Goal: Transaction & Acquisition: Purchase product/service

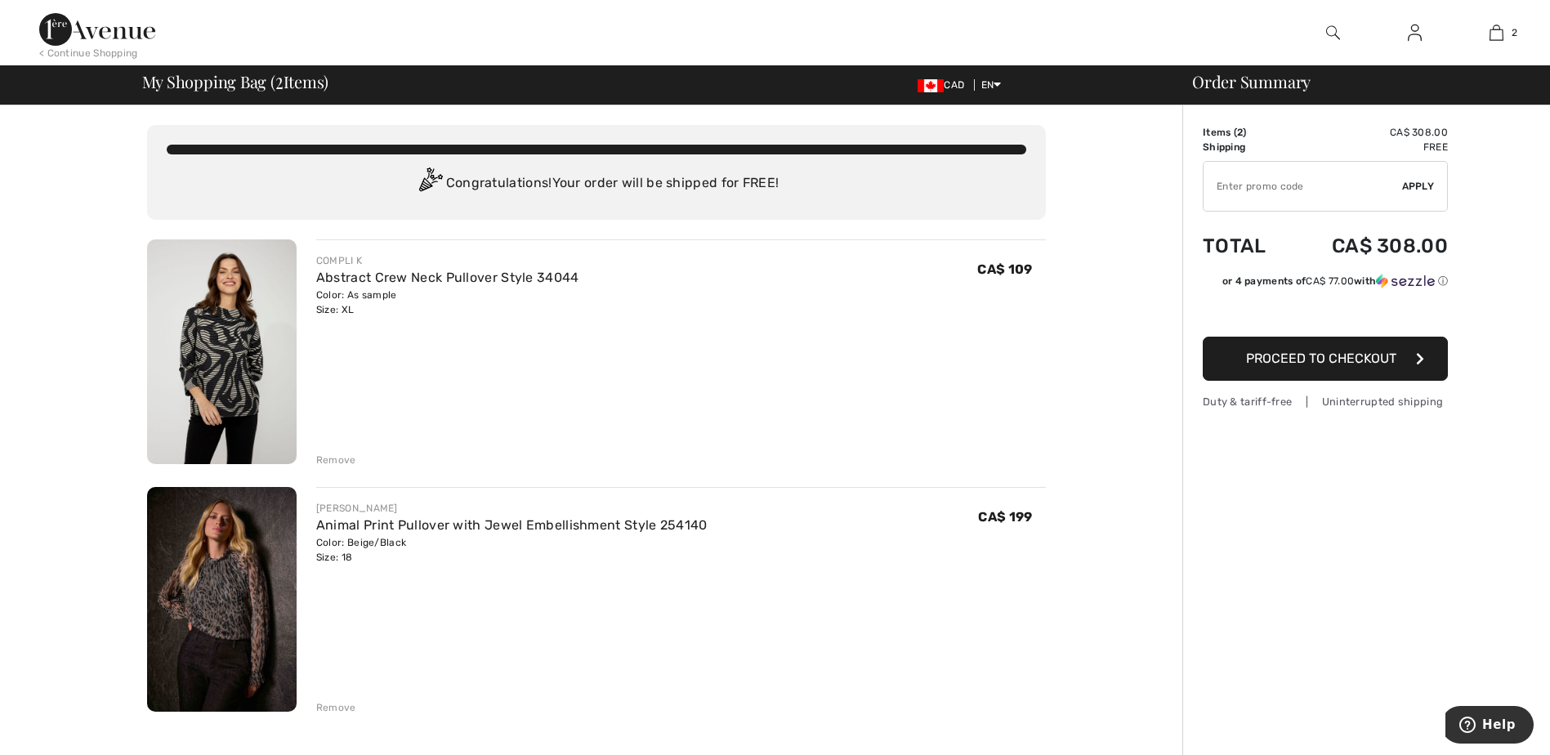
click at [1318, 360] on span "Proceed to Checkout" at bounding box center [1321, 359] width 150 height 16
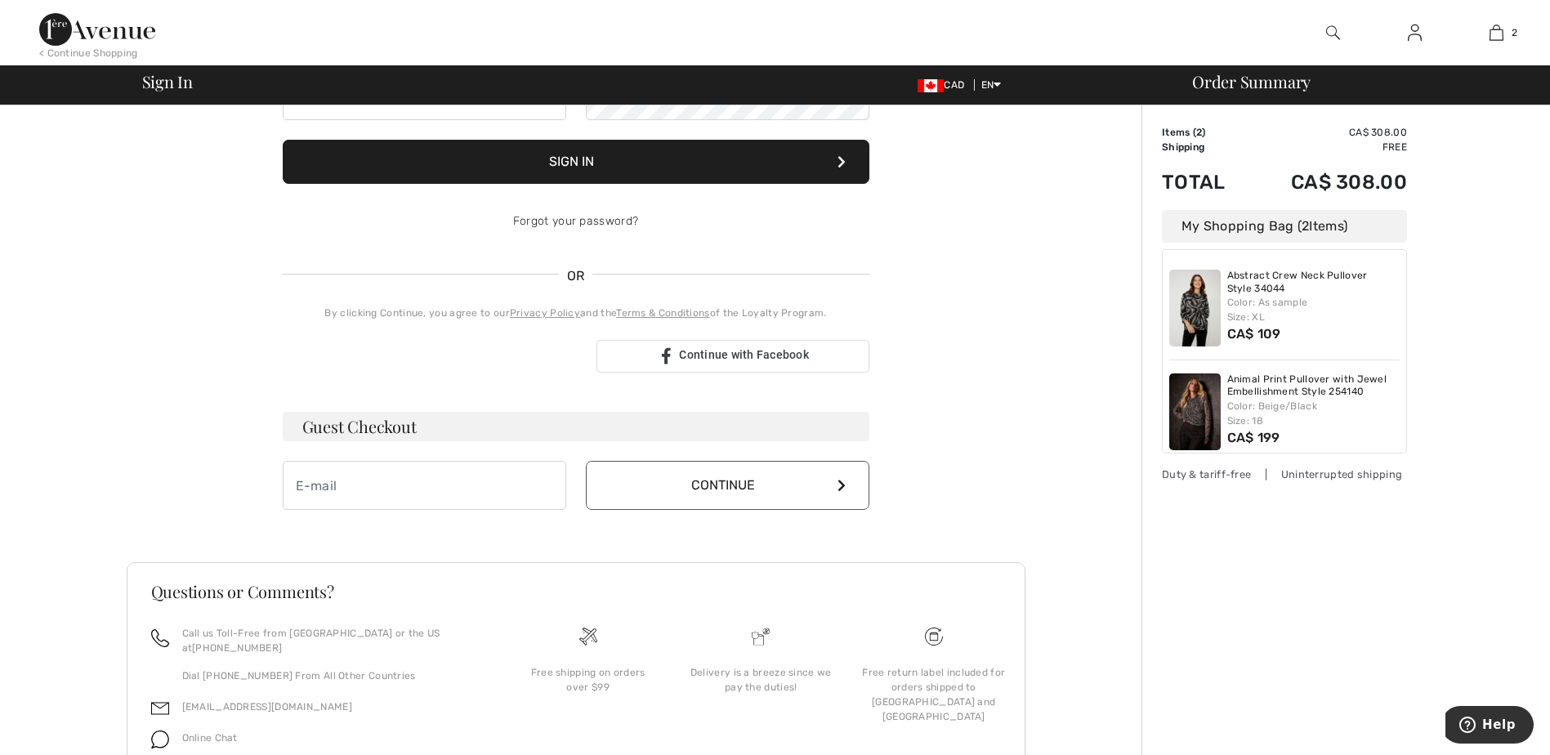
scroll to position [212, 0]
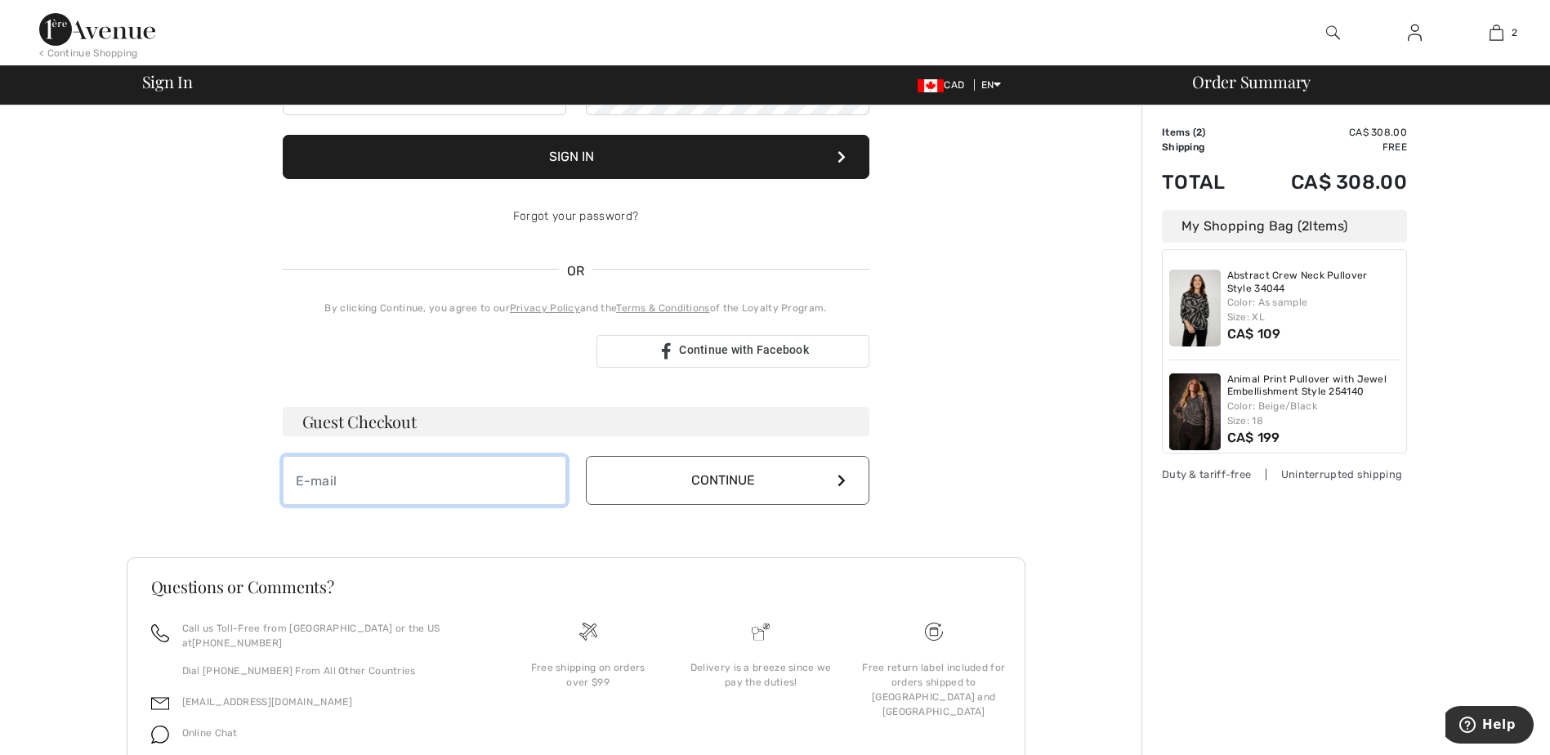
click at [445, 474] on input "email" at bounding box center [425, 480] width 284 height 49
type input "[EMAIL_ADDRESS][DOMAIN_NAME]"
click at [755, 486] on button "Continue" at bounding box center [728, 480] width 284 height 49
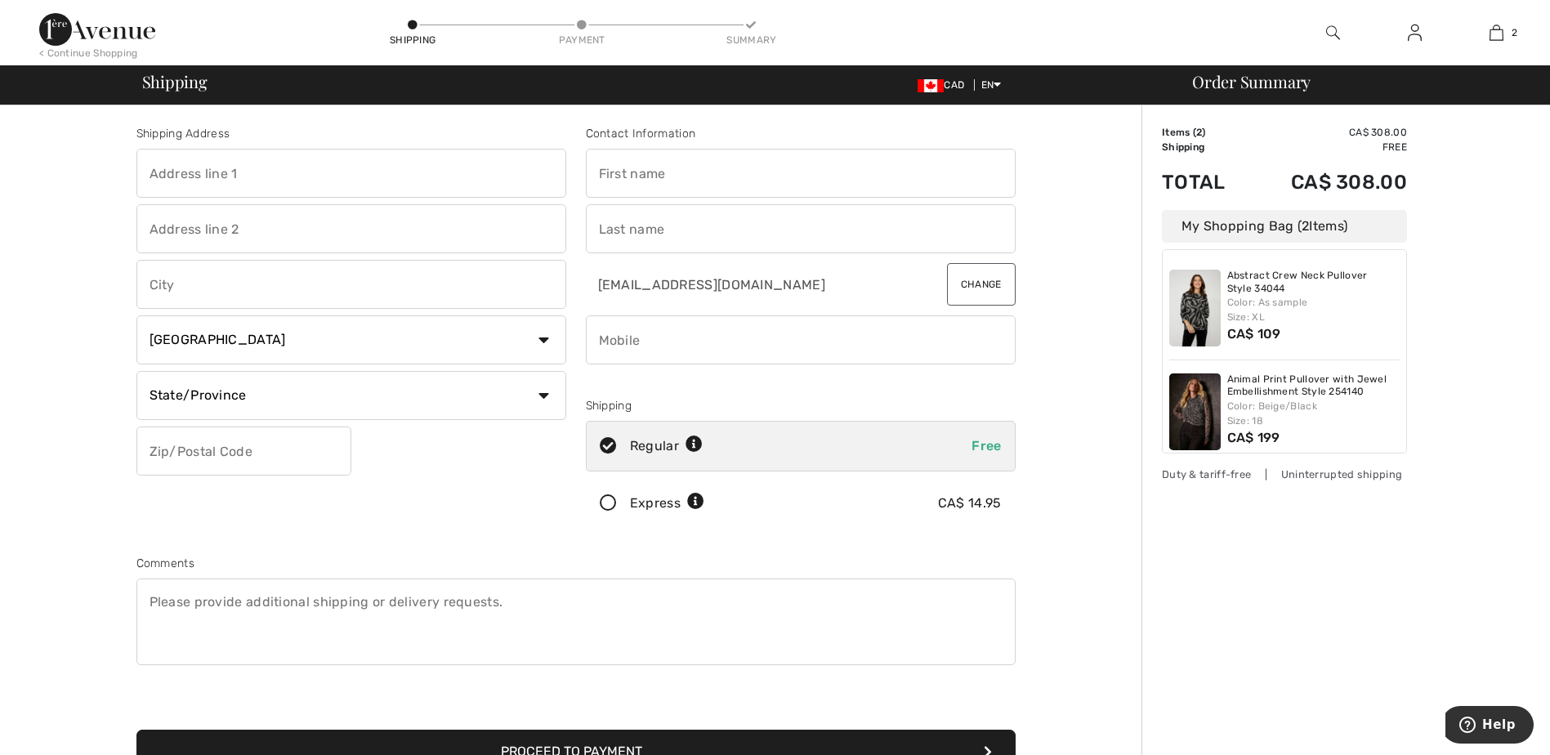
click at [199, 176] on input "text" at bounding box center [351, 173] width 430 height 49
type input "[DATE]-[DATE][STREET_ADDRESS]"
type input "[GEOGRAPHIC_DATA]"
click at [248, 403] on select "State/Province [GEOGRAPHIC_DATA] [GEOGRAPHIC_DATA] [GEOGRAPHIC_DATA] [GEOGRAPHI…" at bounding box center [351, 395] width 430 height 49
select select "ON"
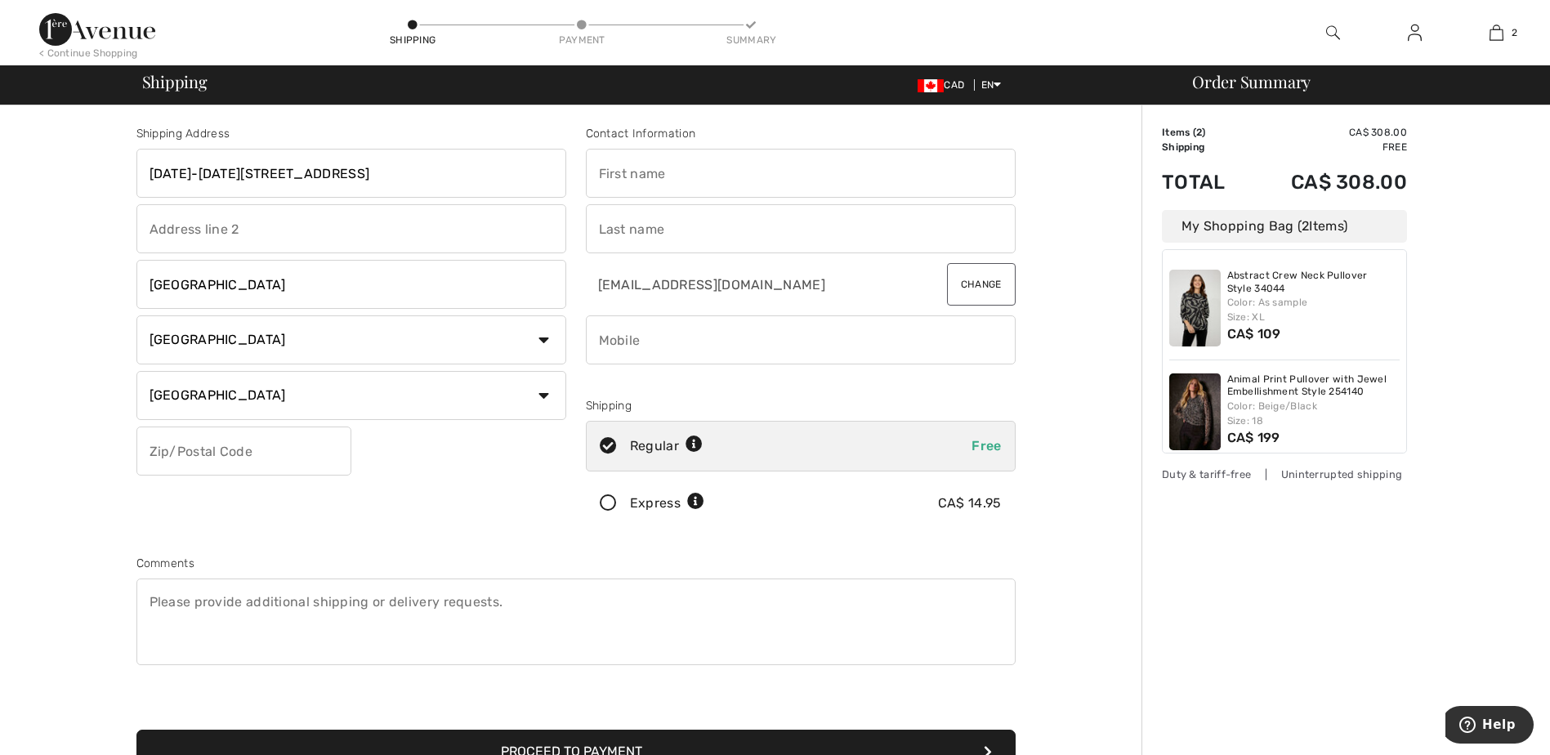
click at [136, 371] on select "State/Province Alberta British Columbia Manitoba New Brunswick Newfoundland and…" at bounding box center [351, 395] width 430 height 49
click at [210, 445] on input "text" at bounding box center [243, 451] width 215 height 49
type input "M6S1A4"
click at [681, 181] on input "text" at bounding box center [801, 173] width 430 height 49
type input "ANNE"
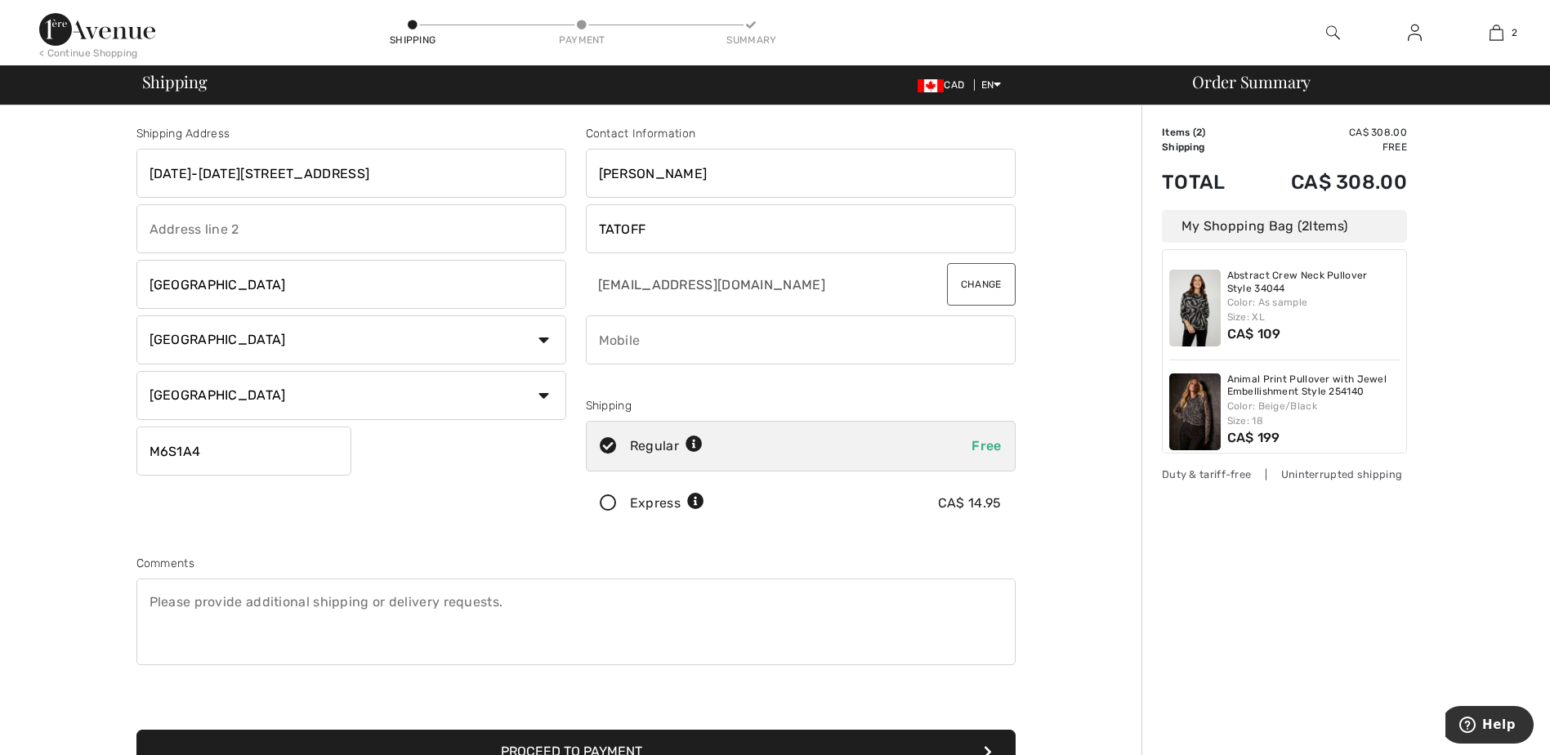
type input "TATOFF"
click at [679, 353] on input "phone" at bounding box center [801, 339] width 430 height 49
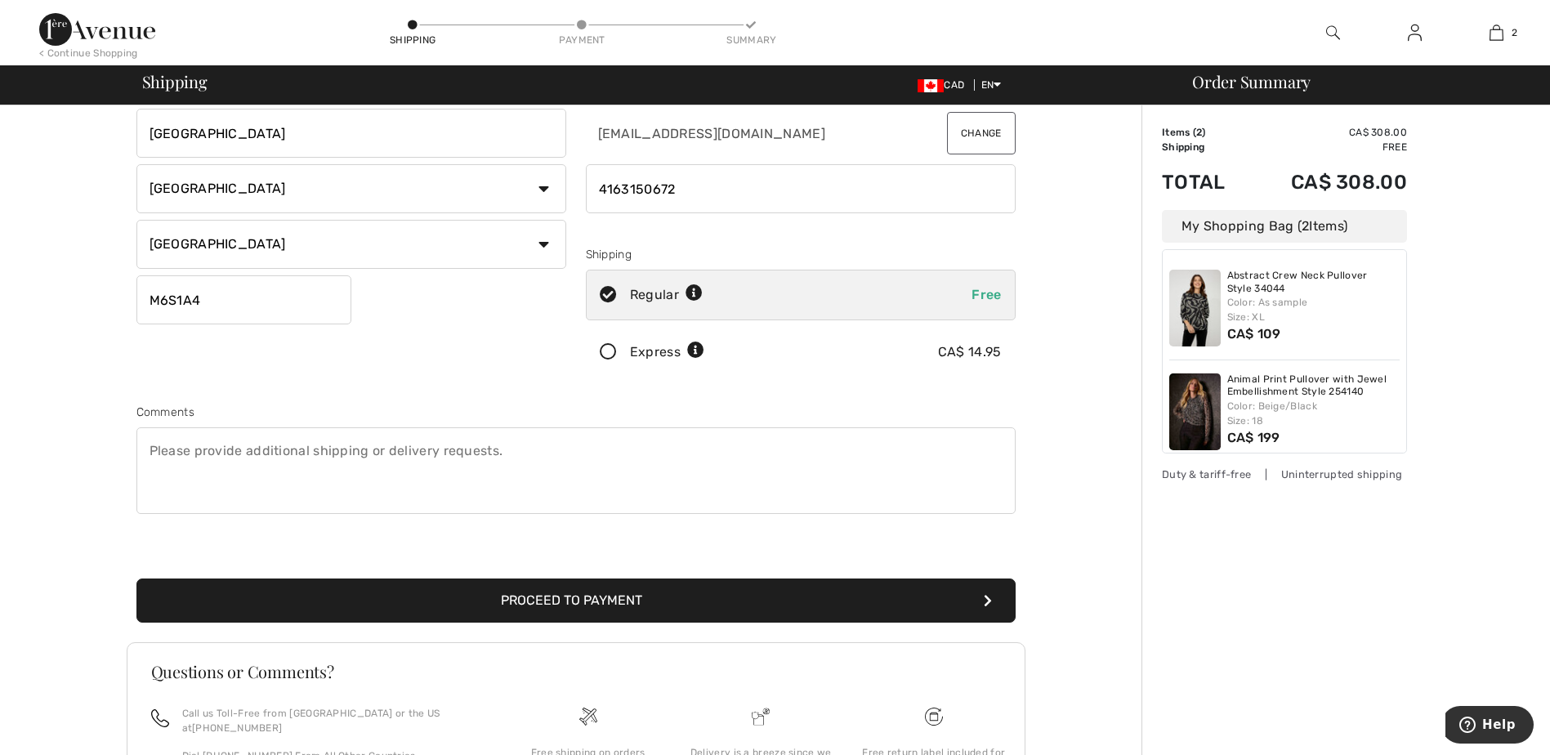
type input "4163150672"
click at [519, 593] on button "Proceed to Payment" at bounding box center [575, 601] width 879 height 44
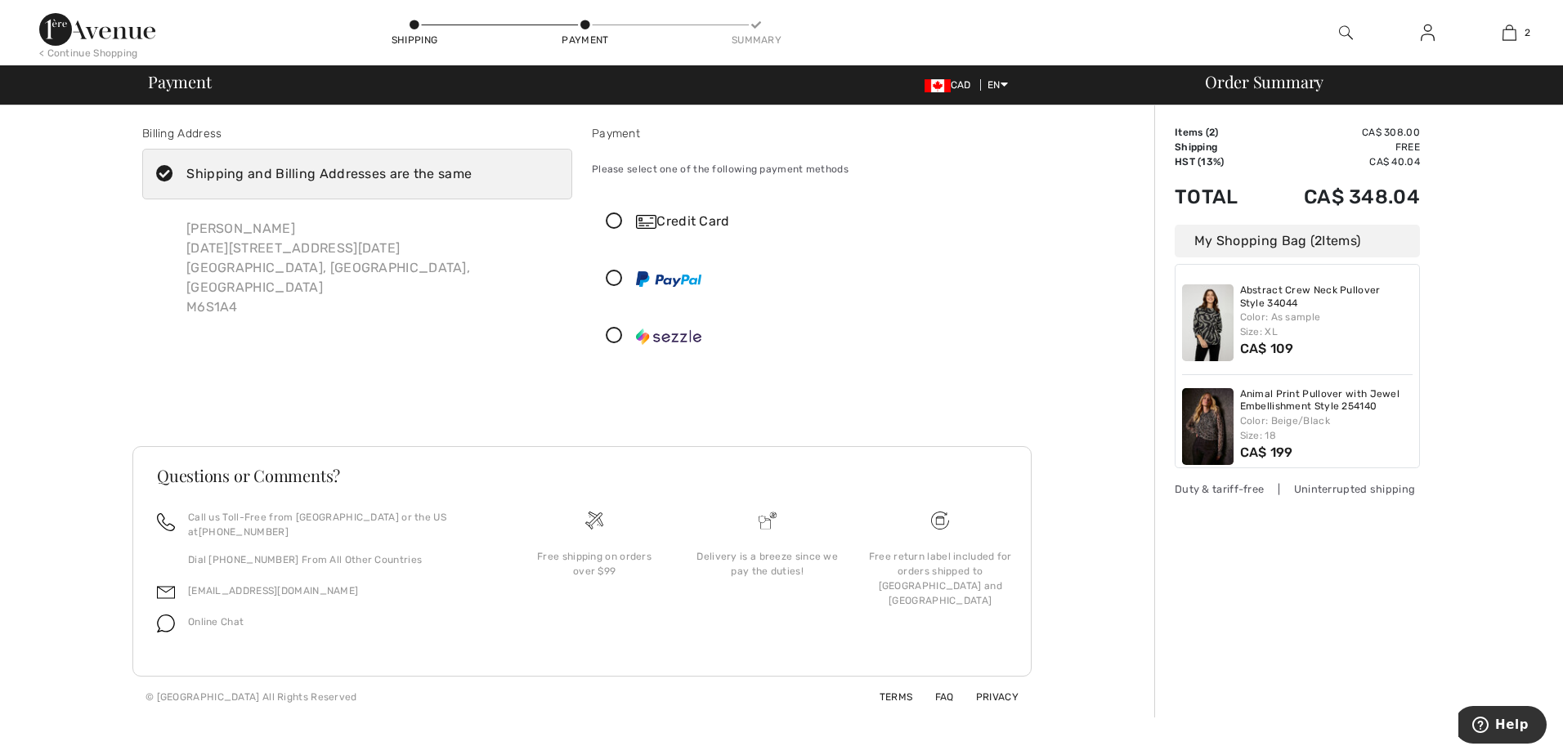
click at [615, 213] on icon at bounding box center [614, 221] width 43 height 17
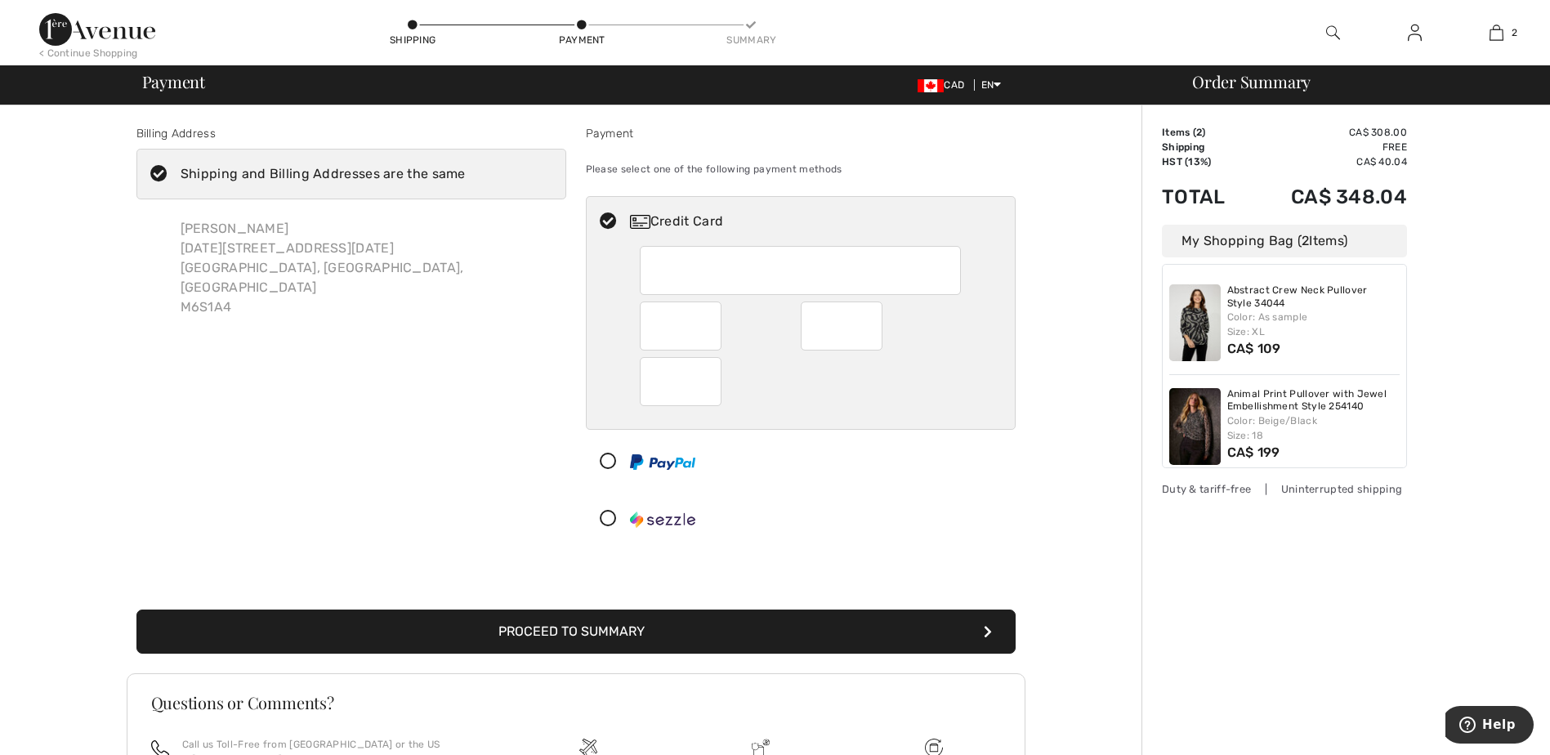
click at [696, 629] on button "Proceed to Summary" at bounding box center [575, 632] width 879 height 44
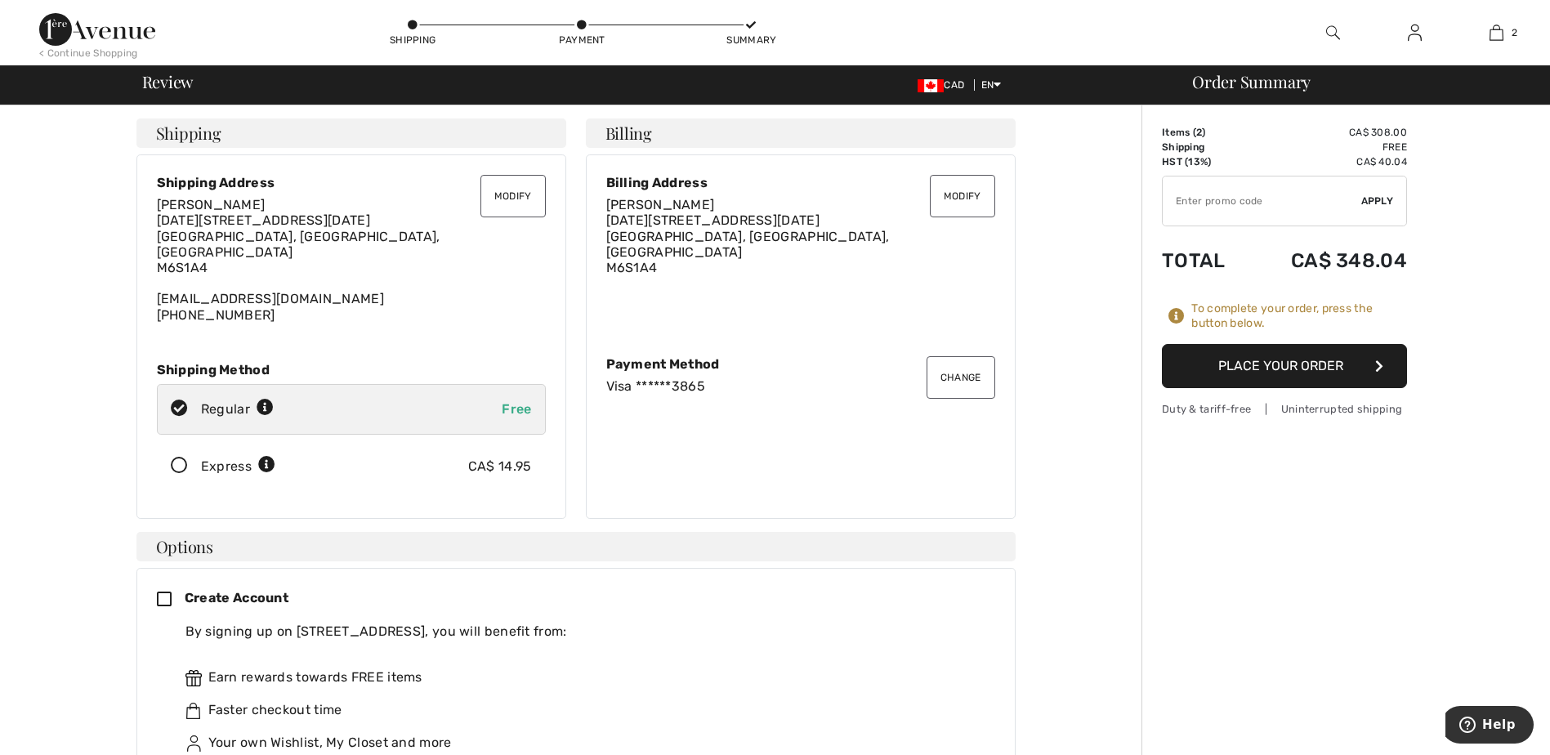
click at [1311, 362] on button "Place Your Order" at bounding box center [1284, 366] width 245 height 44
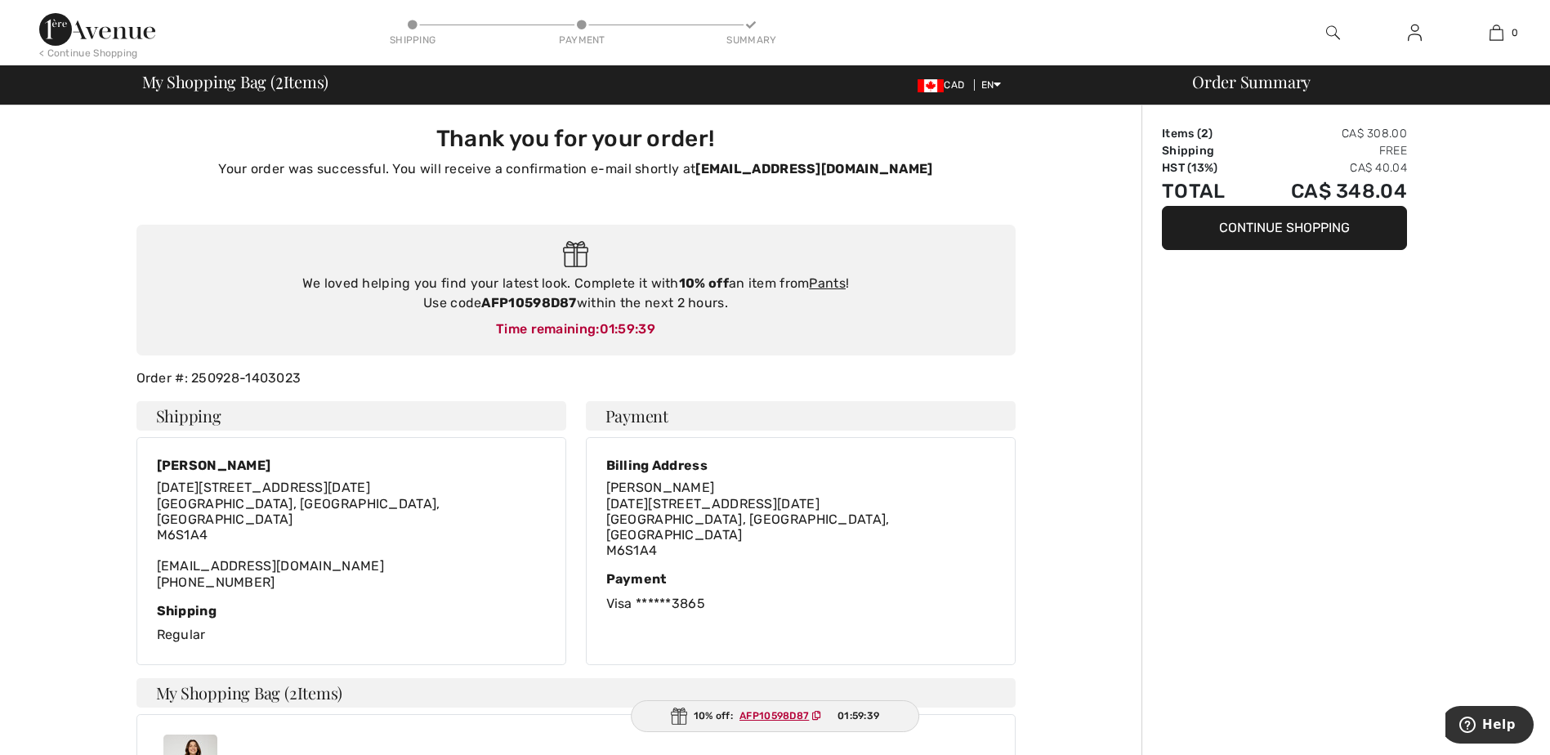
type input "[PERSON_NAME]"
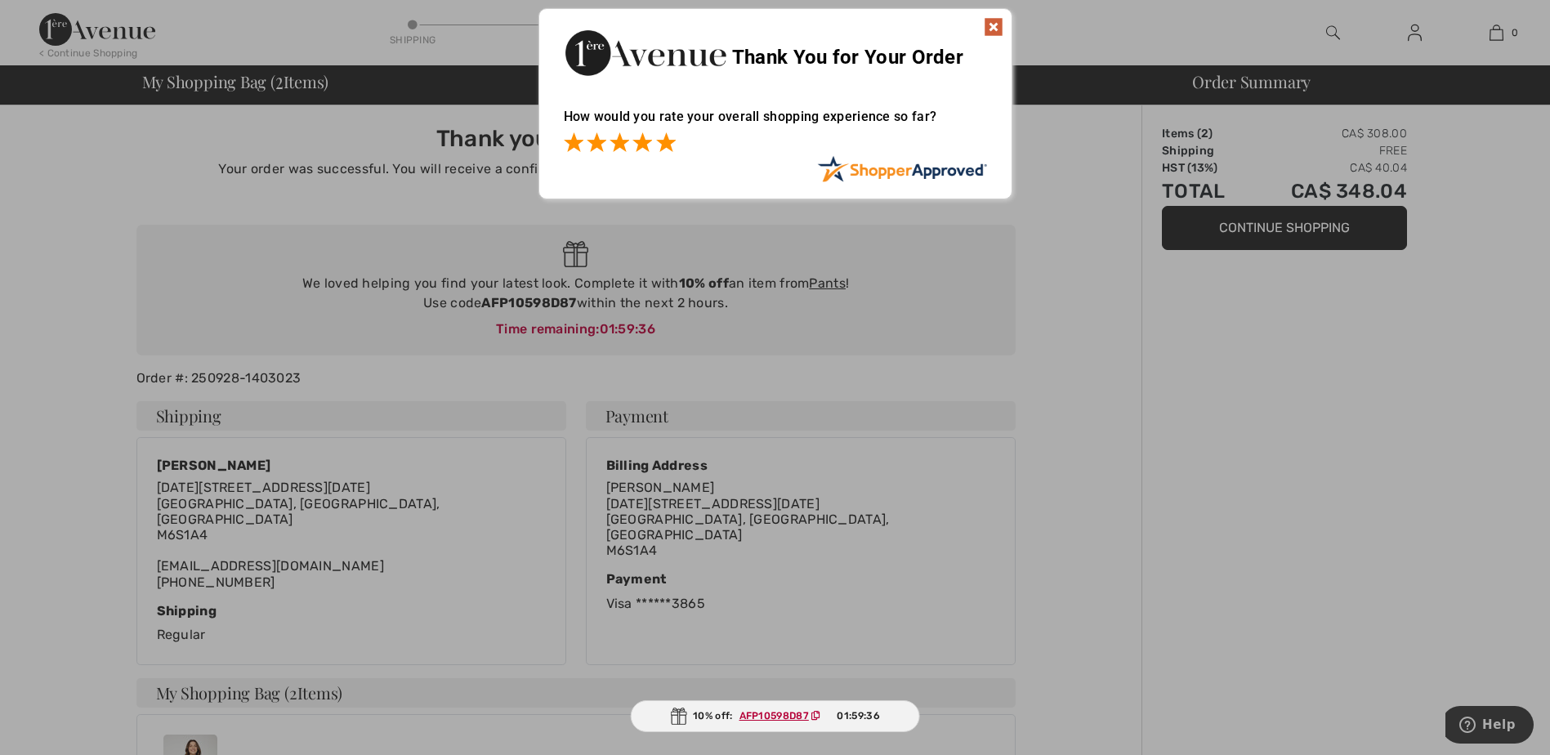
click at [673, 137] on span at bounding box center [666, 142] width 20 height 20
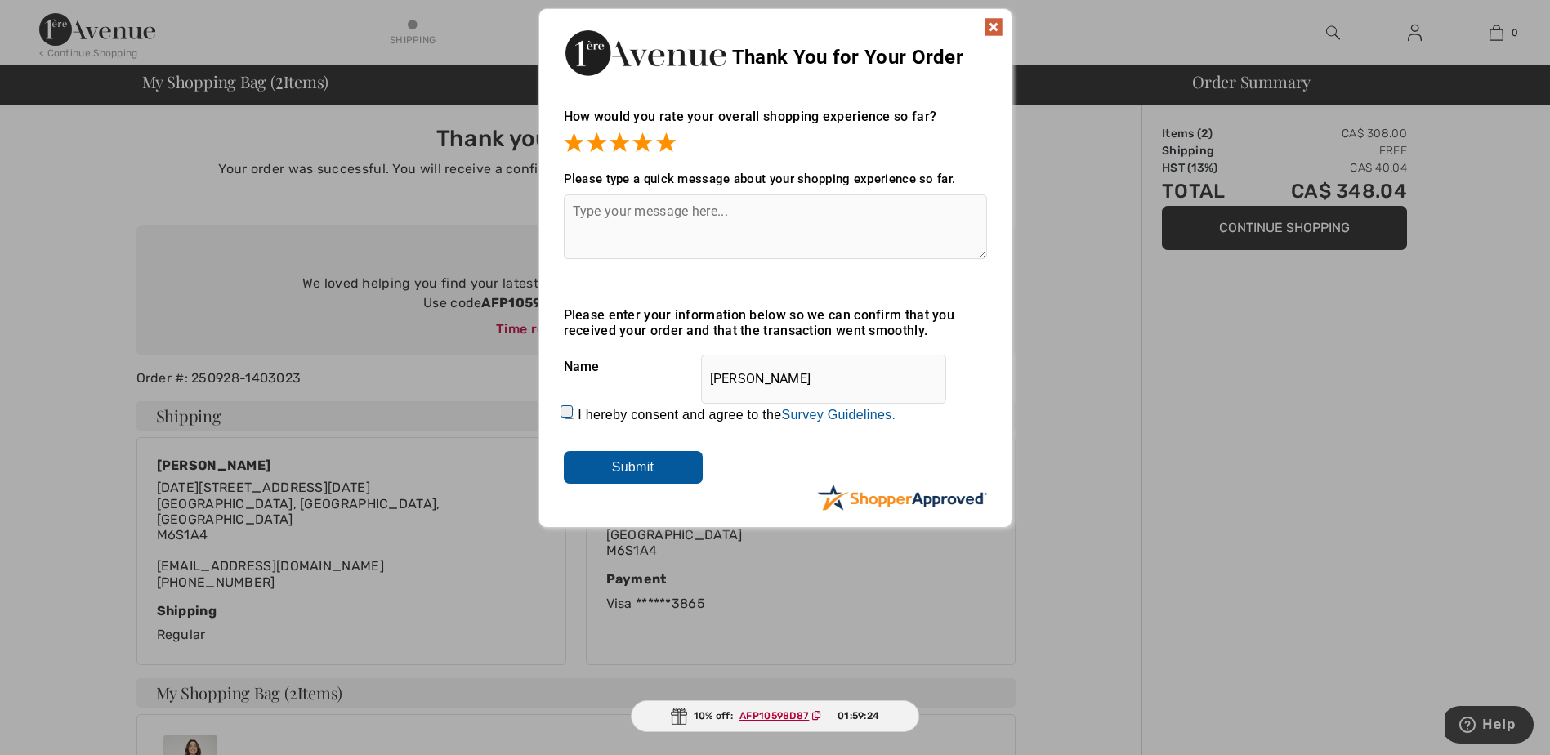
click at [998, 22] on img at bounding box center [994, 27] width 20 height 20
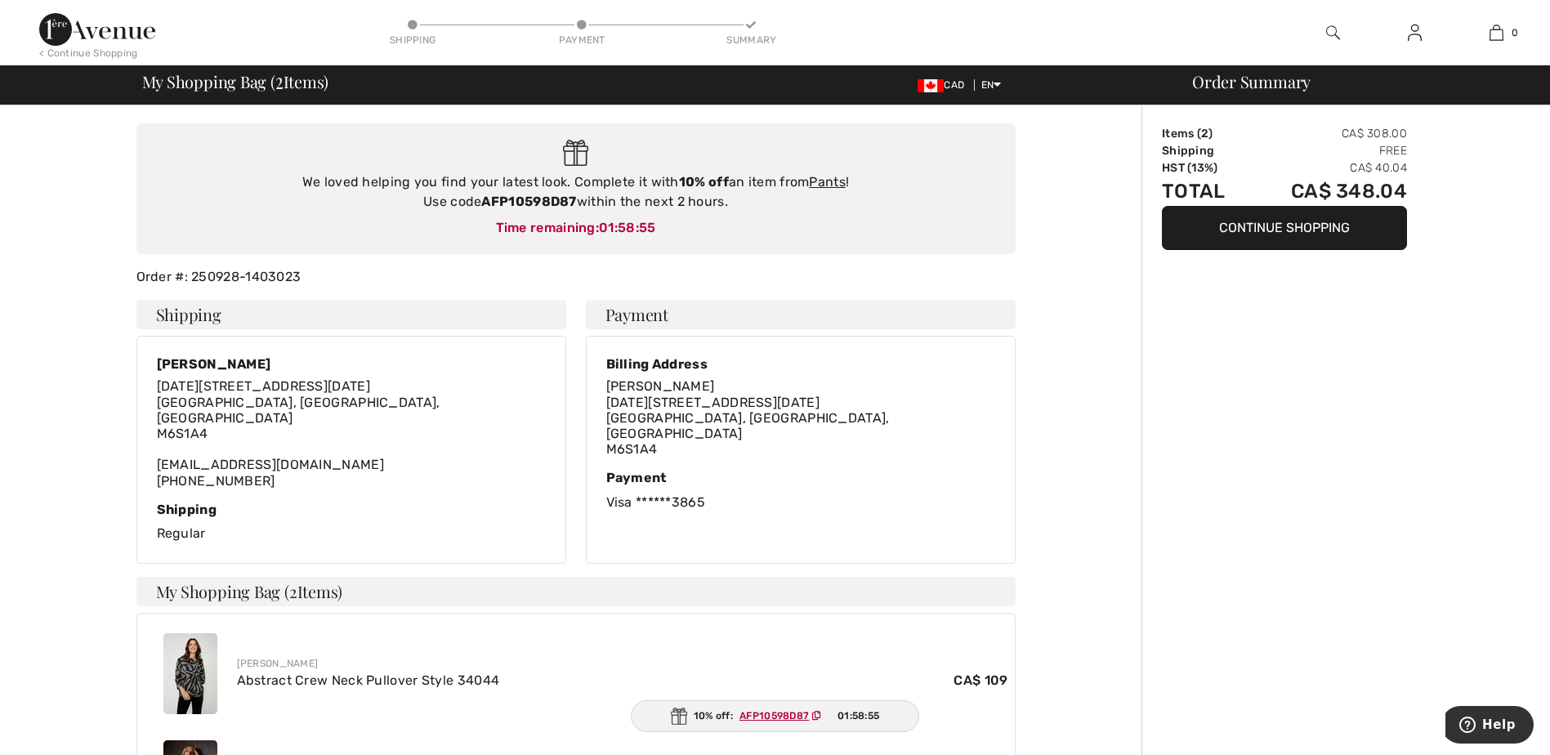
scroll to position [103, 0]
drag, startPoint x: 484, startPoint y: 196, endPoint x: 578, endPoint y: 195, distance: 94.0
click at [578, 195] on div "We loved helping you find your latest look. Complete it with 10% off an item fr…" at bounding box center [576, 190] width 847 height 39
copy strong "AFP10598D87"
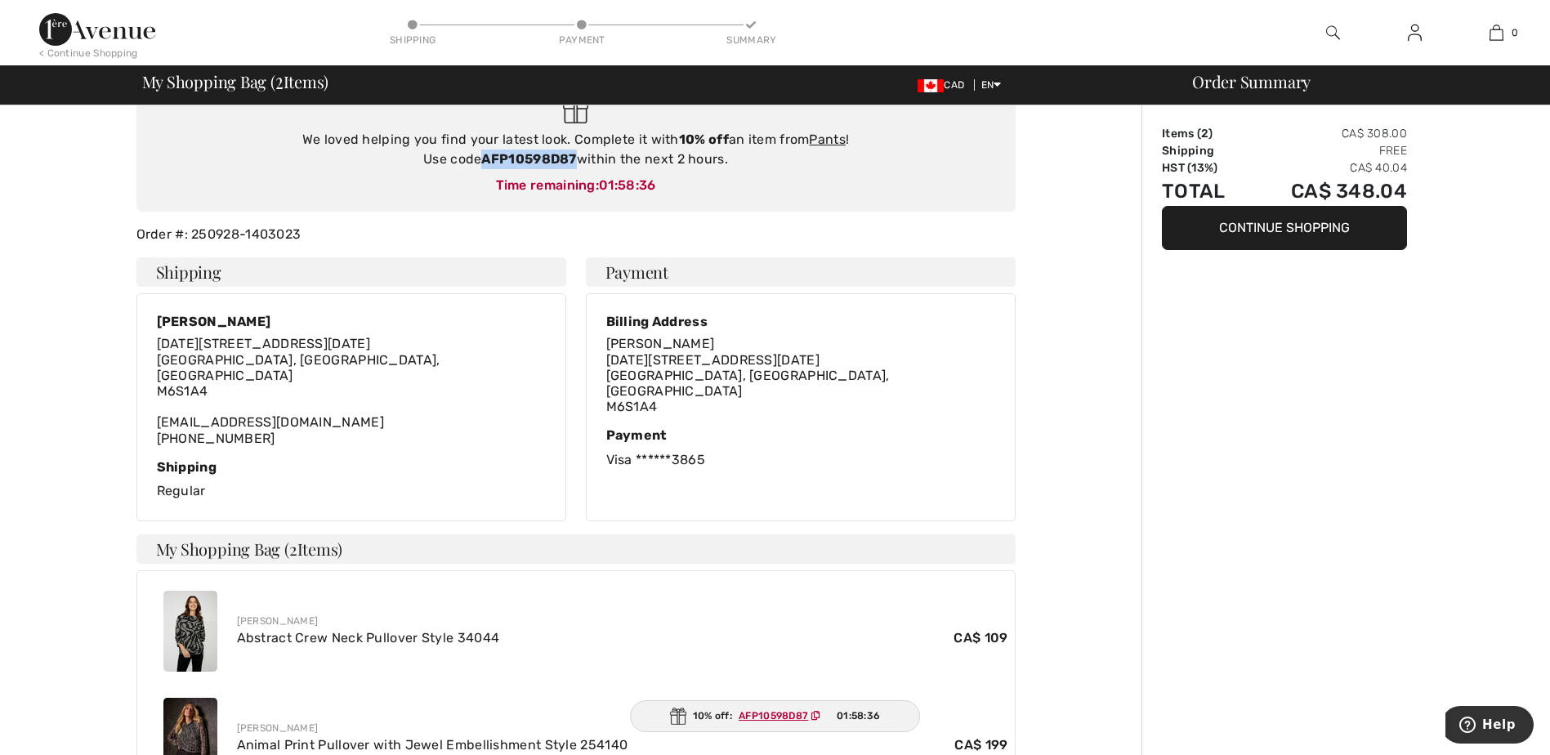
scroll to position [0, 0]
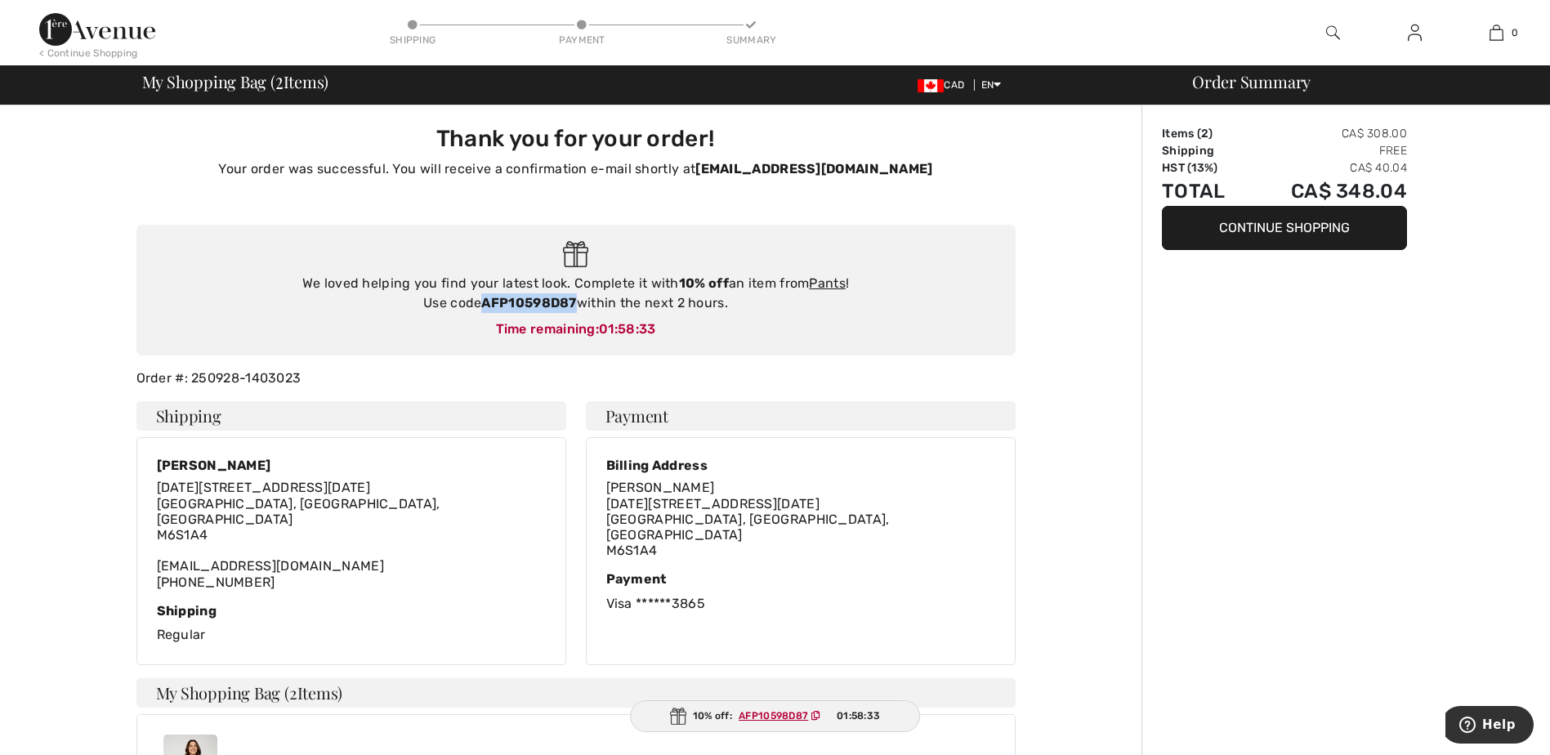
click at [1210, 228] on button "Continue Shopping" at bounding box center [1284, 228] width 245 height 44
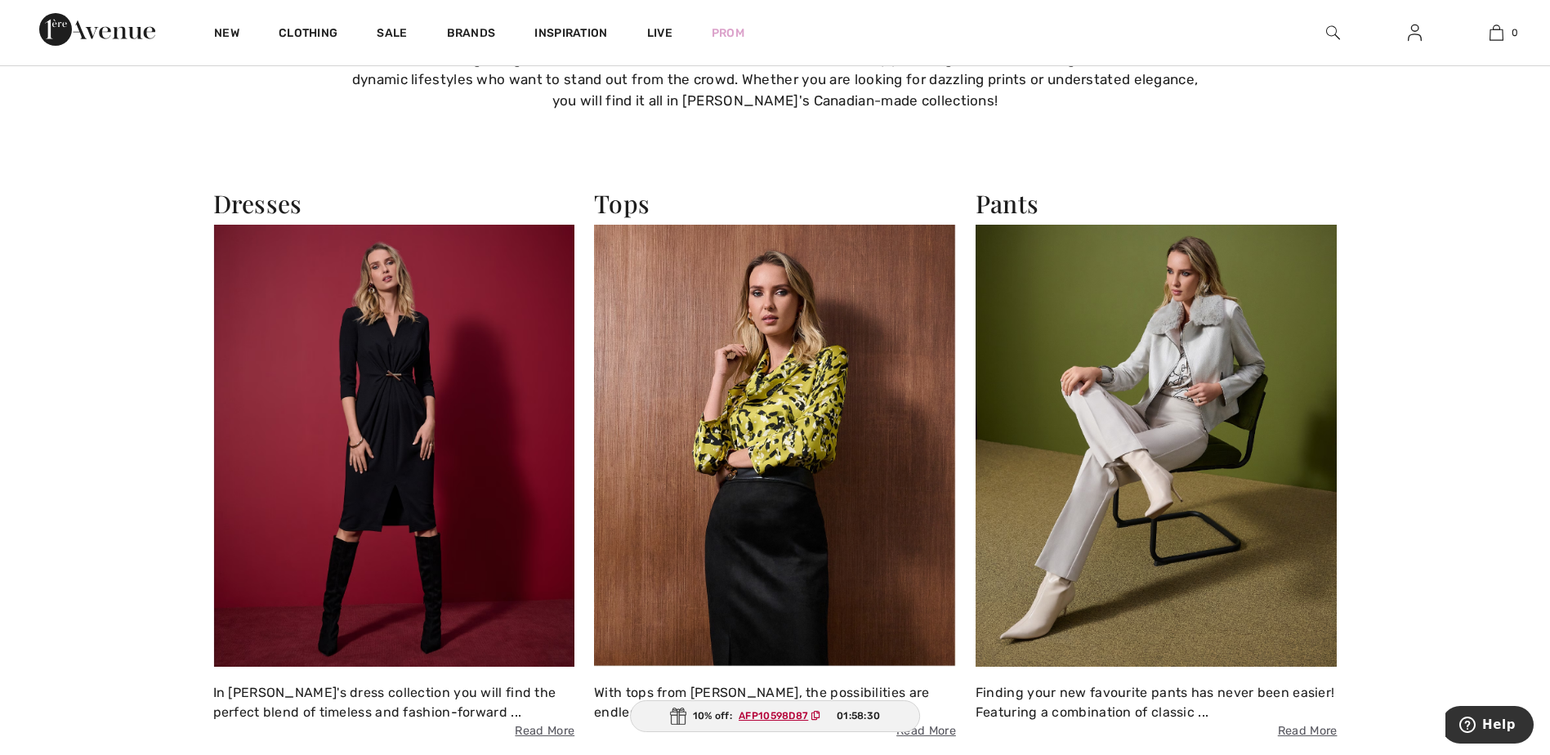
scroll to position [1680, 0]
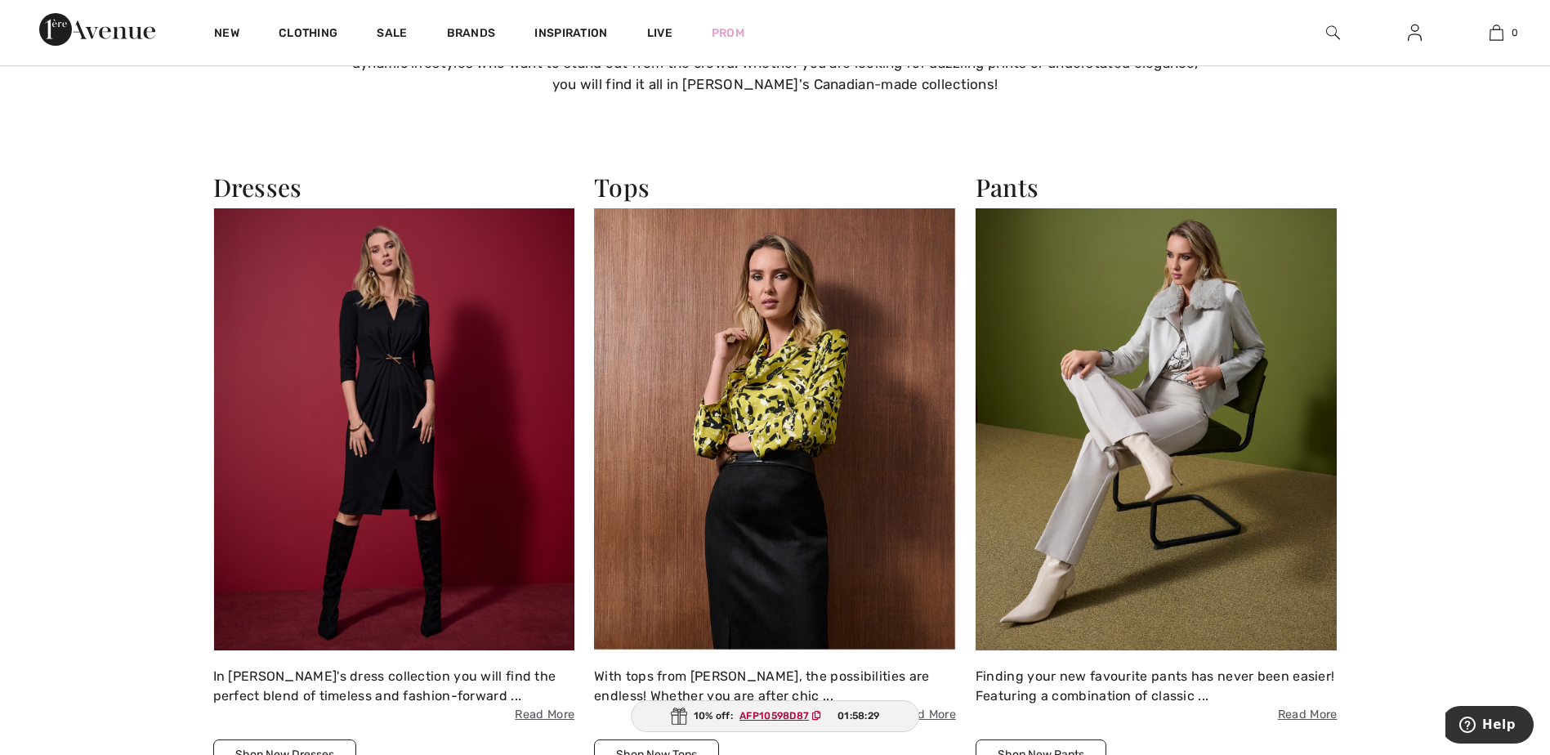
click at [1165, 397] on img at bounding box center [1157, 428] width 362 height 441
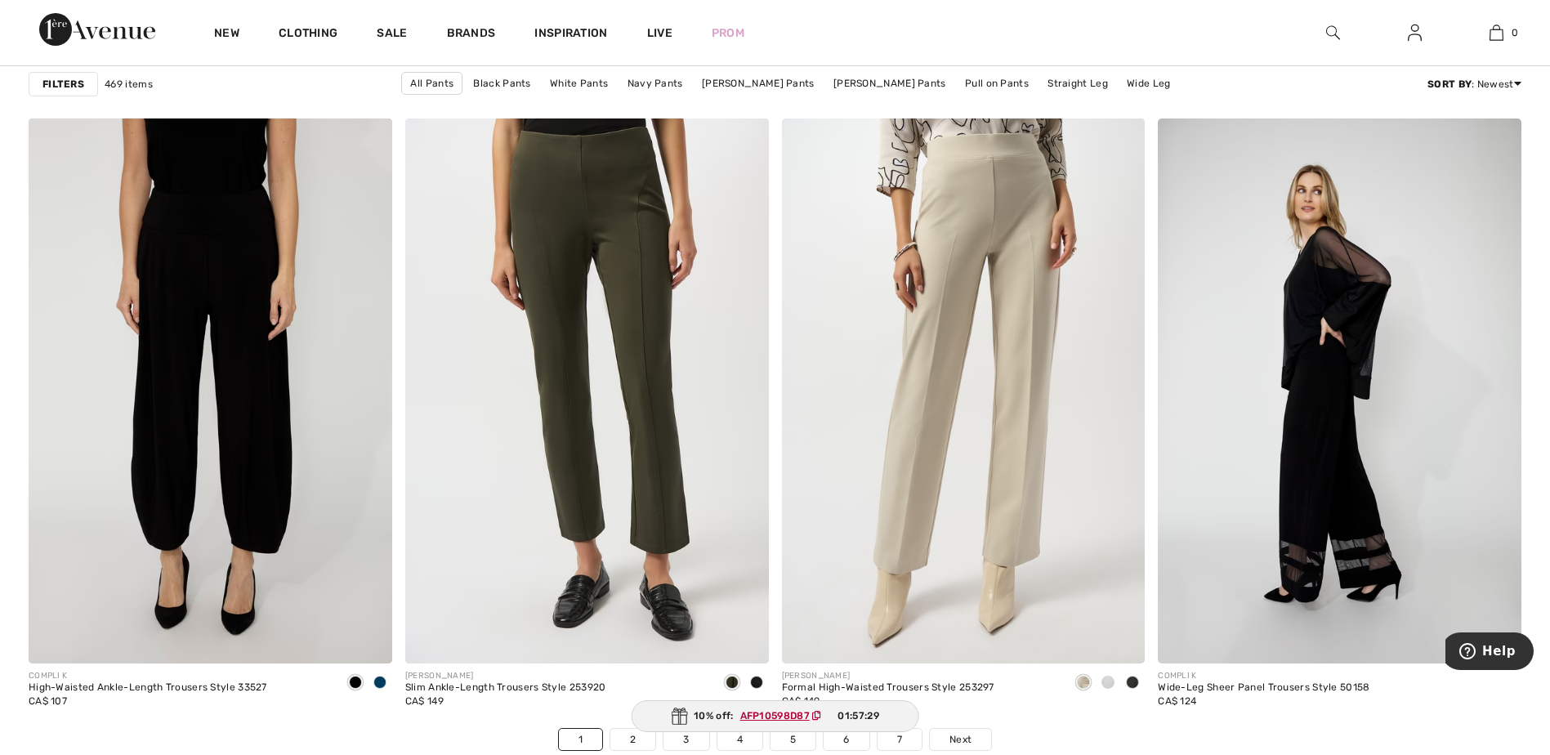
scroll to position [9210, 0]
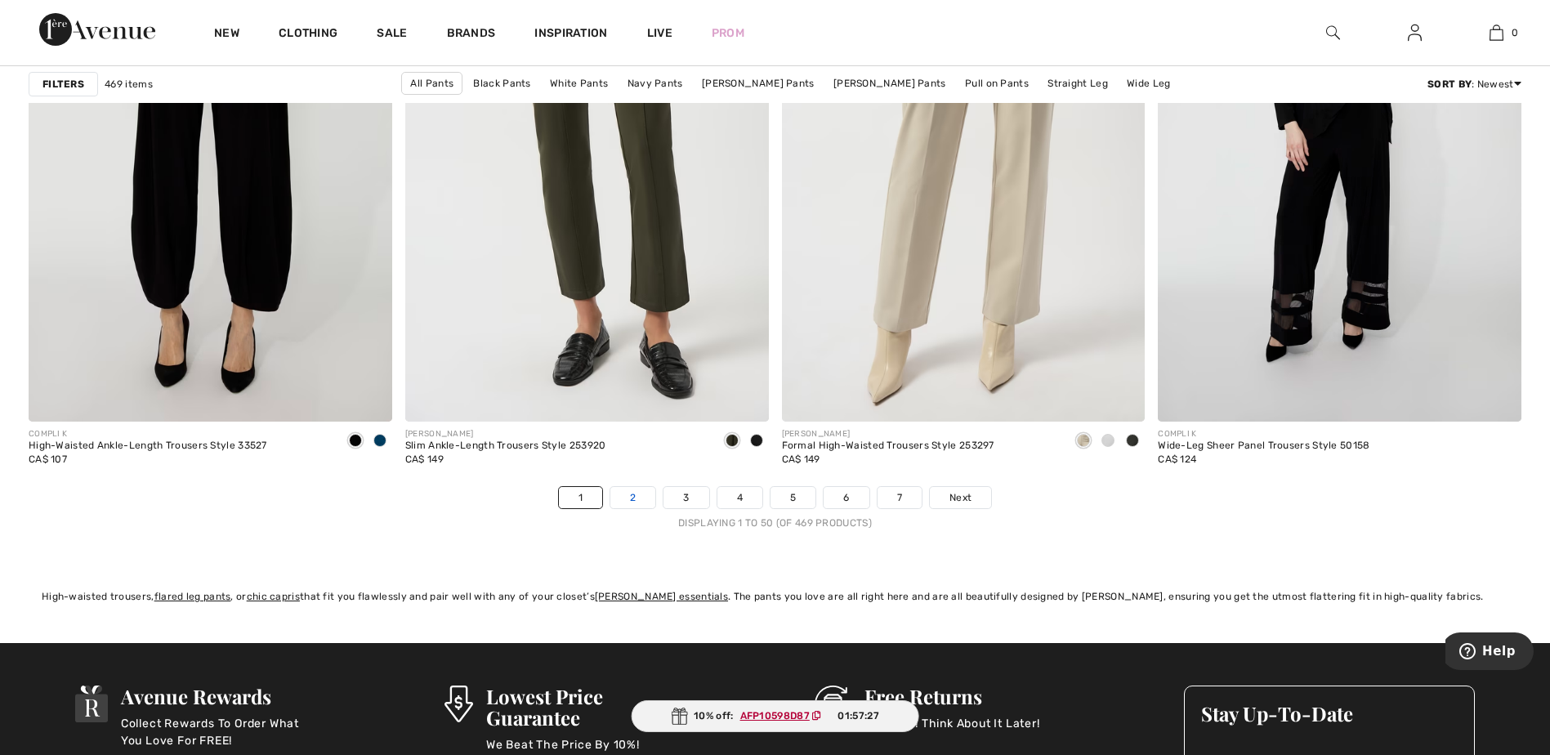
click at [634, 487] on link "2" at bounding box center [633, 497] width 45 height 21
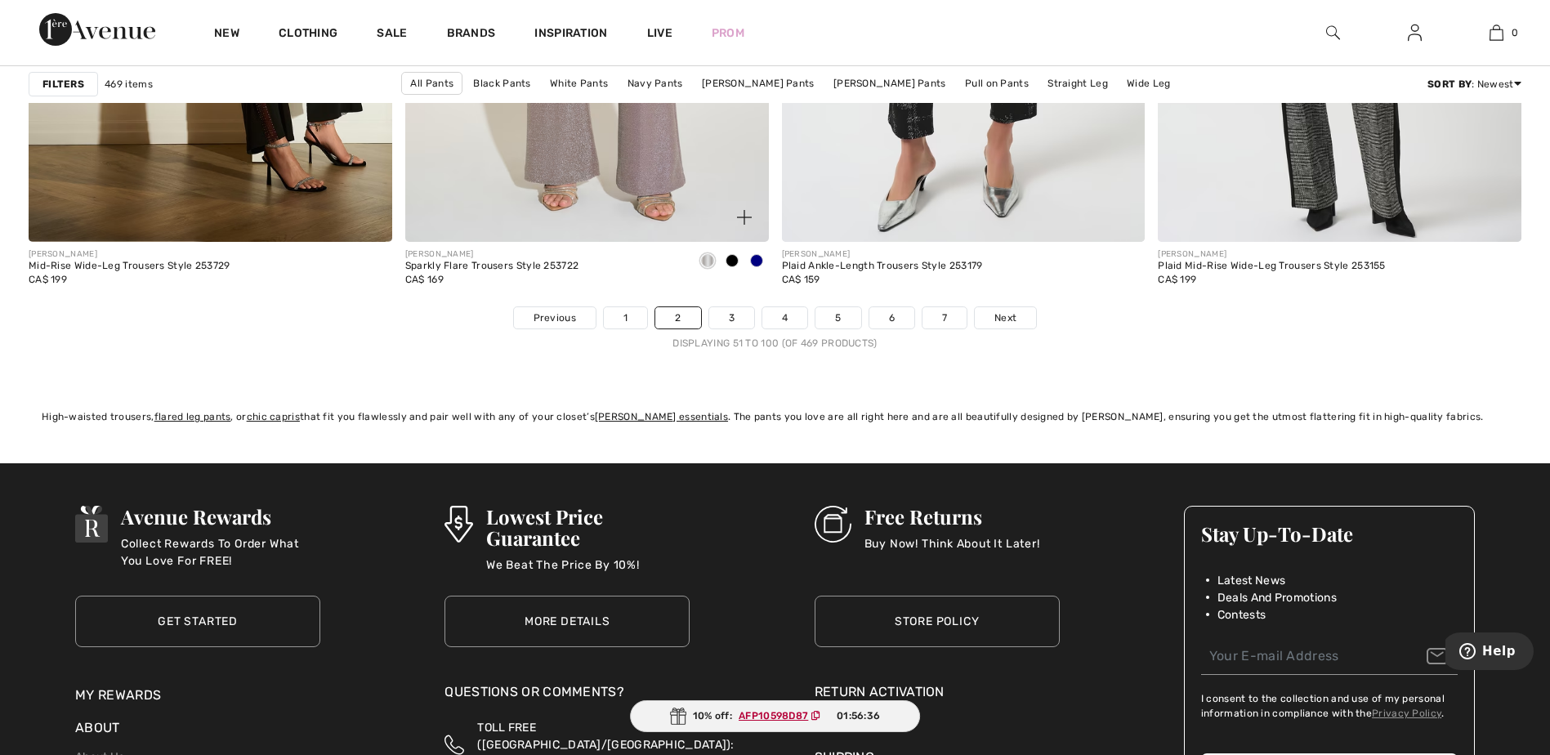
scroll to position [9392, 0]
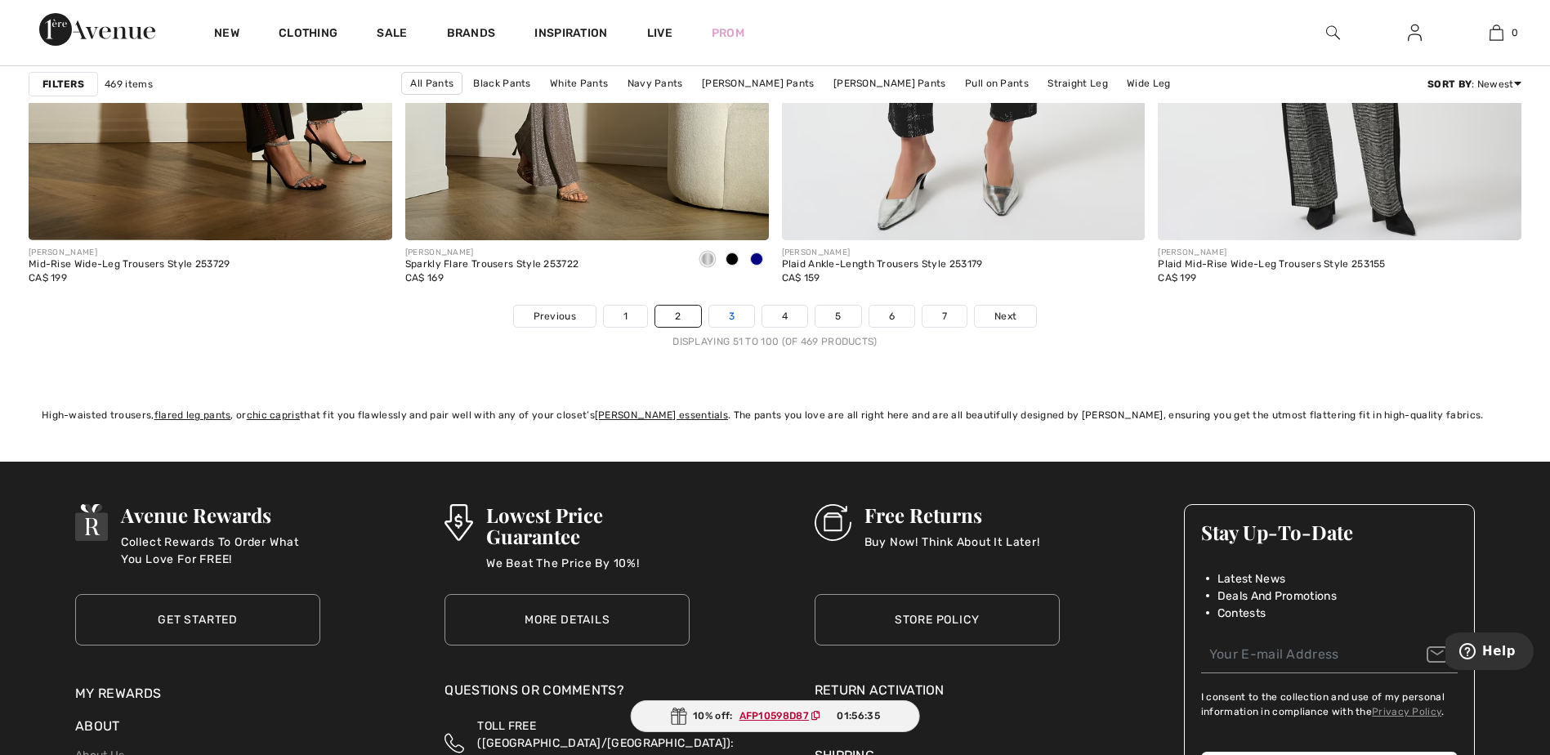
click at [730, 316] on link "3" at bounding box center [731, 316] width 45 height 21
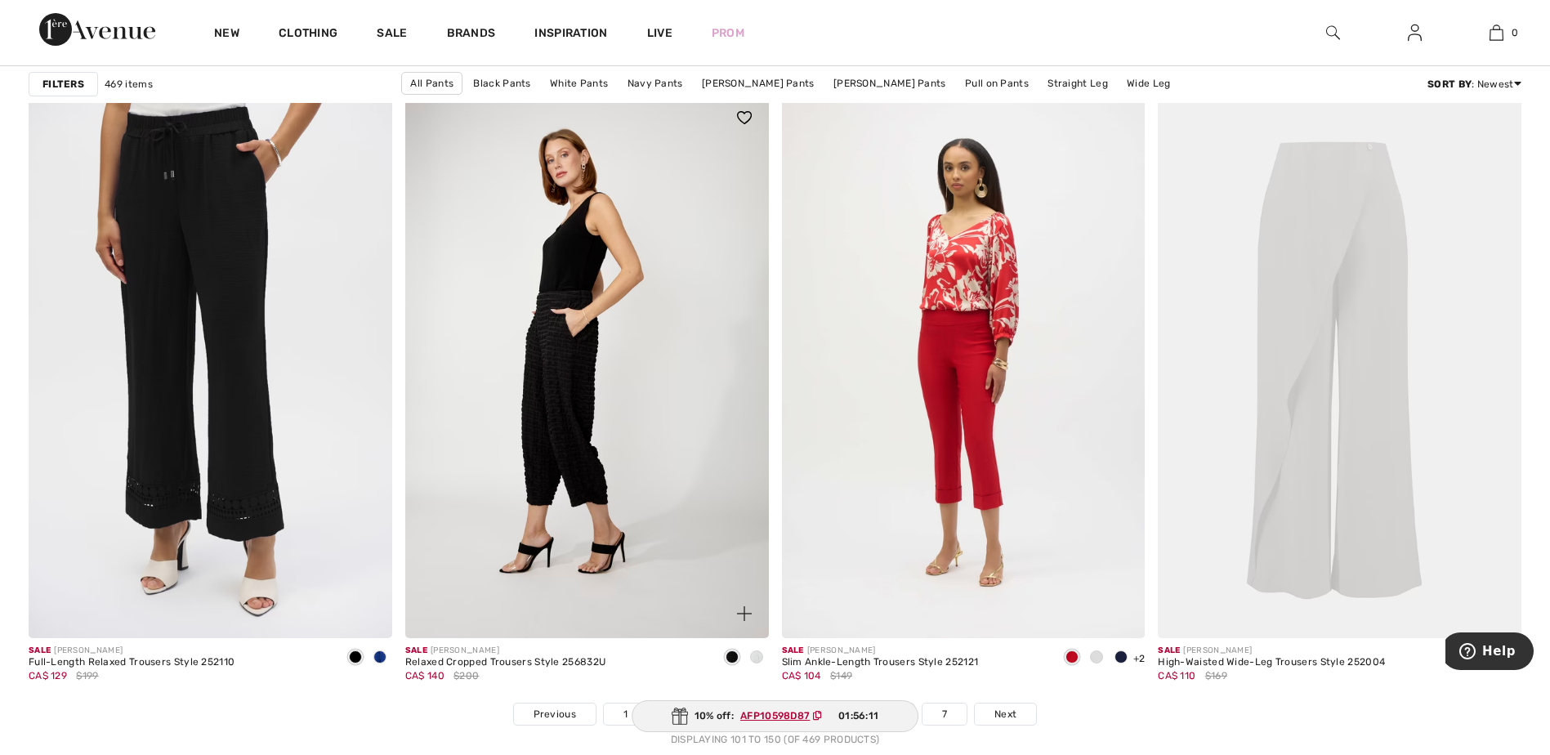
scroll to position [9293, 0]
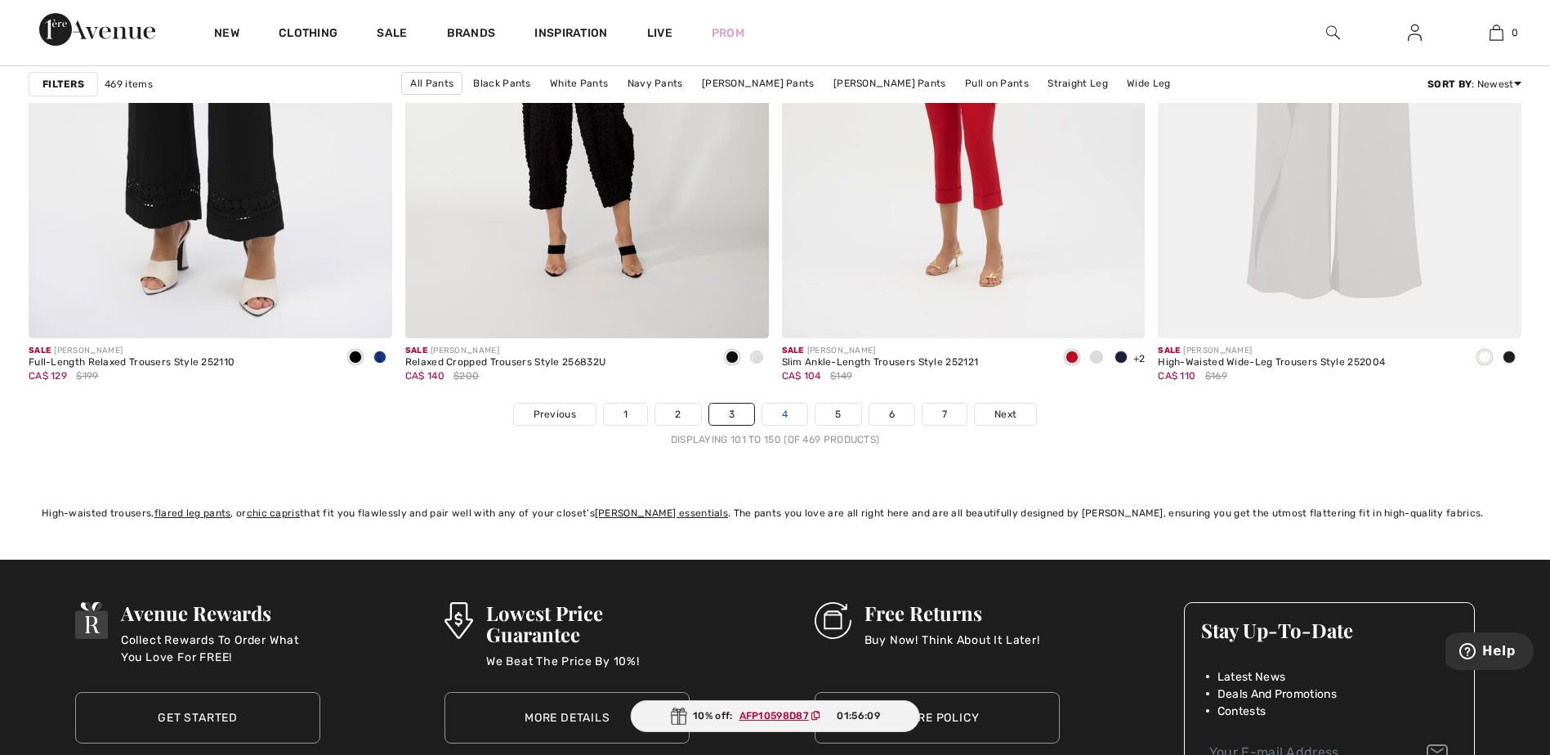
click at [783, 405] on link "4" at bounding box center [785, 414] width 45 height 21
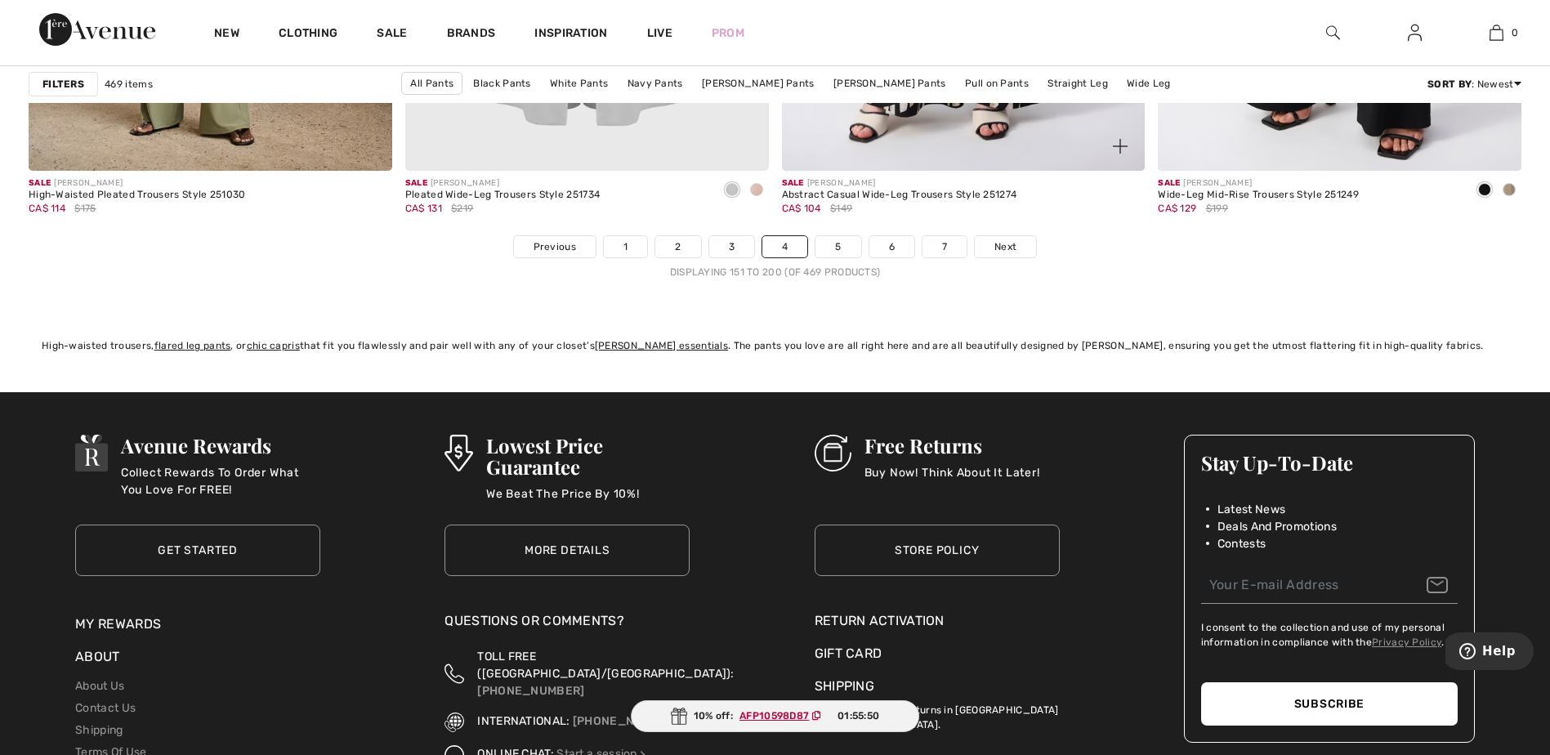
scroll to position [9460, 0]
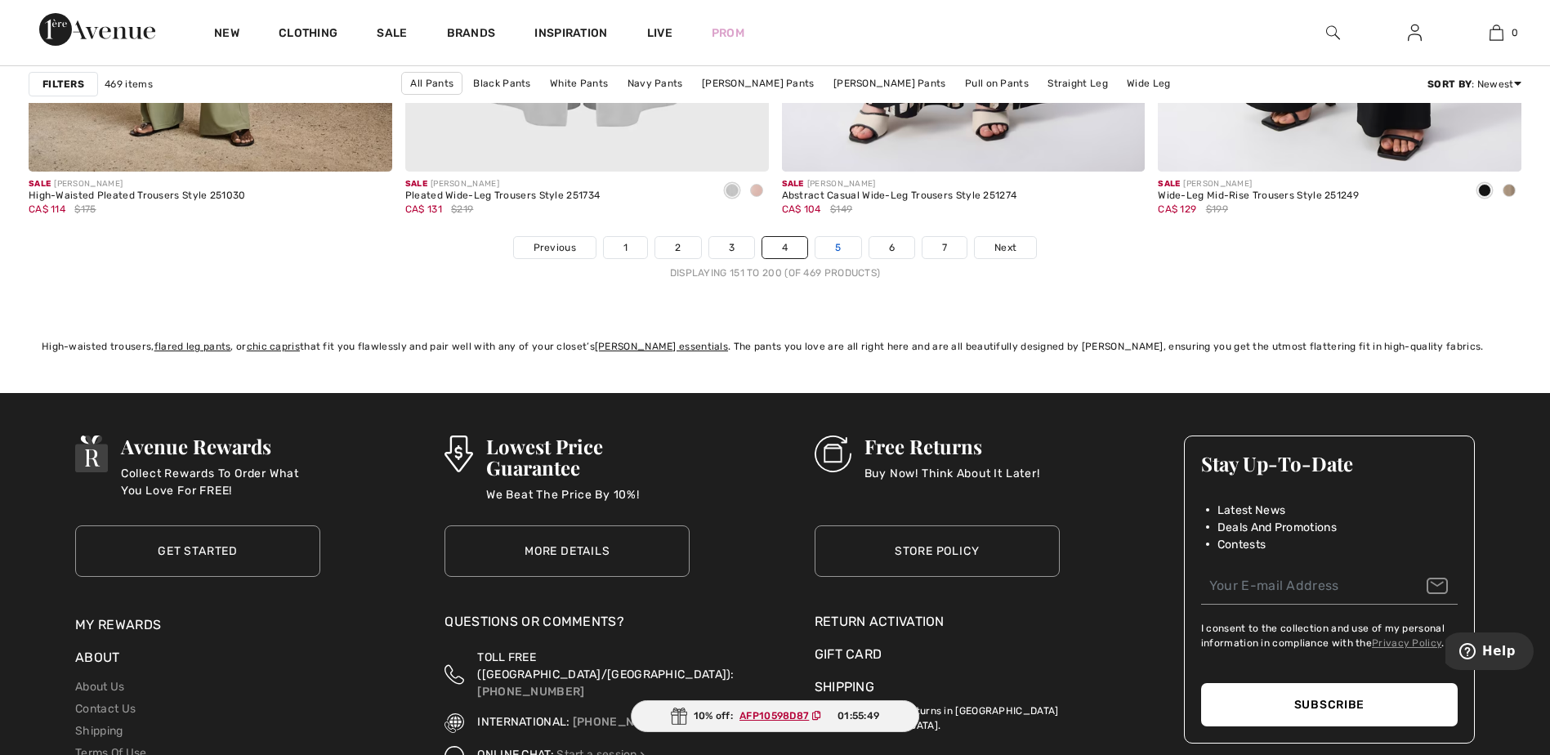
click at [839, 240] on link "5" at bounding box center [838, 247] width 45 height 21
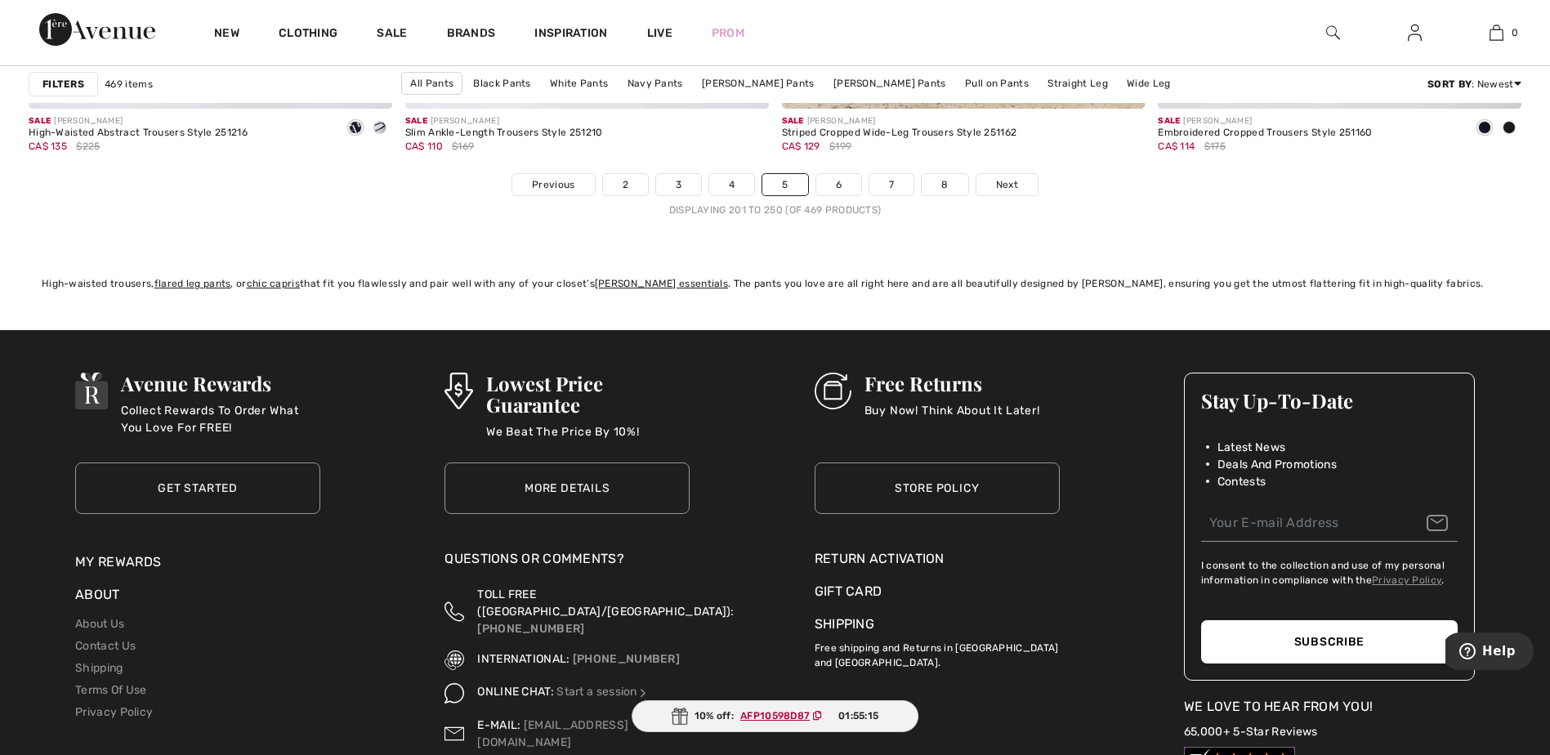
scroll to position [9517, 0]
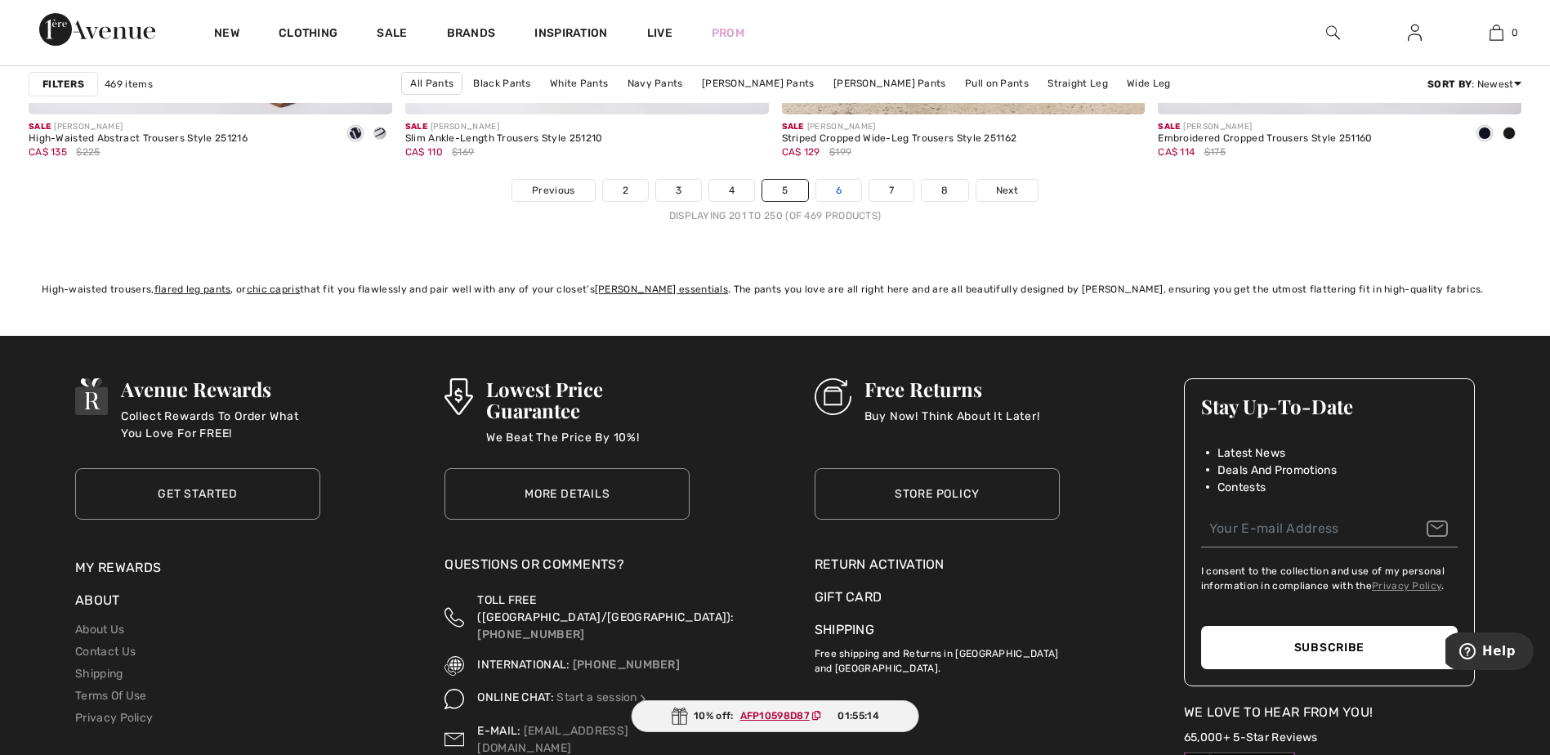
click at [842, 186] on link "6" at bounding box center [838, 190] width 45 height 21
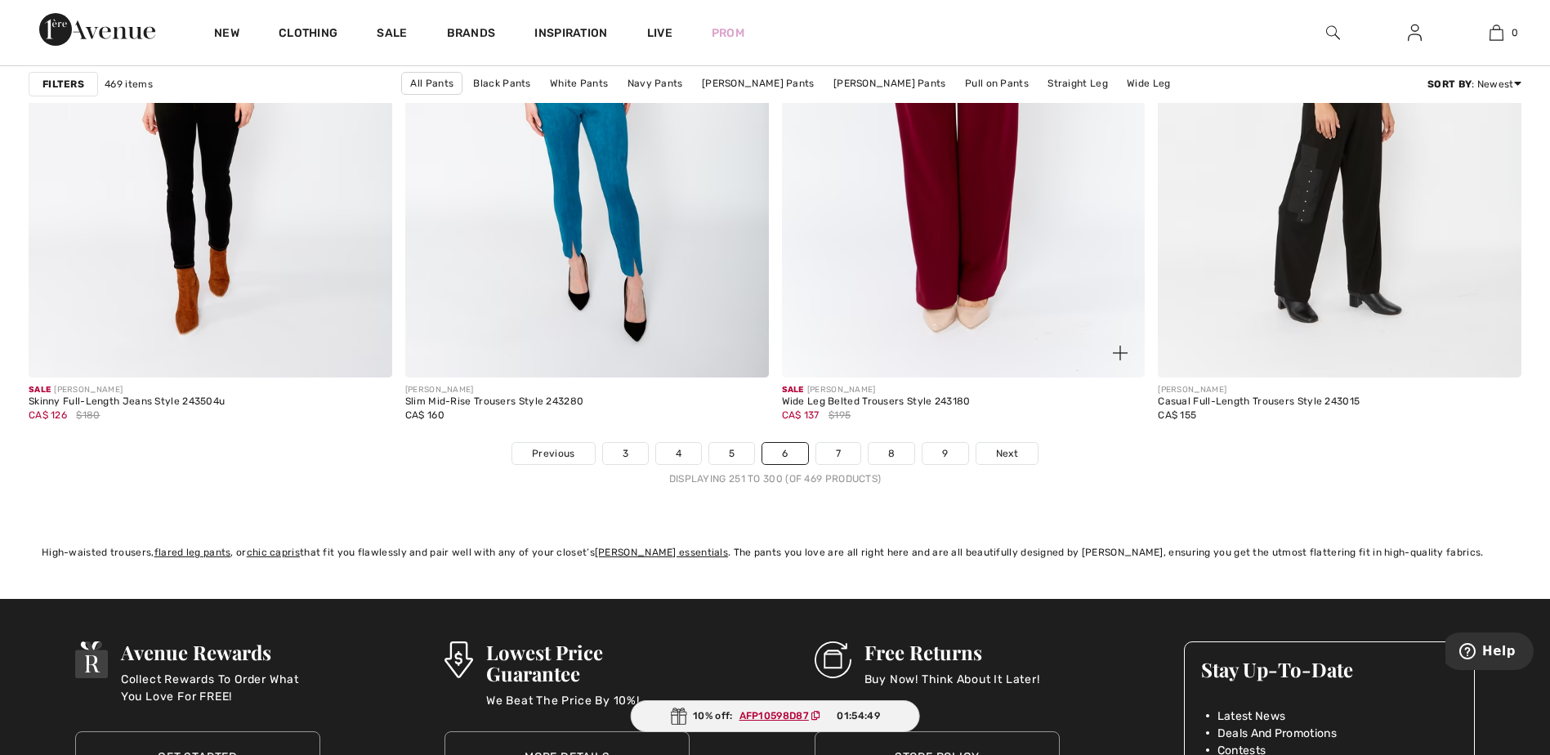
scroll to position [9255, 0]
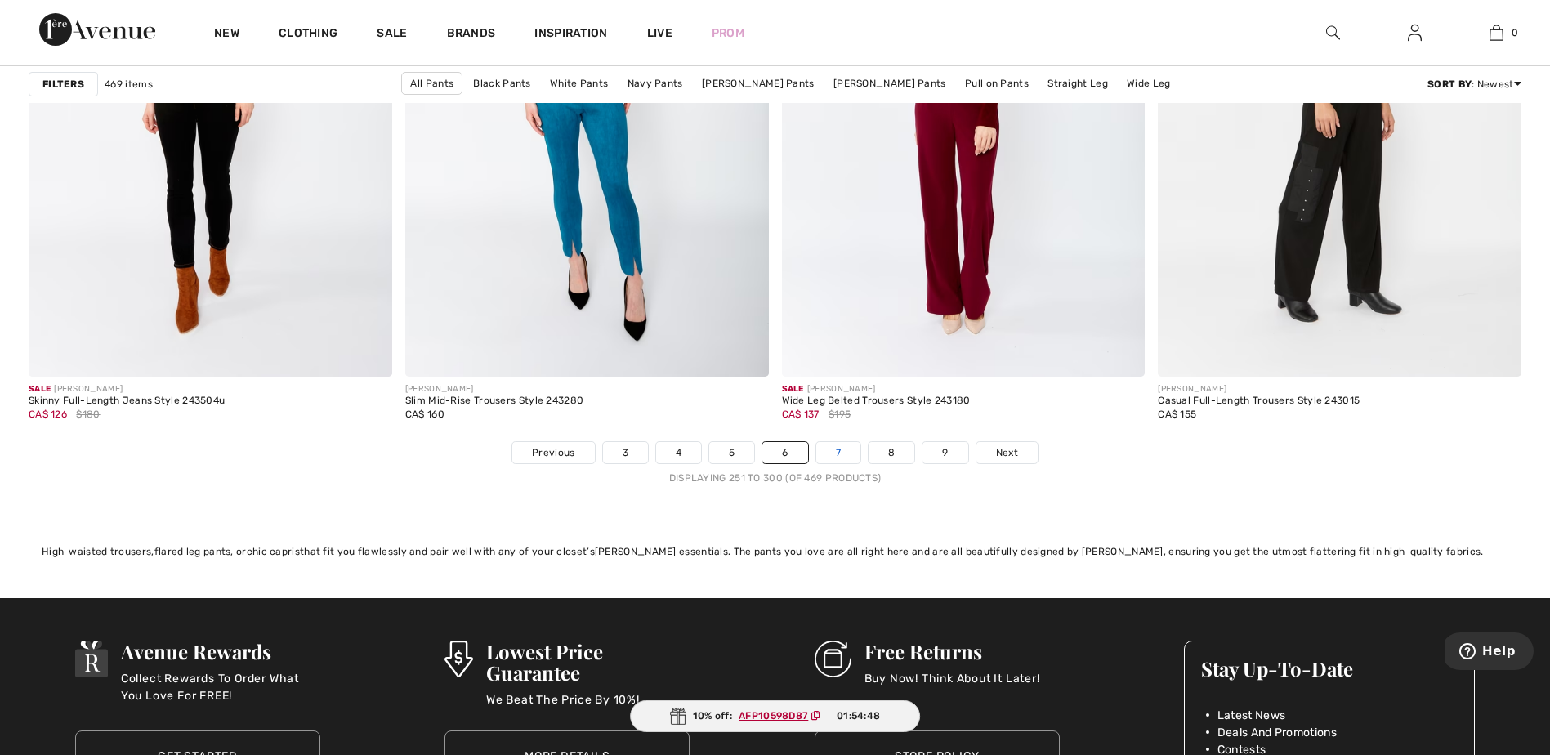
click at [834, 453] on link "7" at bounding box center [838, 452] width 44 height 21
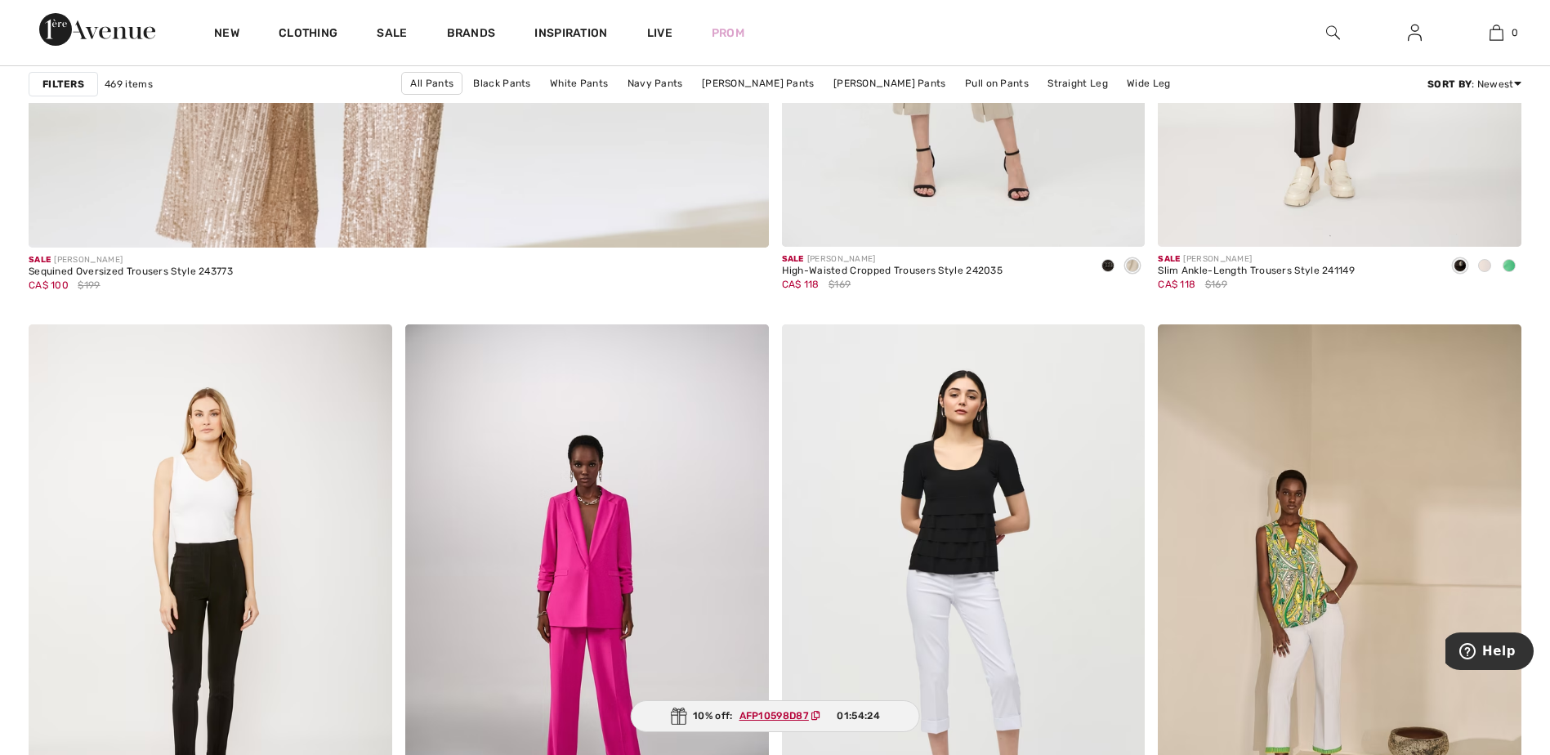
scroll to position [6023, 0]
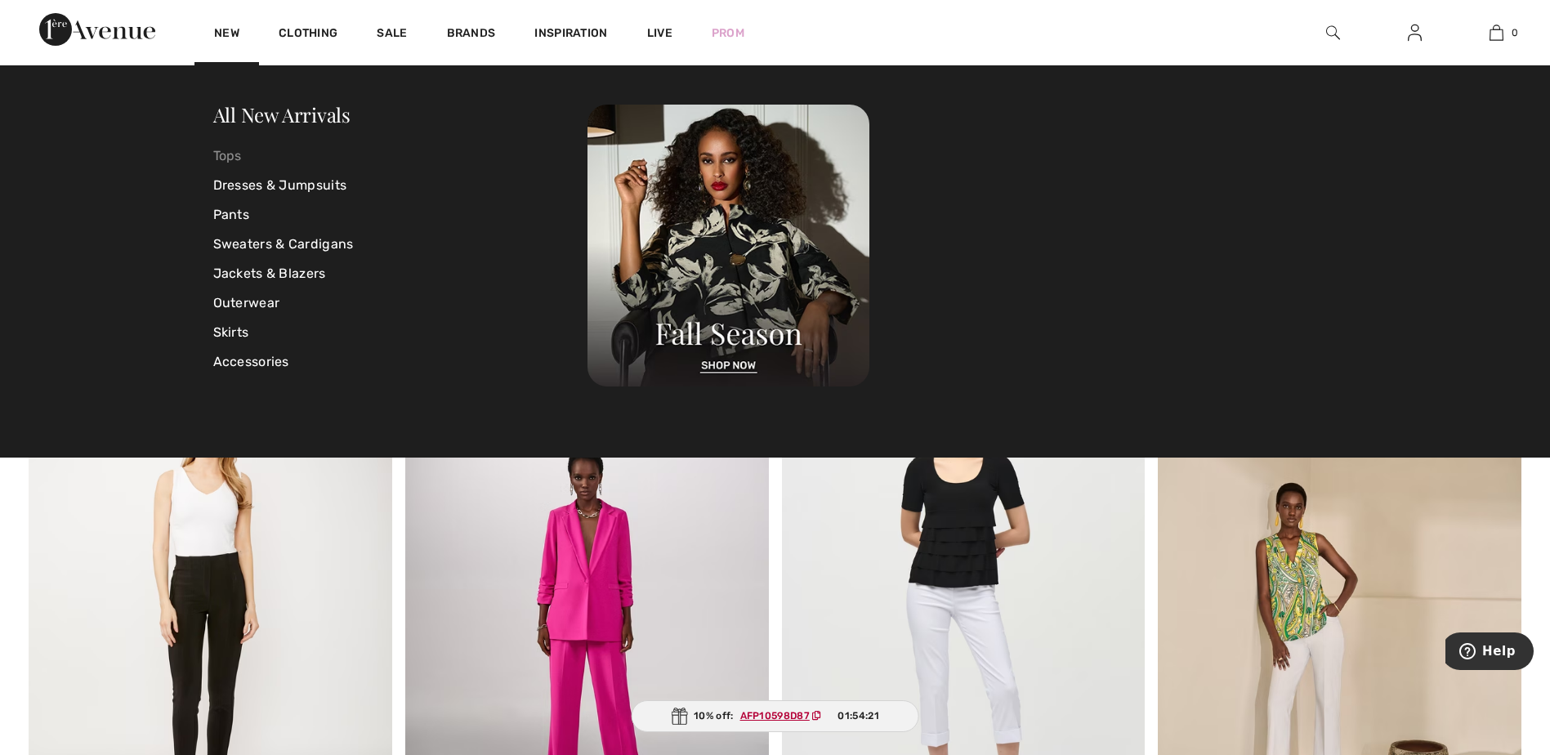
click at [235, 148] on link "Tops" at bounding box center [400, 155] width 375 height 29
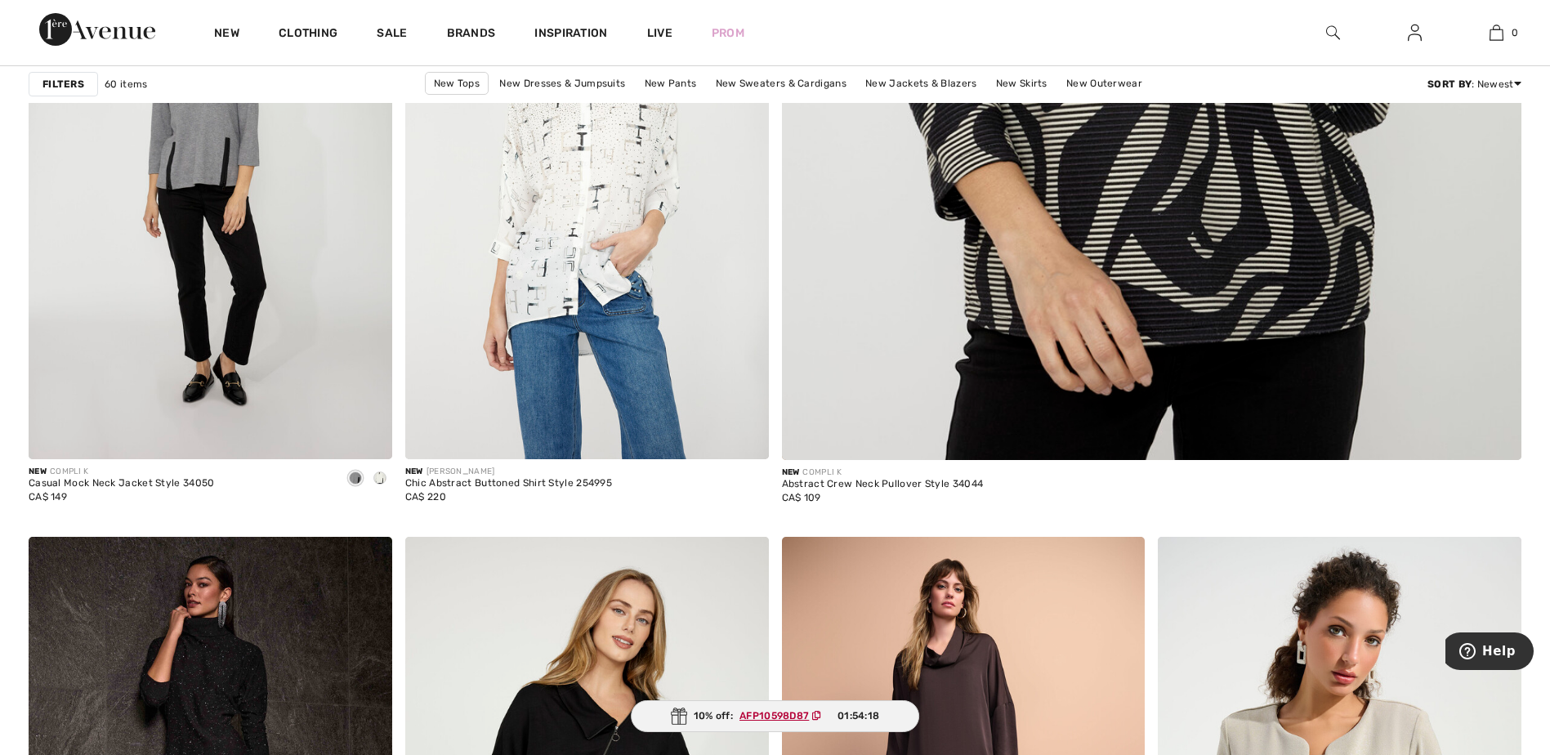
scroll to position [977, 0]
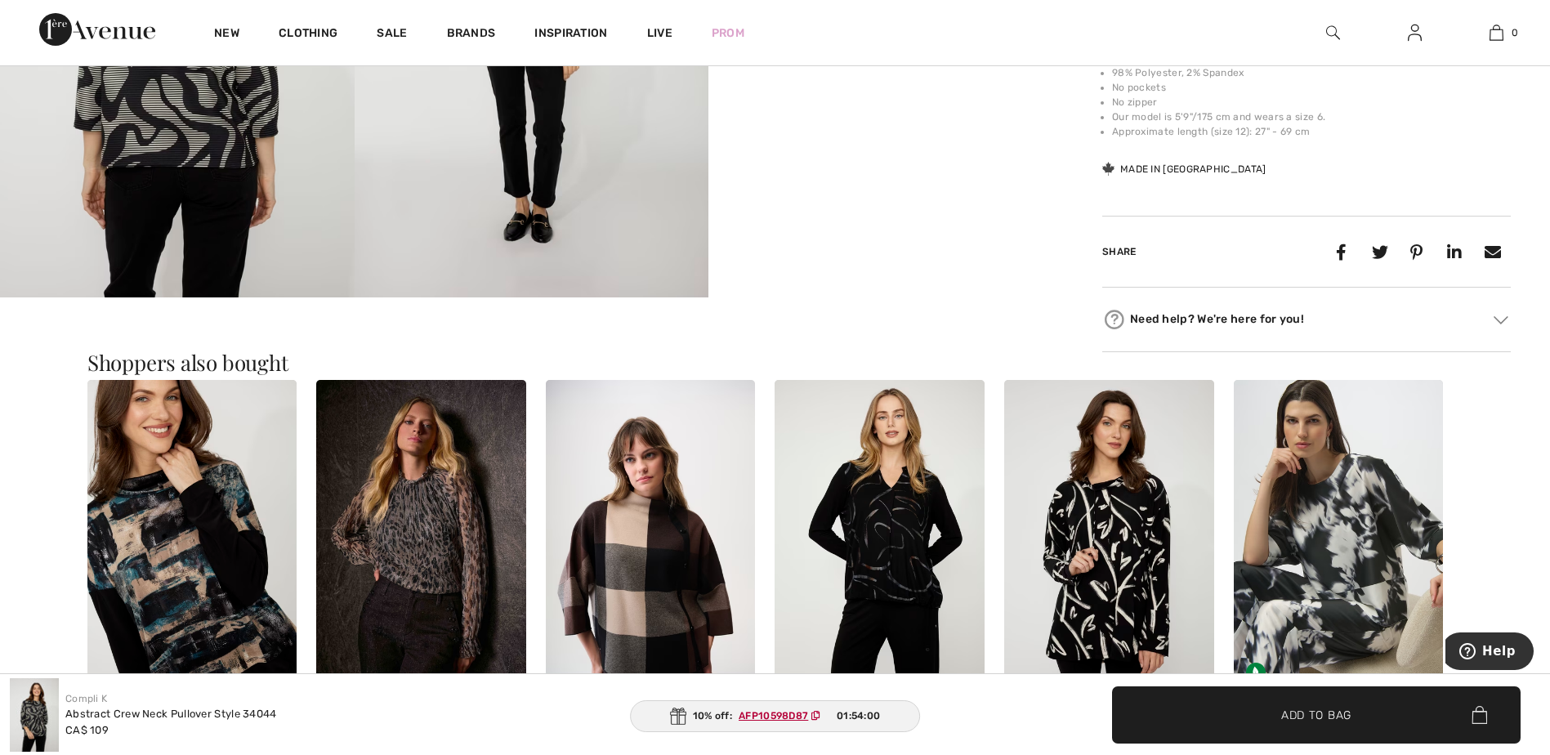
scroll to position [1130, 0]
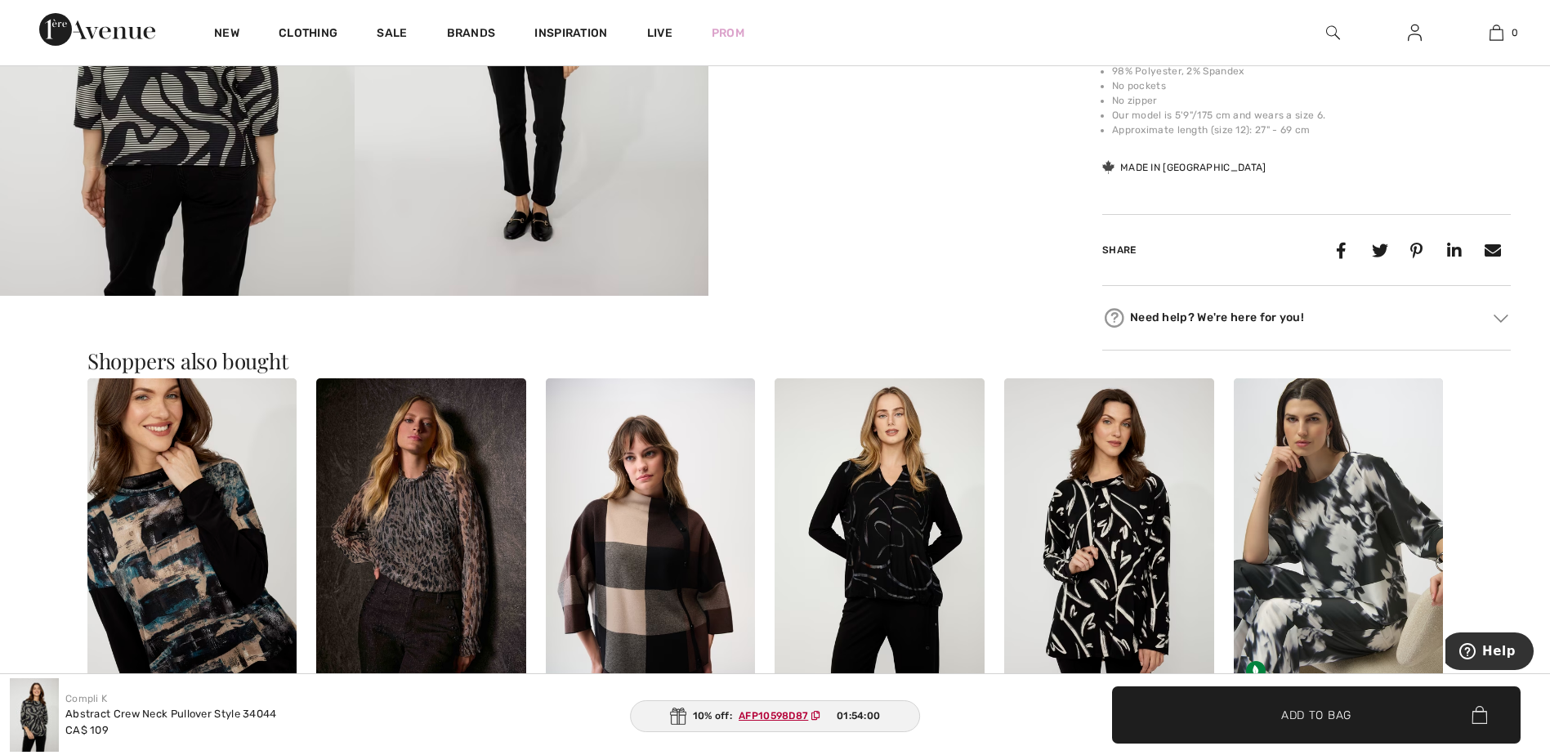
click at [463, 487] on img at bounding box center [421, 535] width 210 height 315
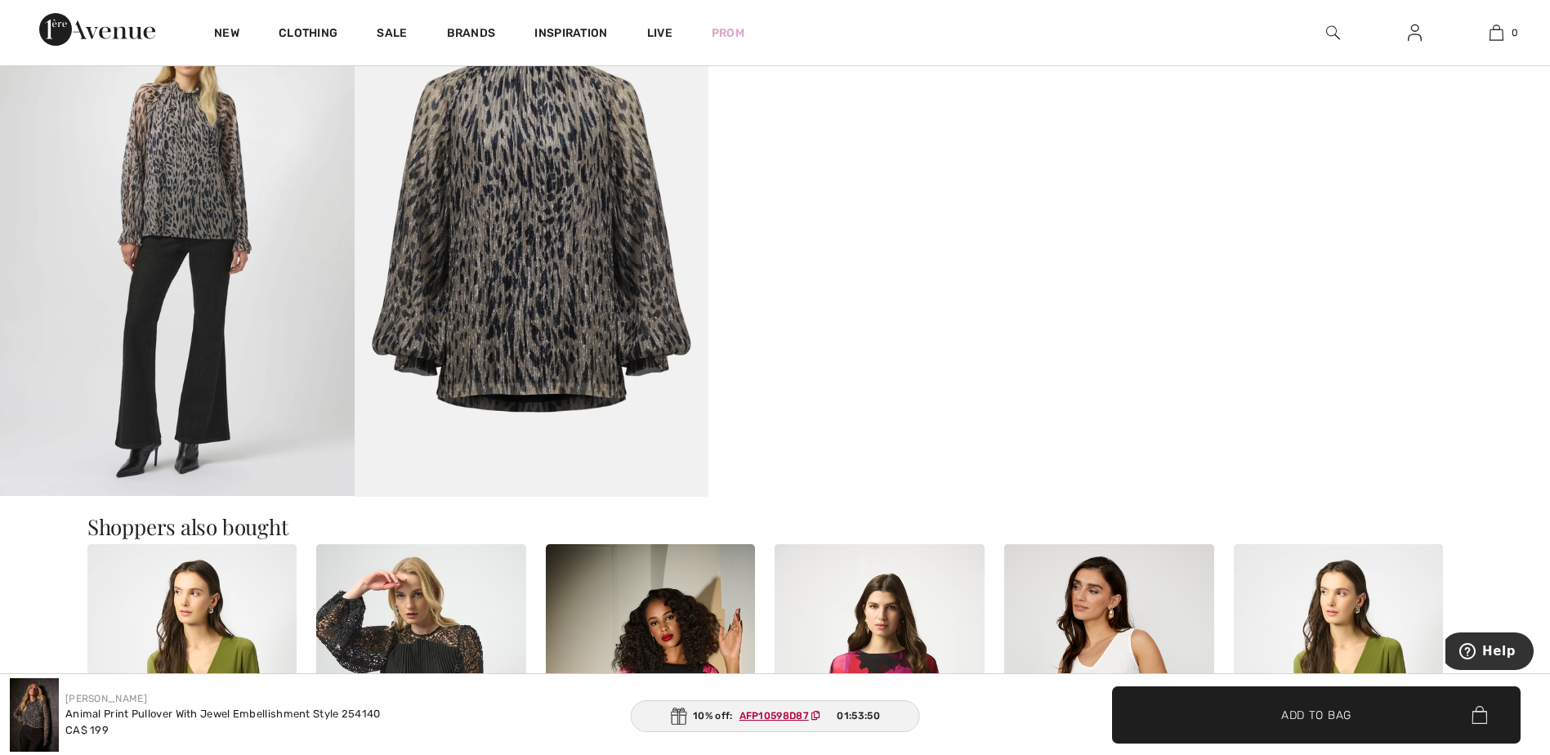
scroll to position [1466, 0]
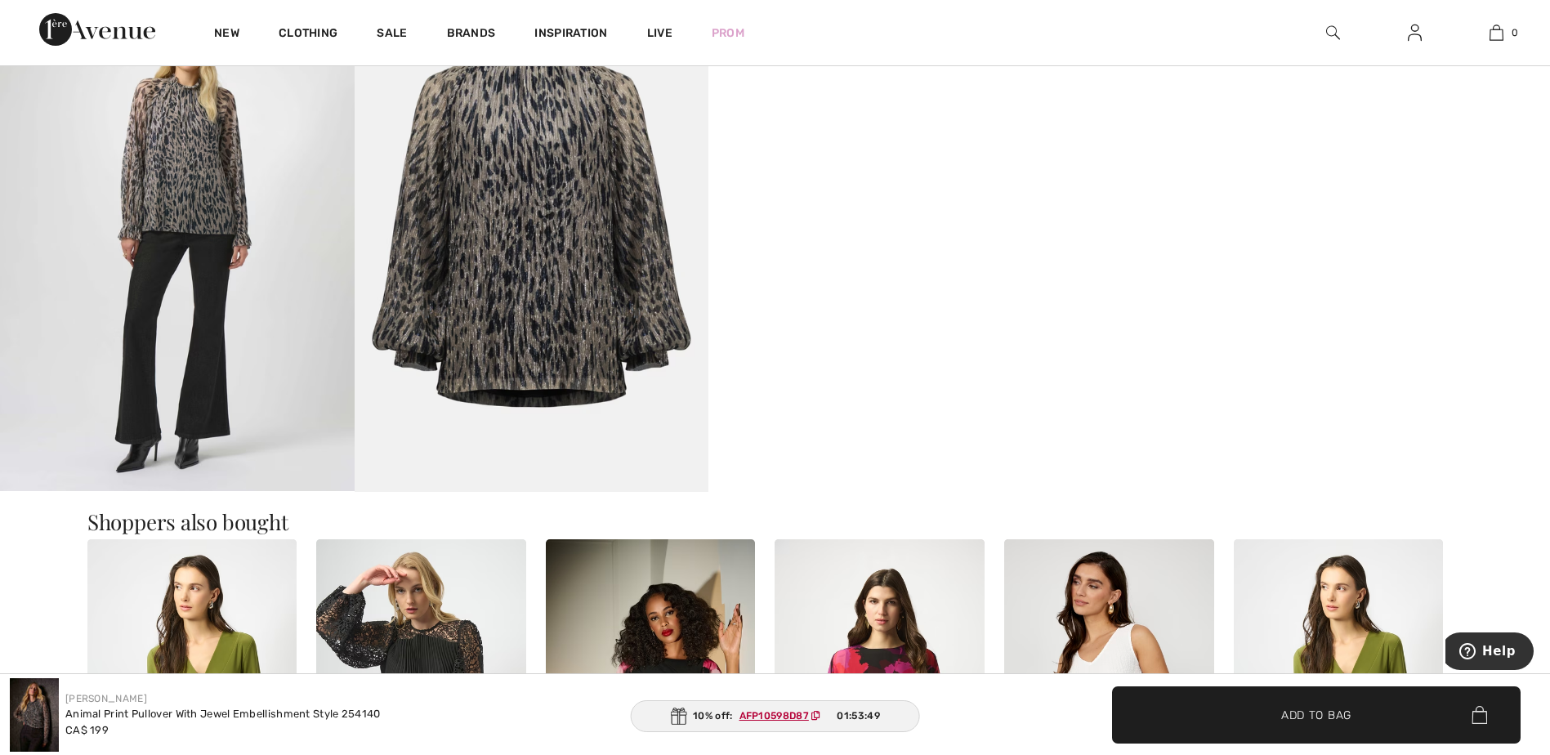
click at [230, 369] on img at bounding box center [177, 225] width 355 height 531
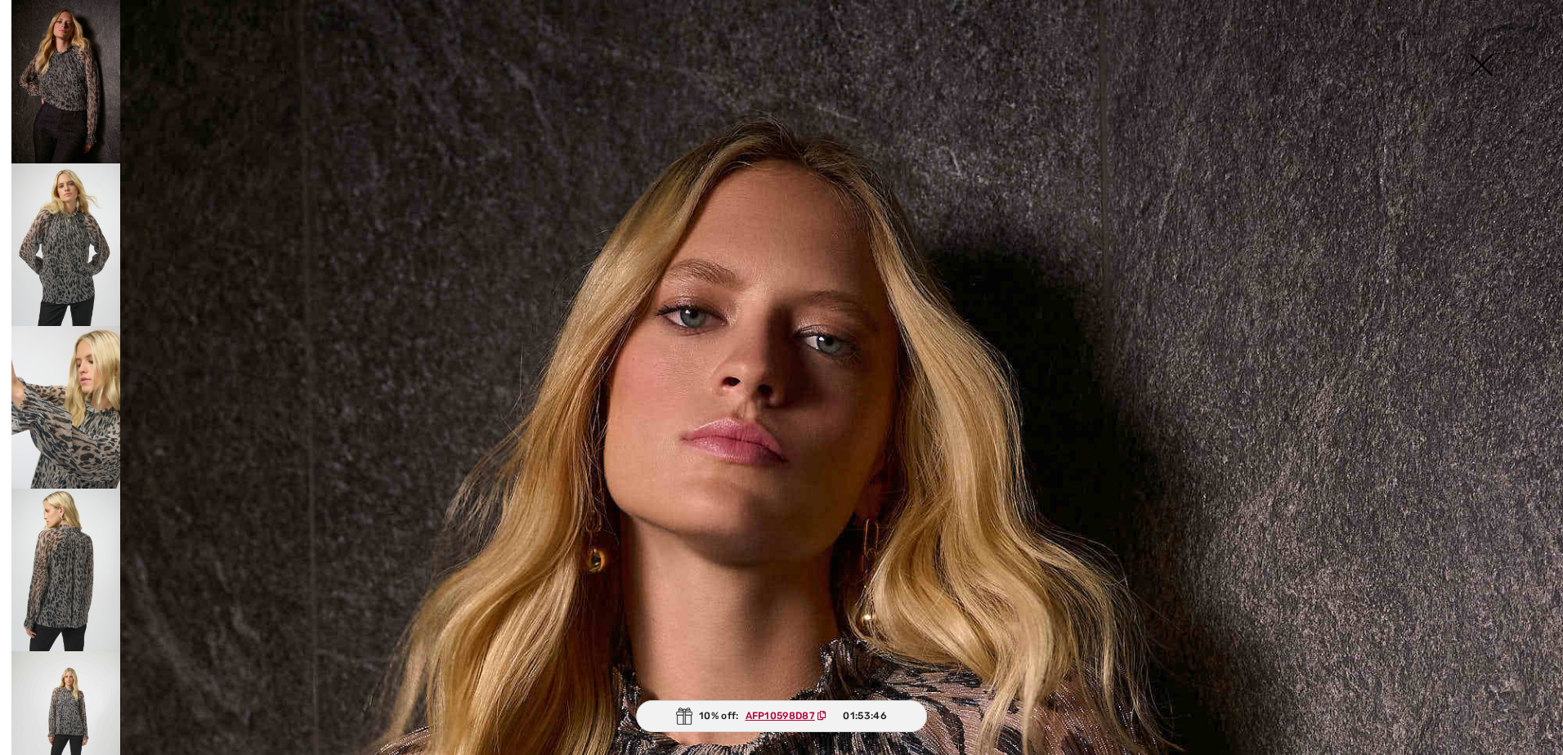
scroll to position [186, 0]
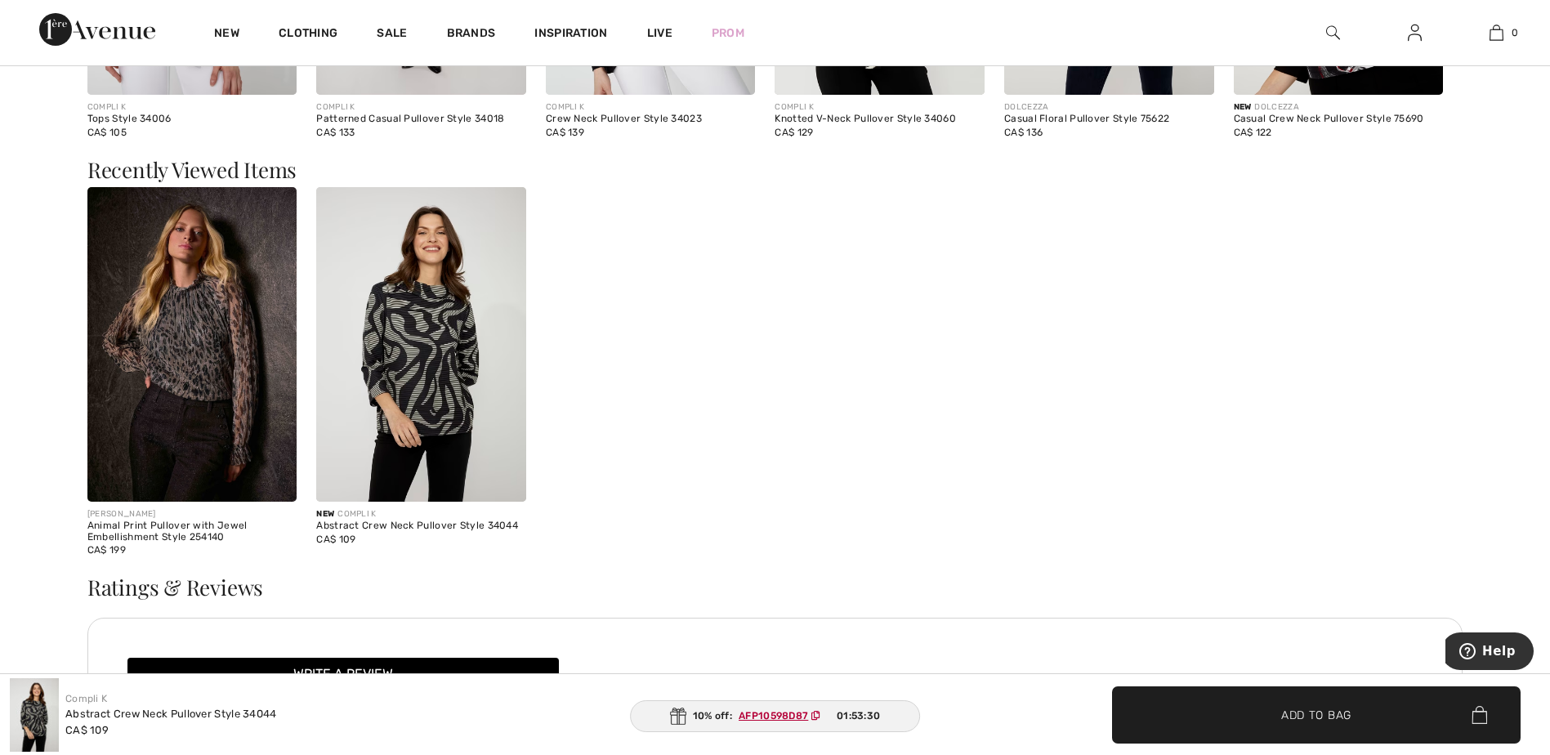
scroll to position [2145, 0]
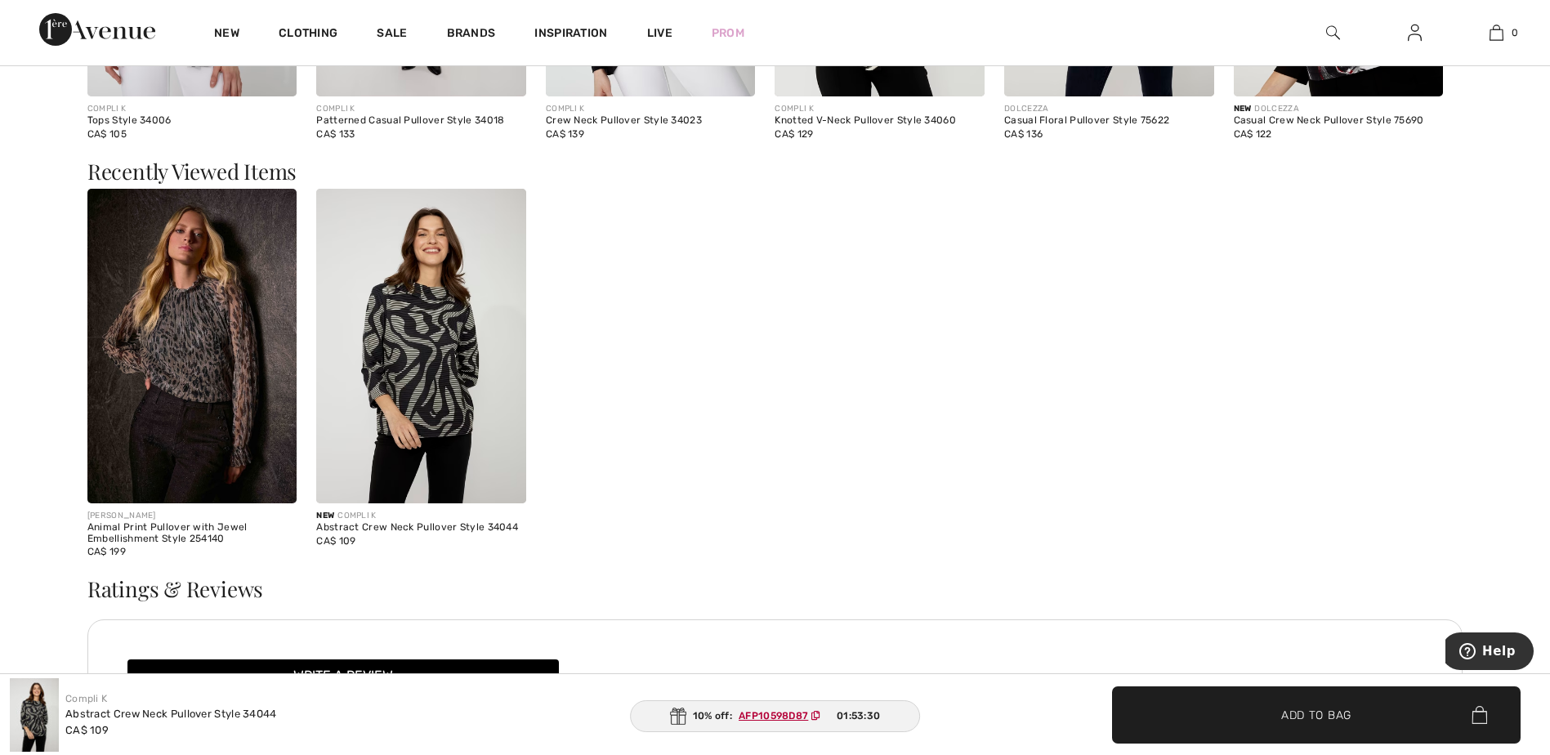
click at [253, 323] on img at bounding box center [192, 346] width 210 height 315
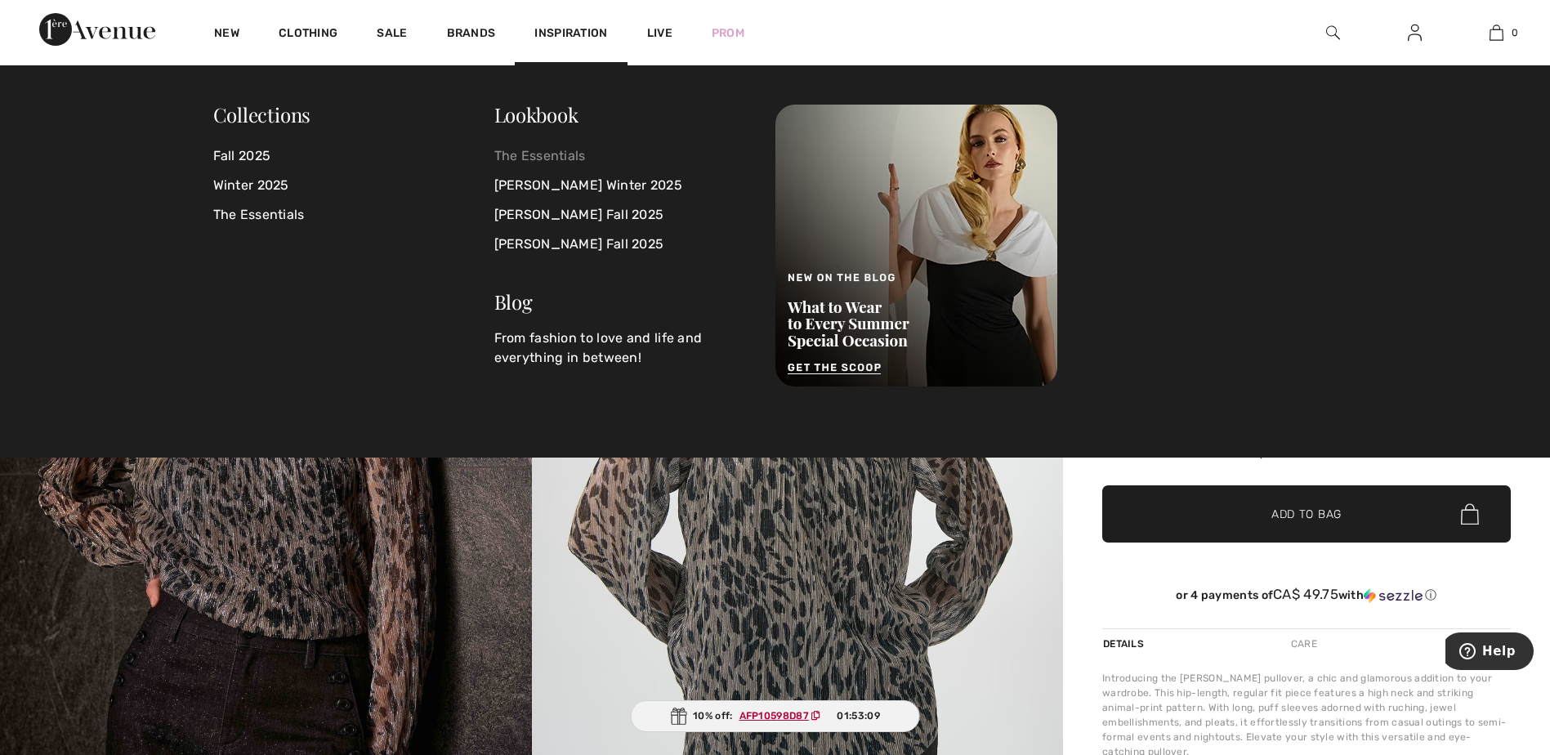
click at [530, 142] on link "The Essentials" at bounding box center [625, 155] width 262 height 29
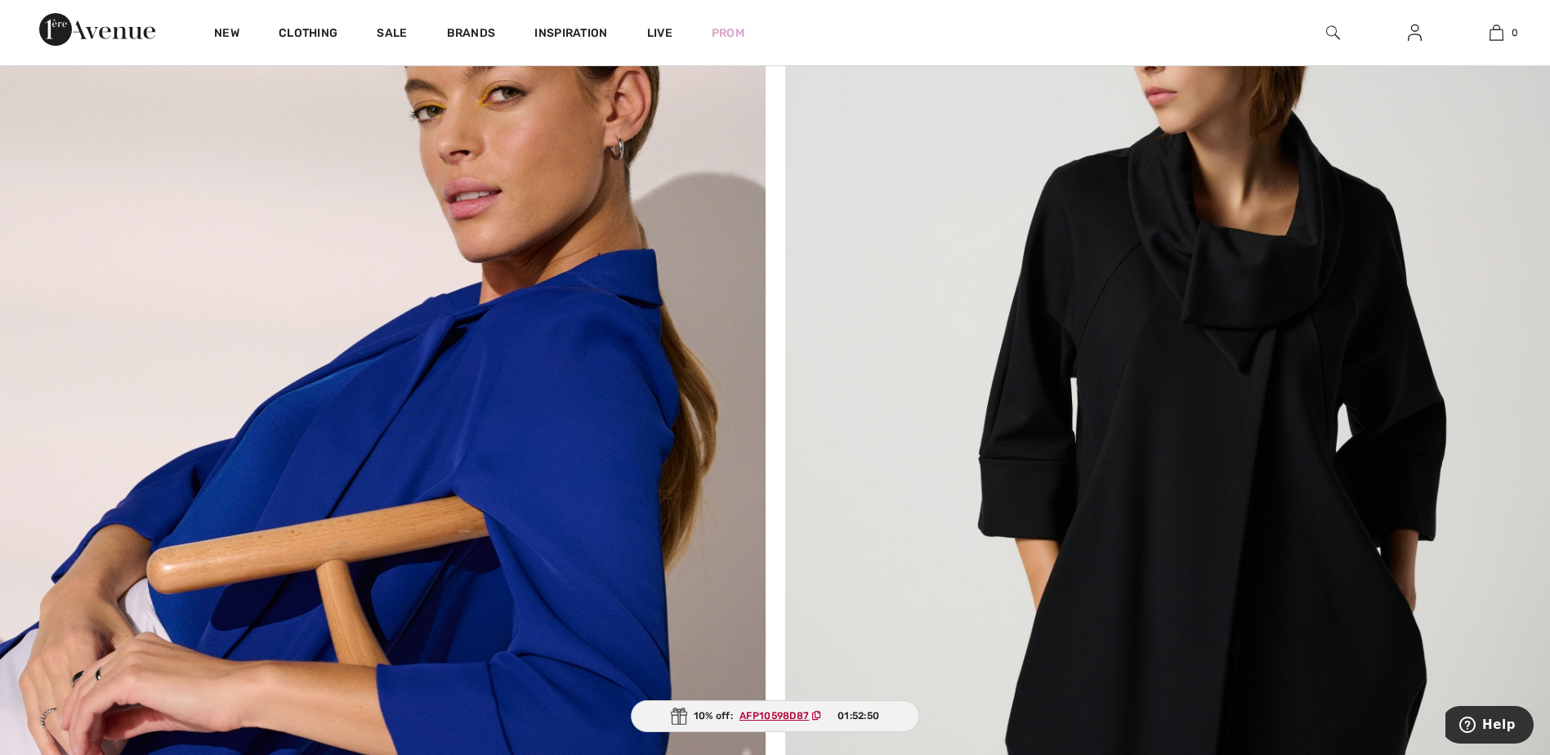
scroll to position [6990, 0]
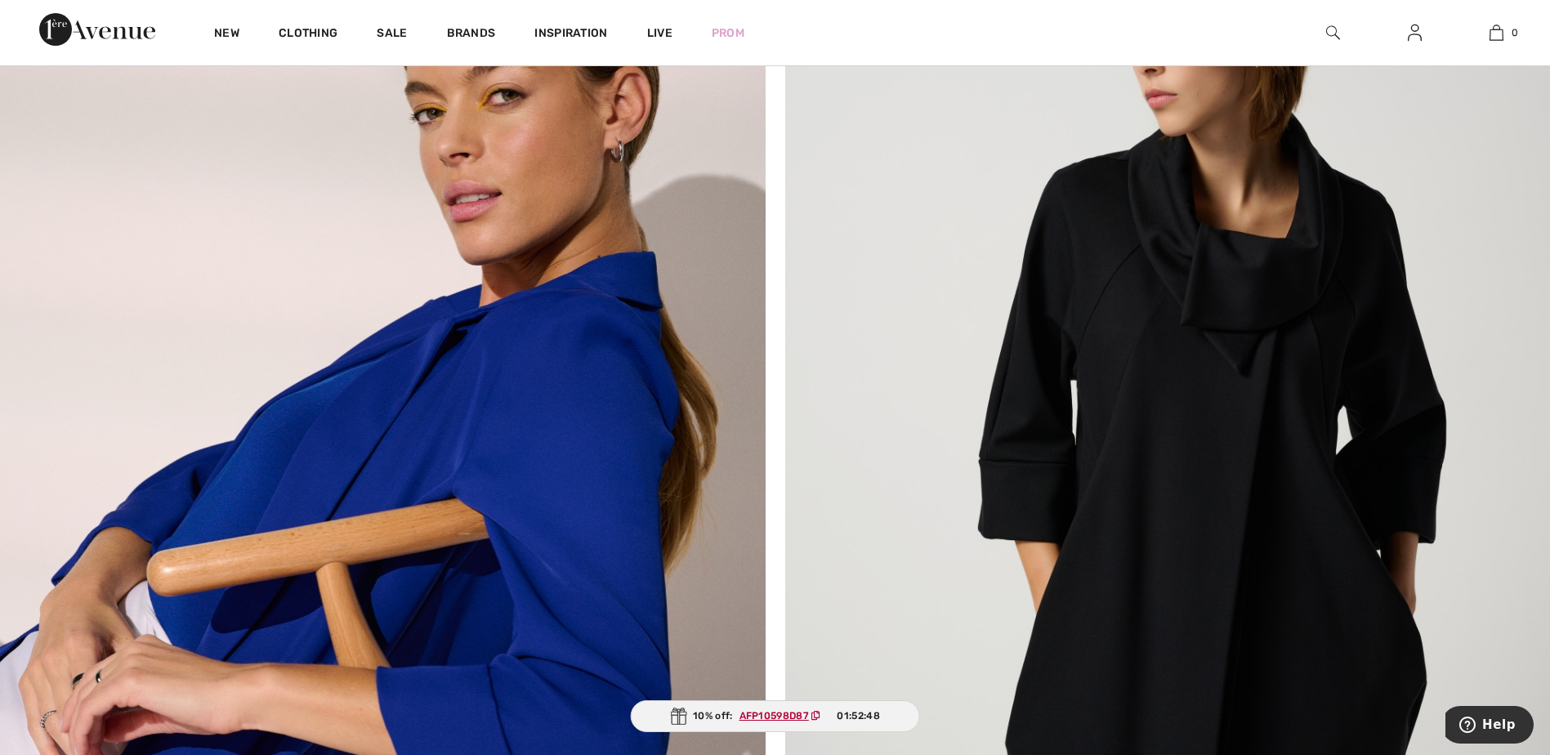
click at [1181, 399] on img at bounding box center [1168, 428] width 766 height 999
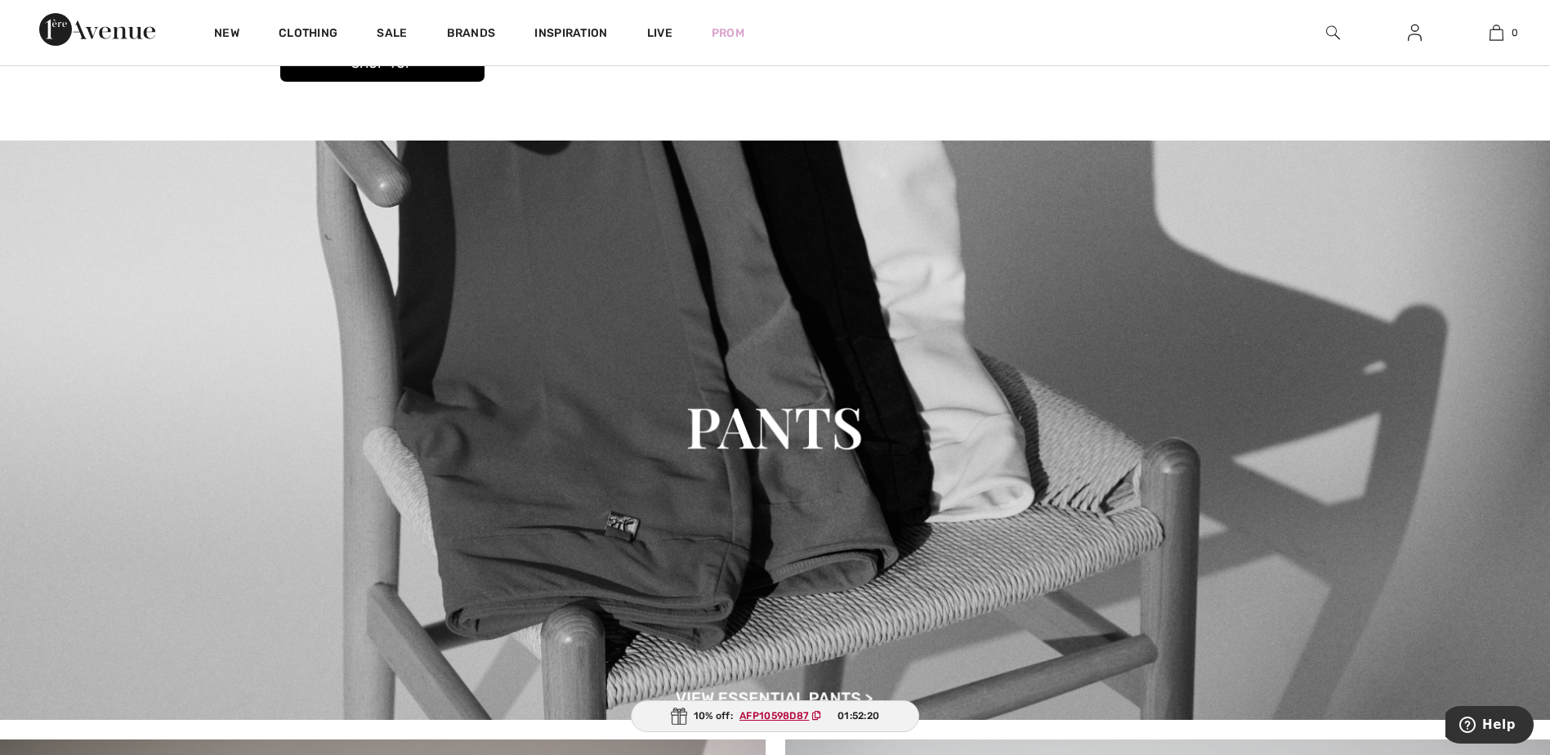
scroll to position [3390, 0]
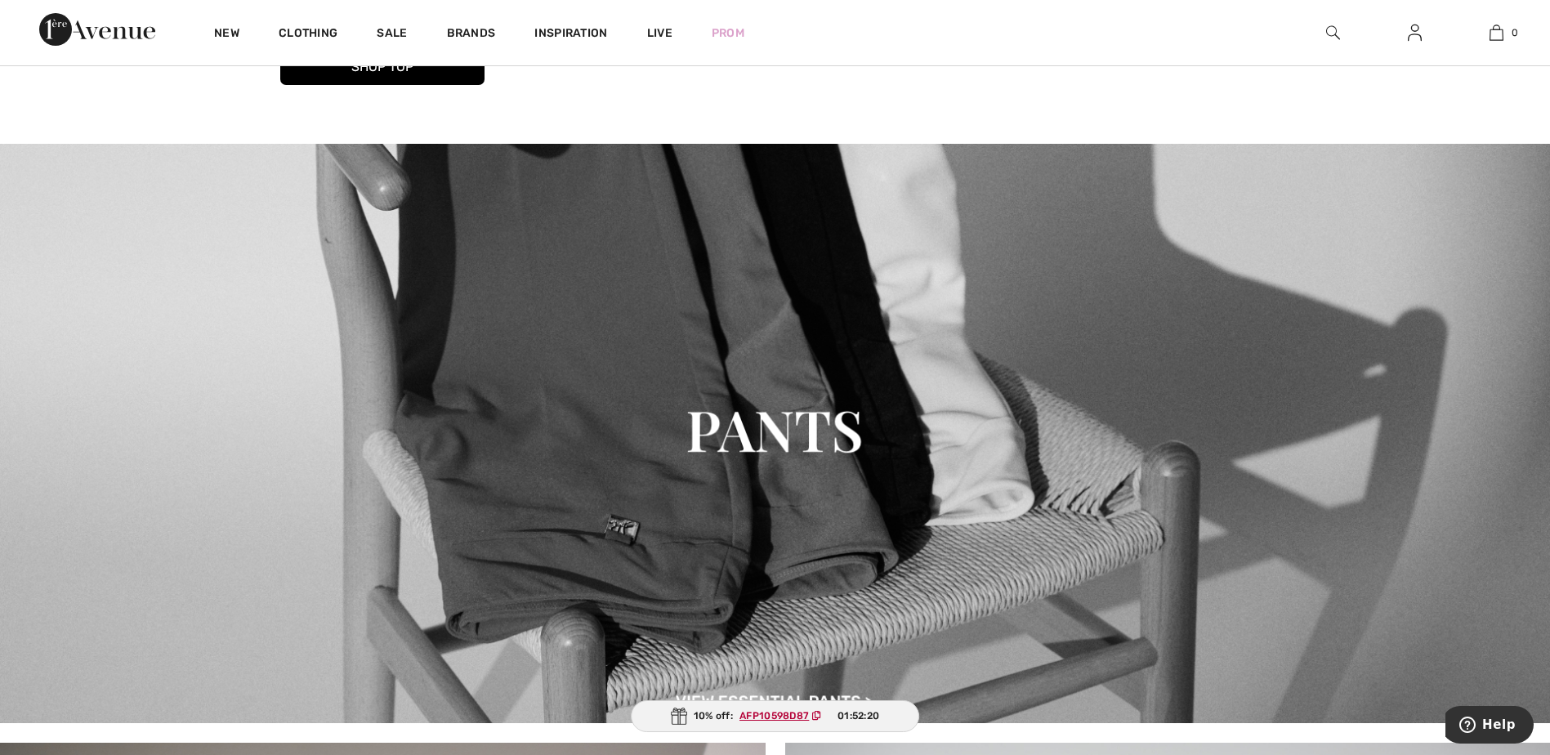
click at [849, 431] on img at bounding box center [775, 433] width 1550 height 579
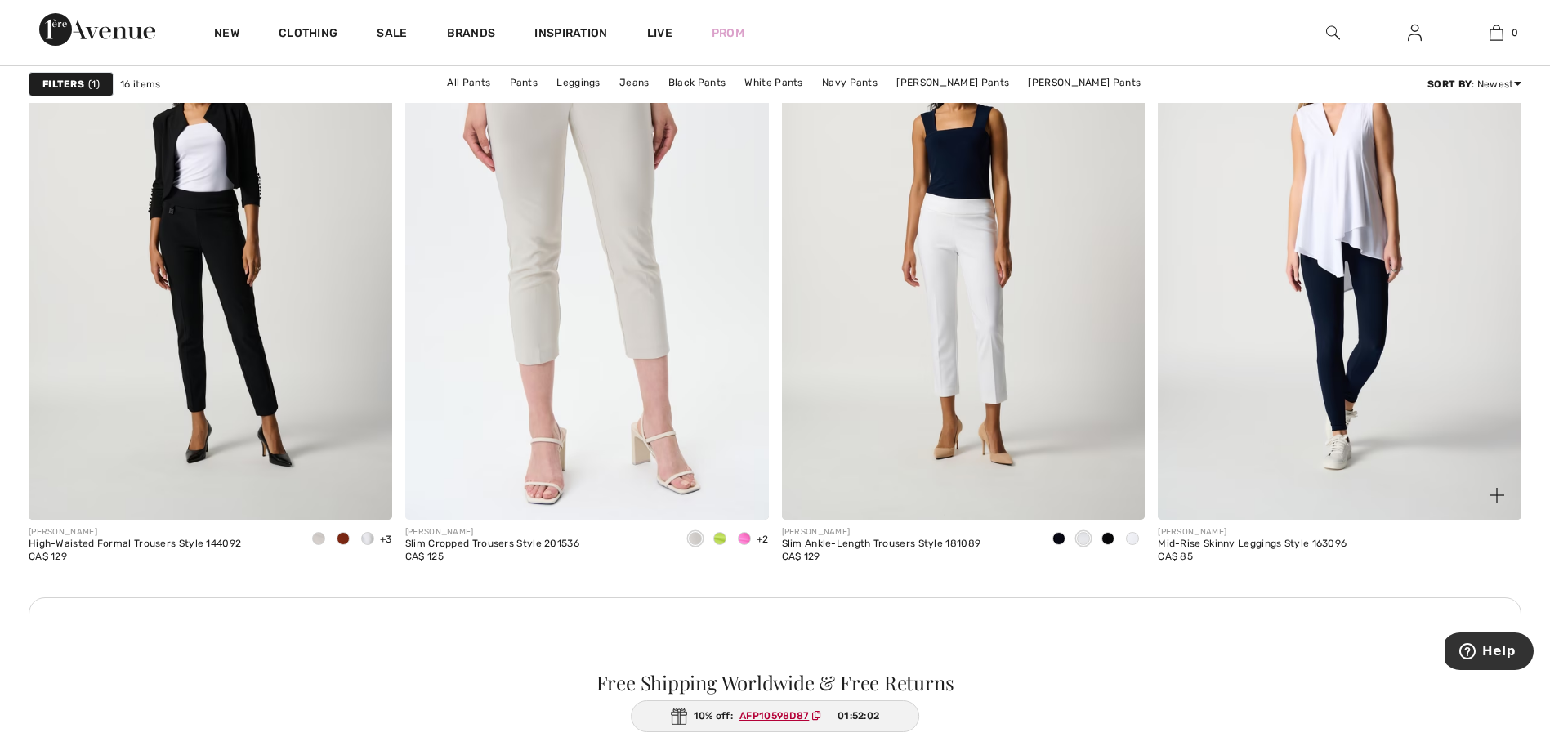
scroll to position [2132, 0]
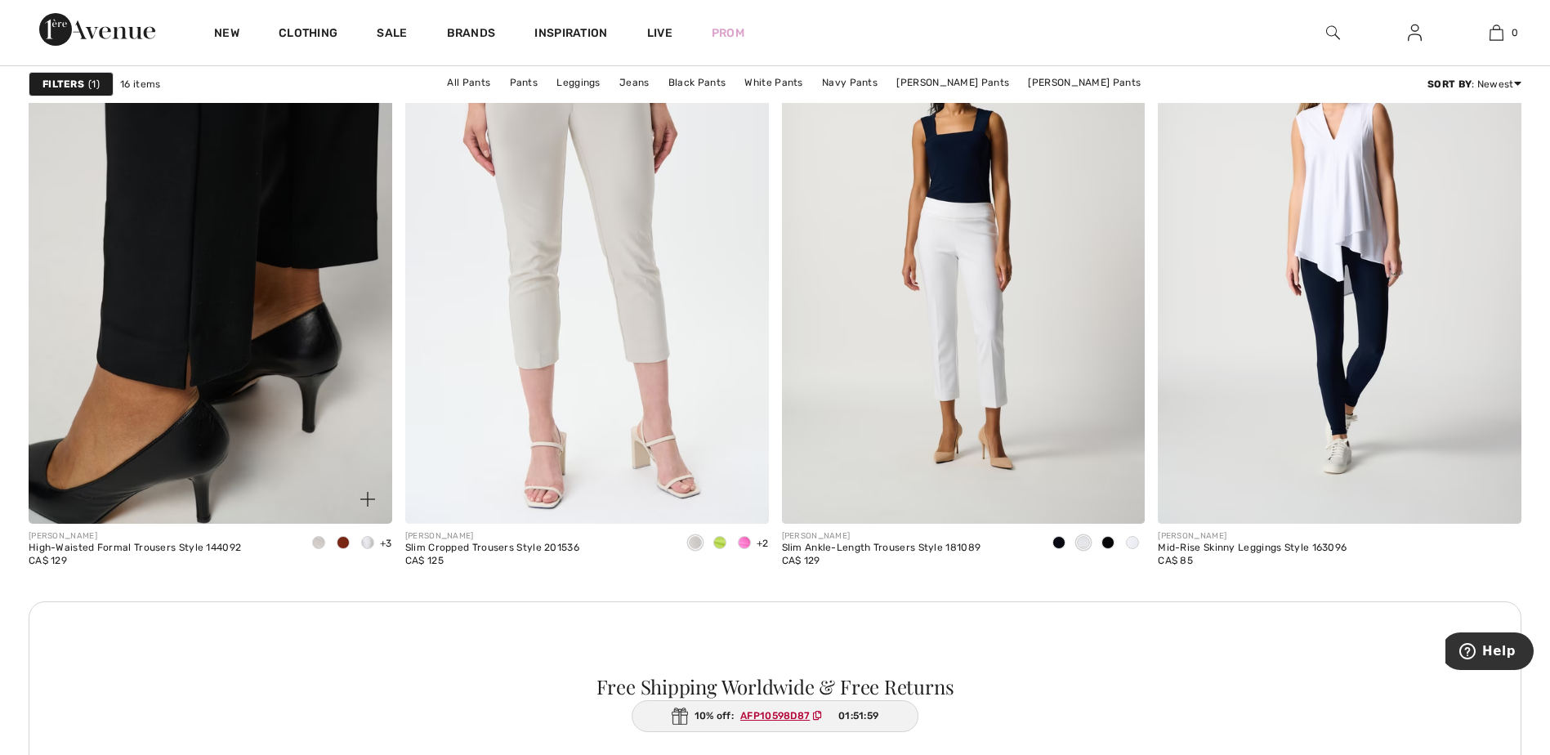
click at [220, 375] on img at bounding box center [211, 250] width 364 height 545
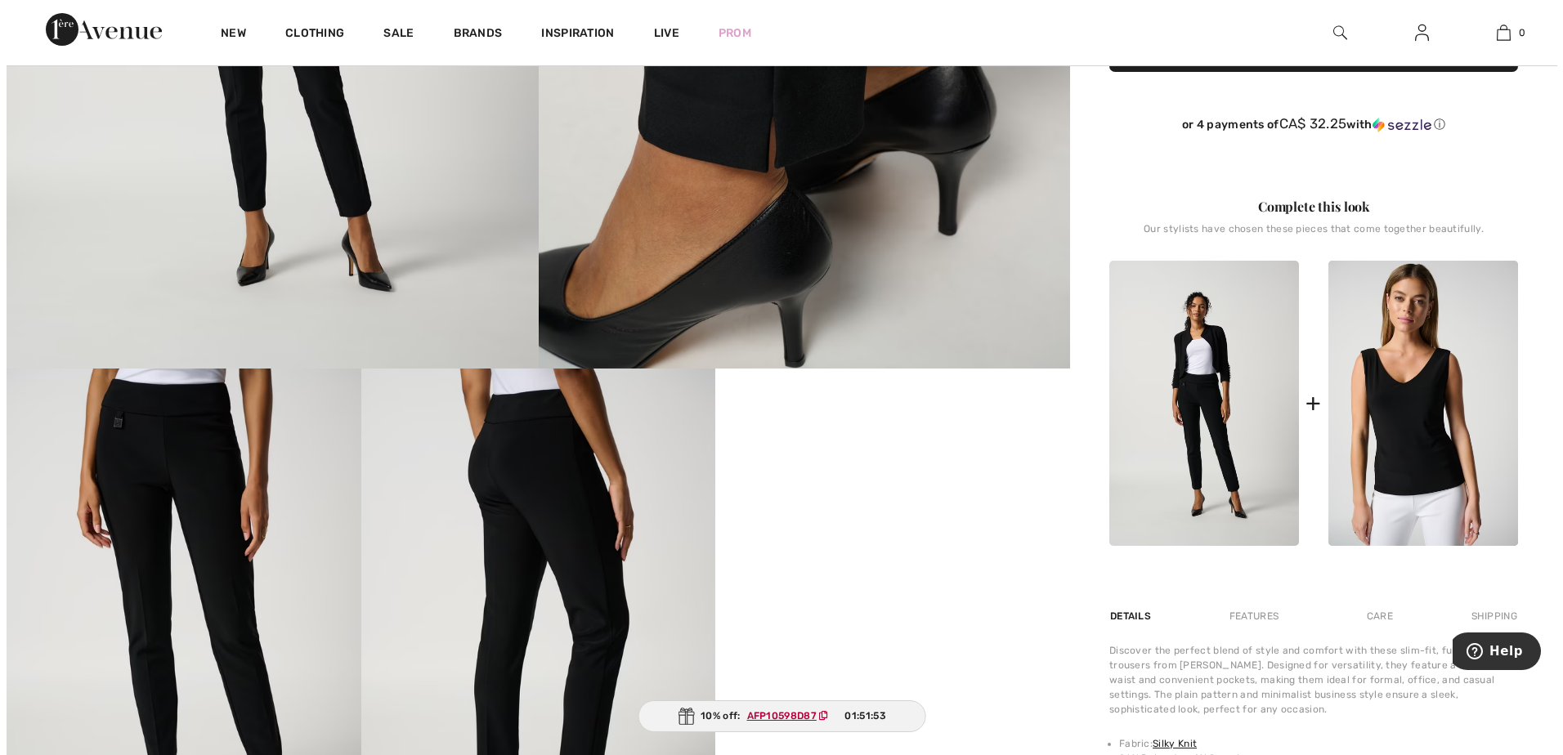
scroll to position [528, 0]
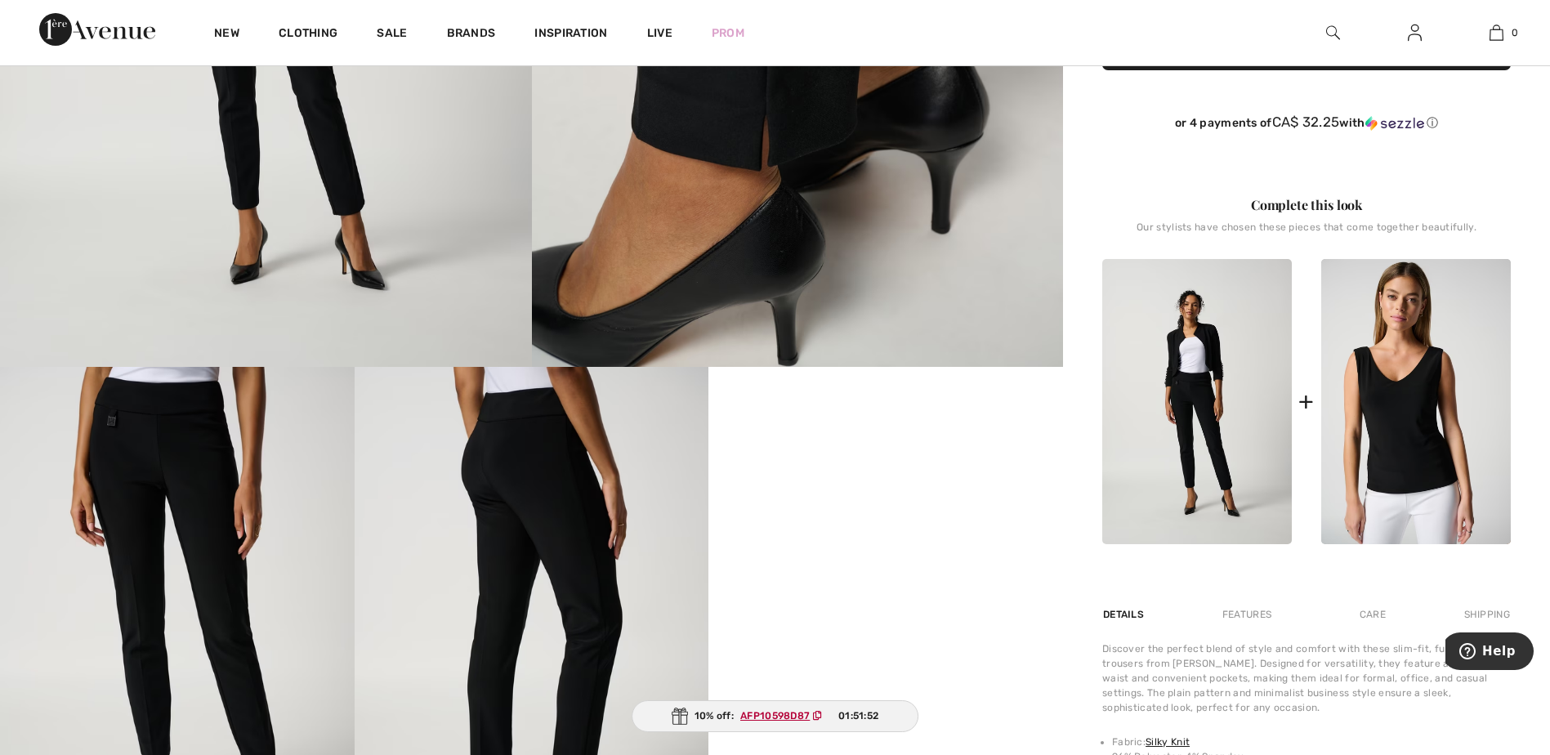
click at [197, 502] on img at bounding box center [177, 632] width 355 height 531
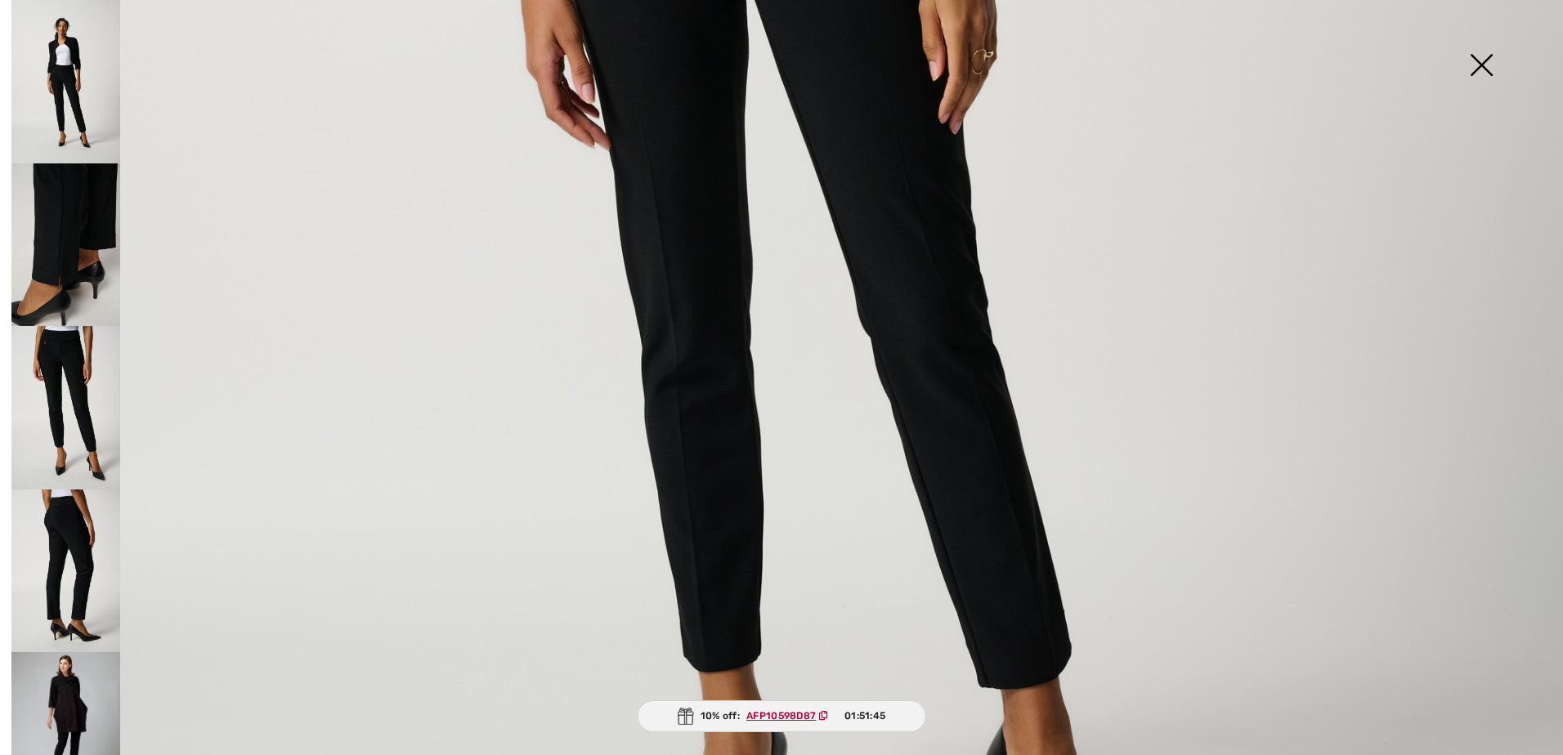
scroll to position [1143, 0]
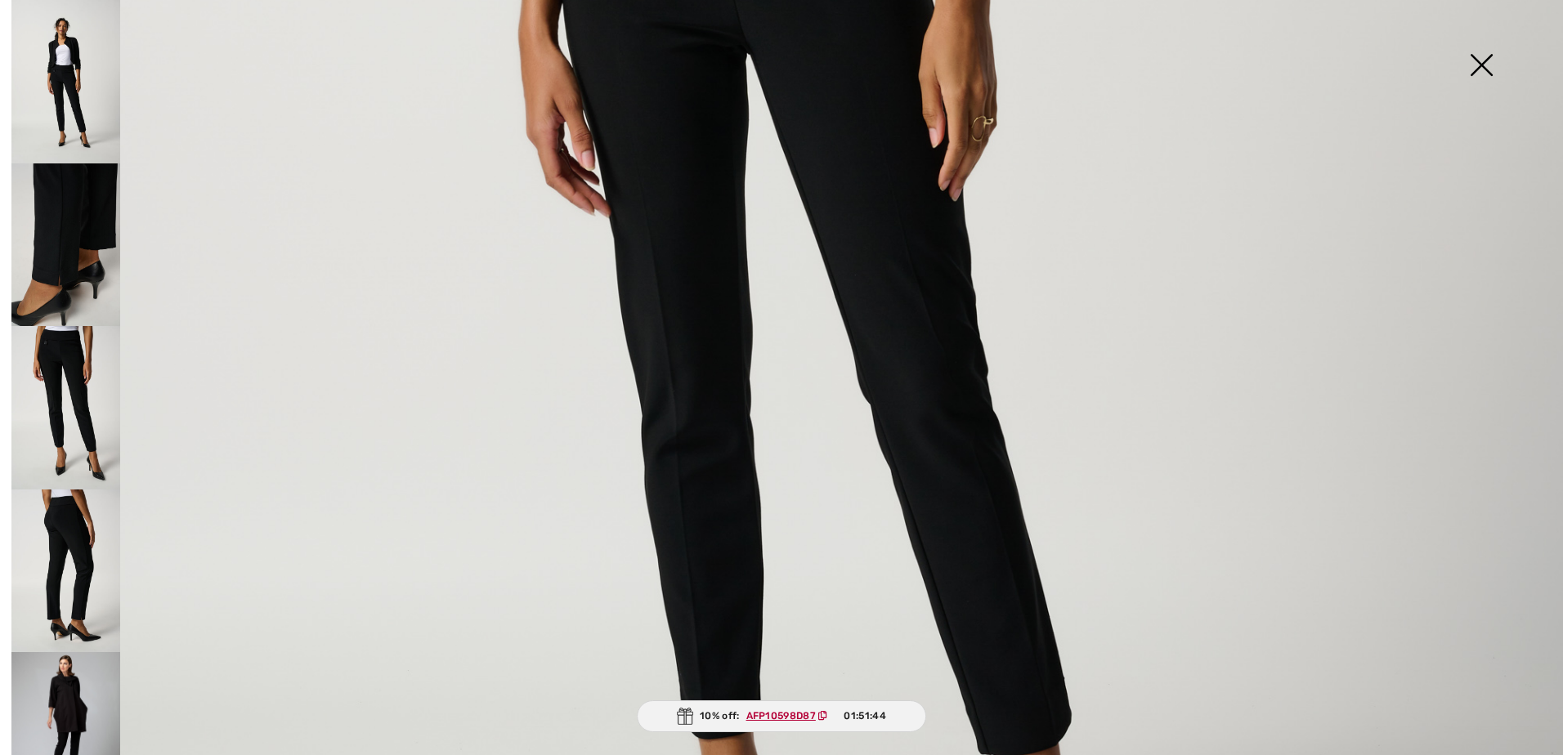
click at [78, 427] on img at bounding box center [65, 407] width 109 height 163
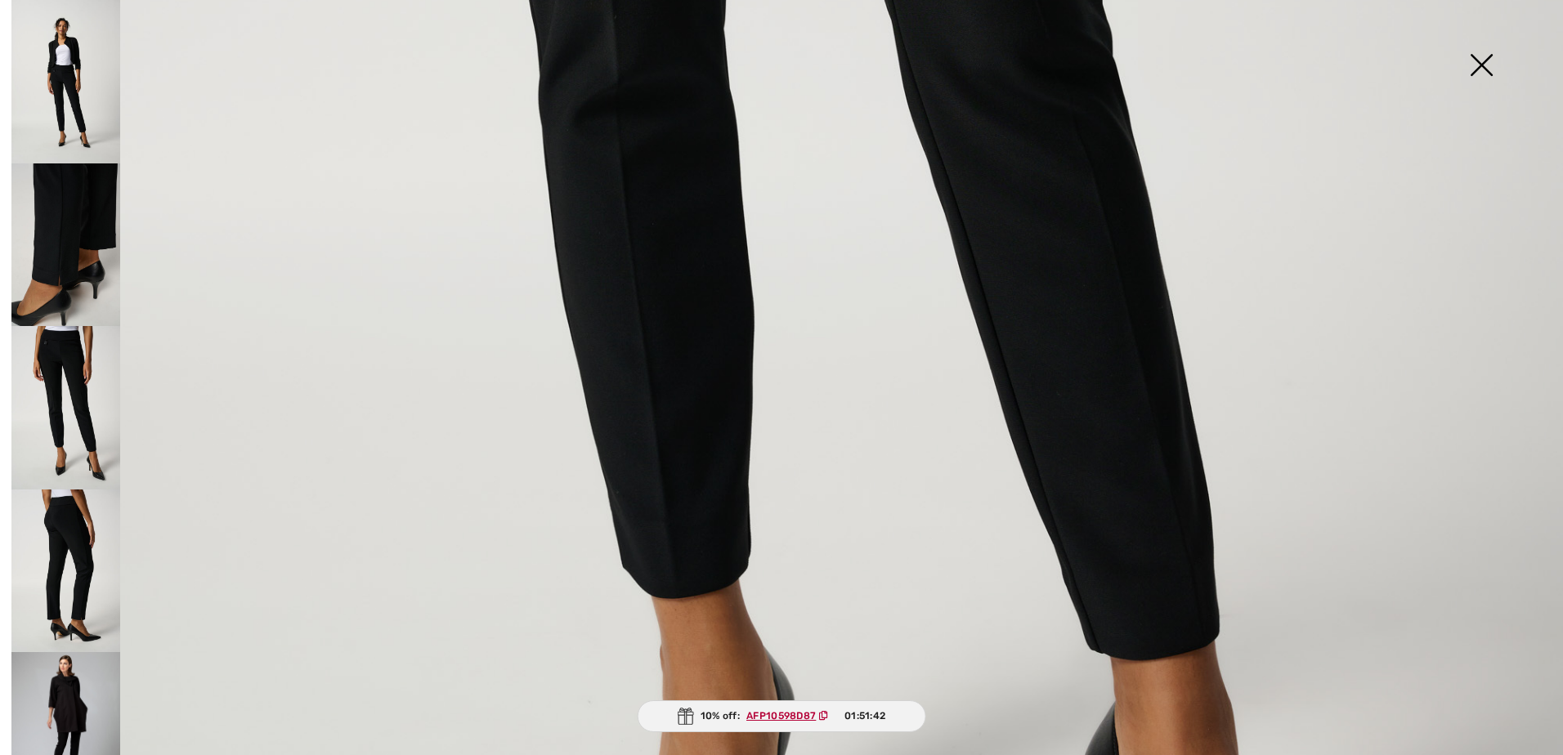
click at [75, 518] on img at bounding box center [65, 571] width 109 height 163
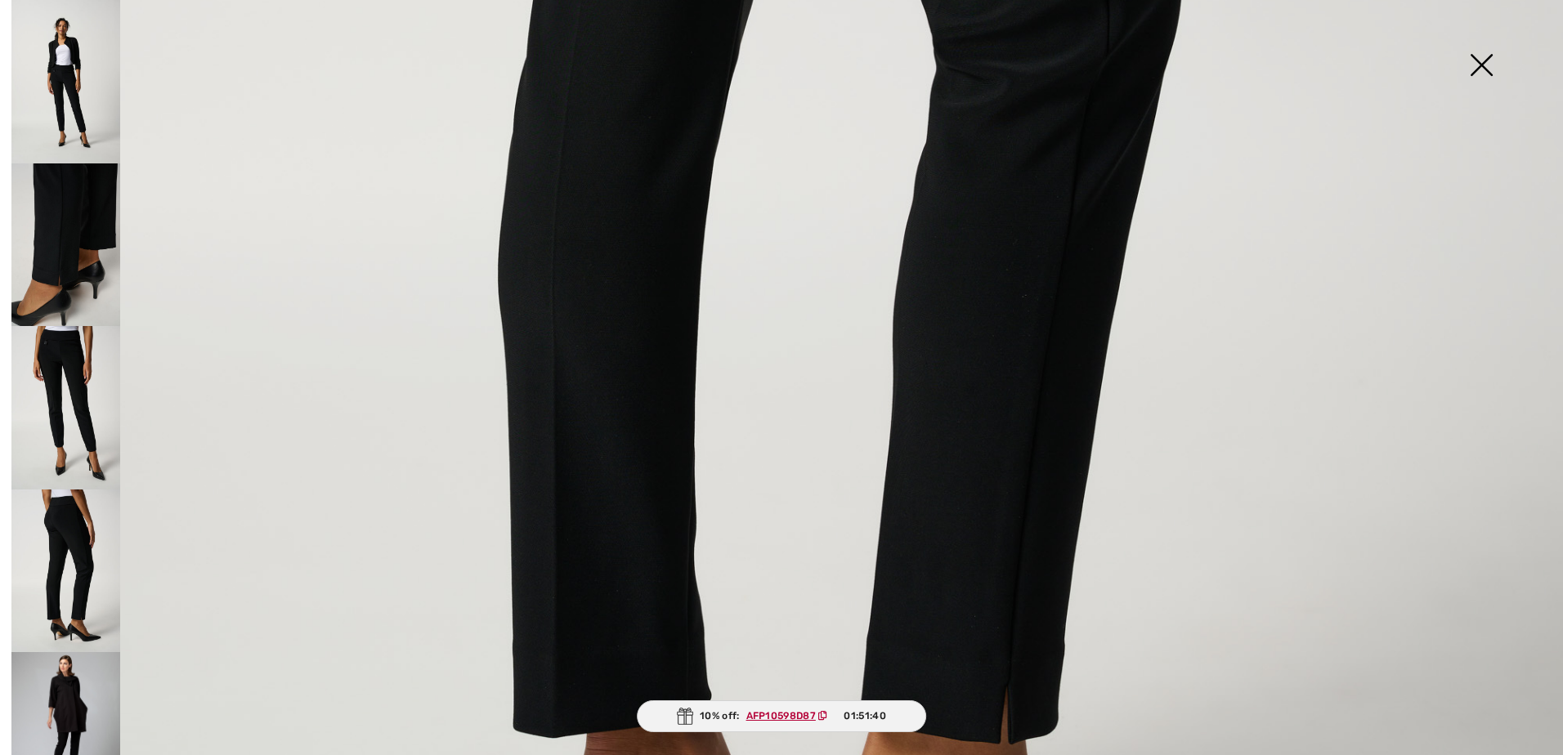
click at [69, 599] on img at bounding box center [65, 571] width 109 height 163
click at [94, 690] on img at bounding box center [65, 720] width 109 height 136
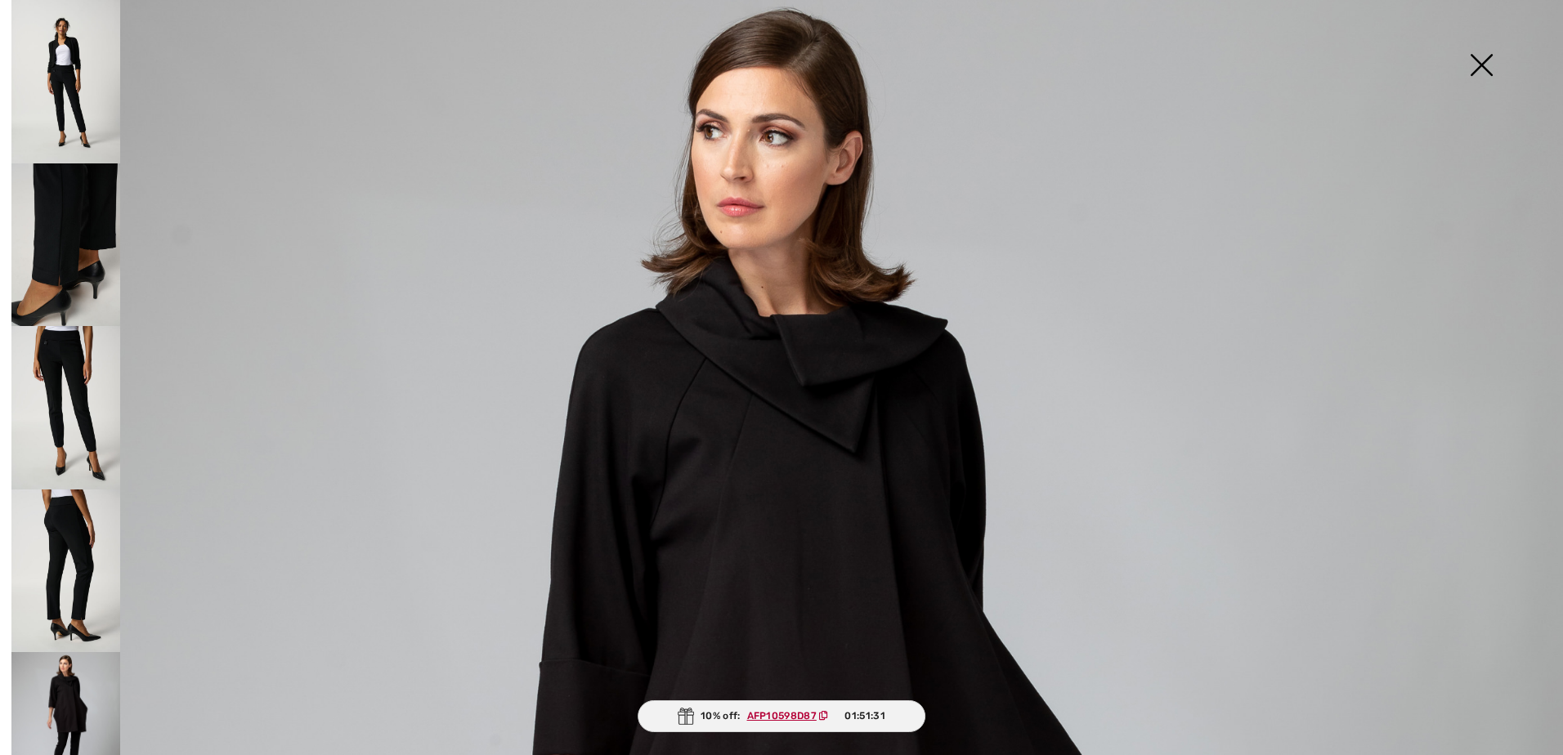
scroll to position [0, 0]
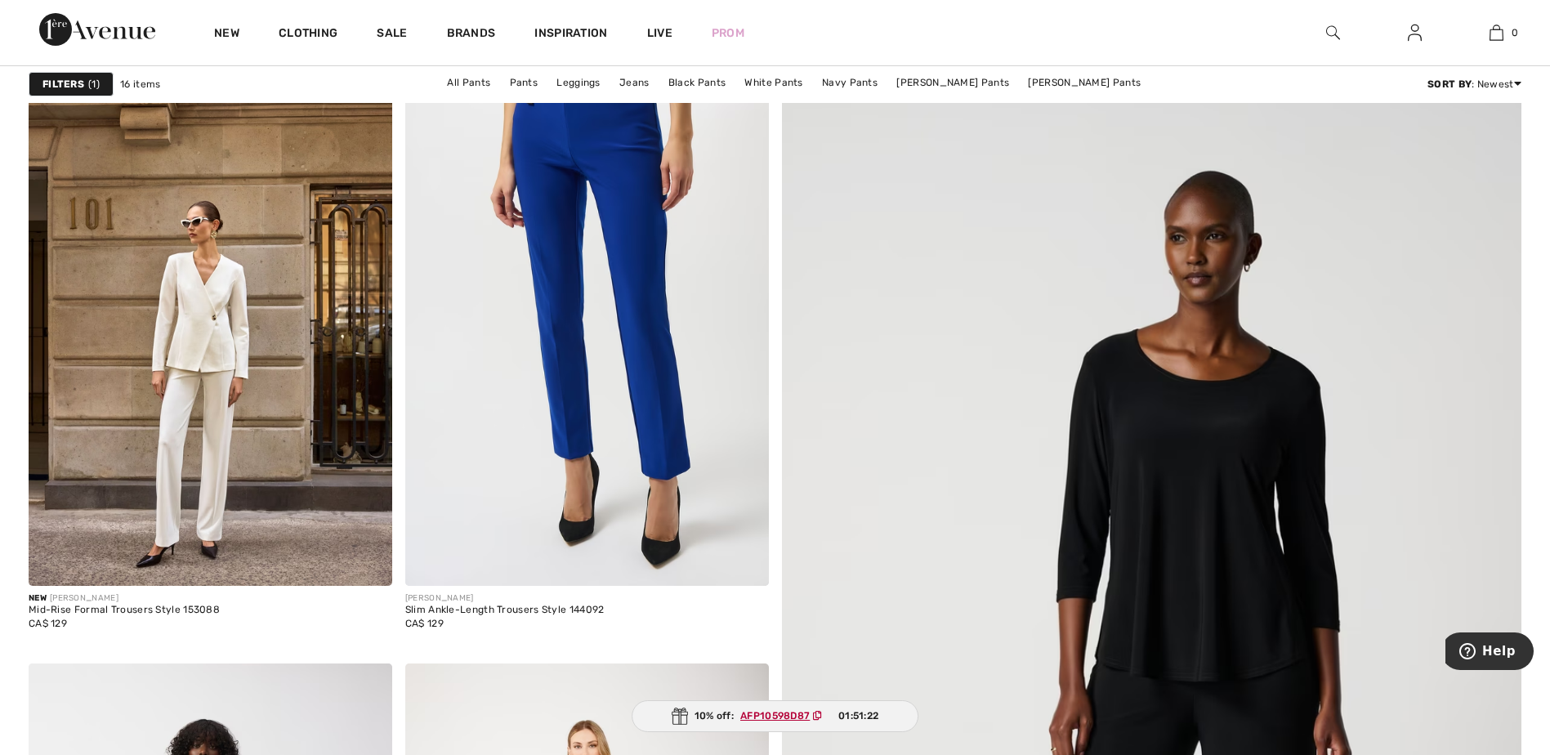
scroll to position [127, 0]
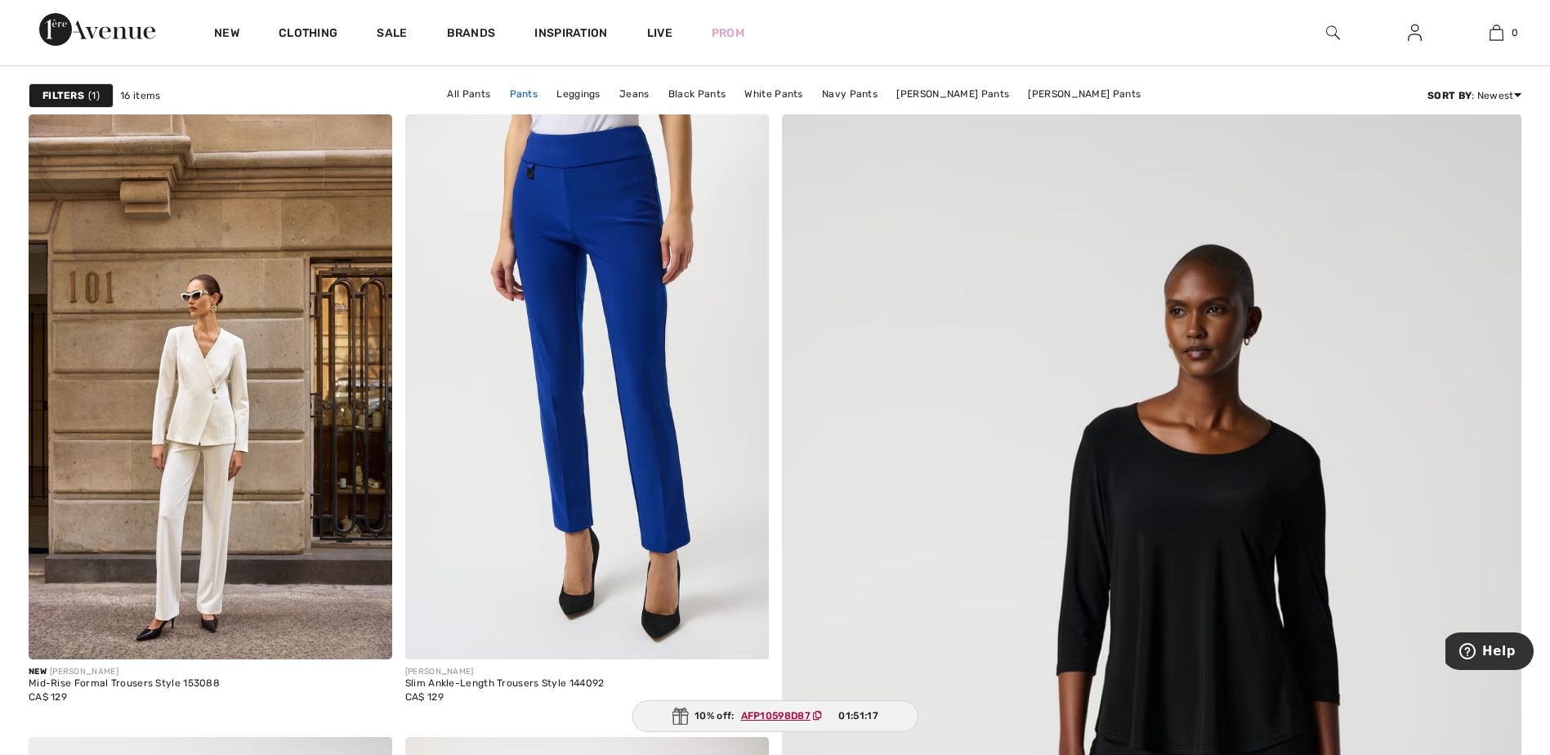
click at [547, 92] on link "Pants" at bounding box center [524, 93] width 45 height 21
click at [1077, 101] on link "[PERSON_NAME] Pants" at bounding box center [1084, 93] width 129 height 21
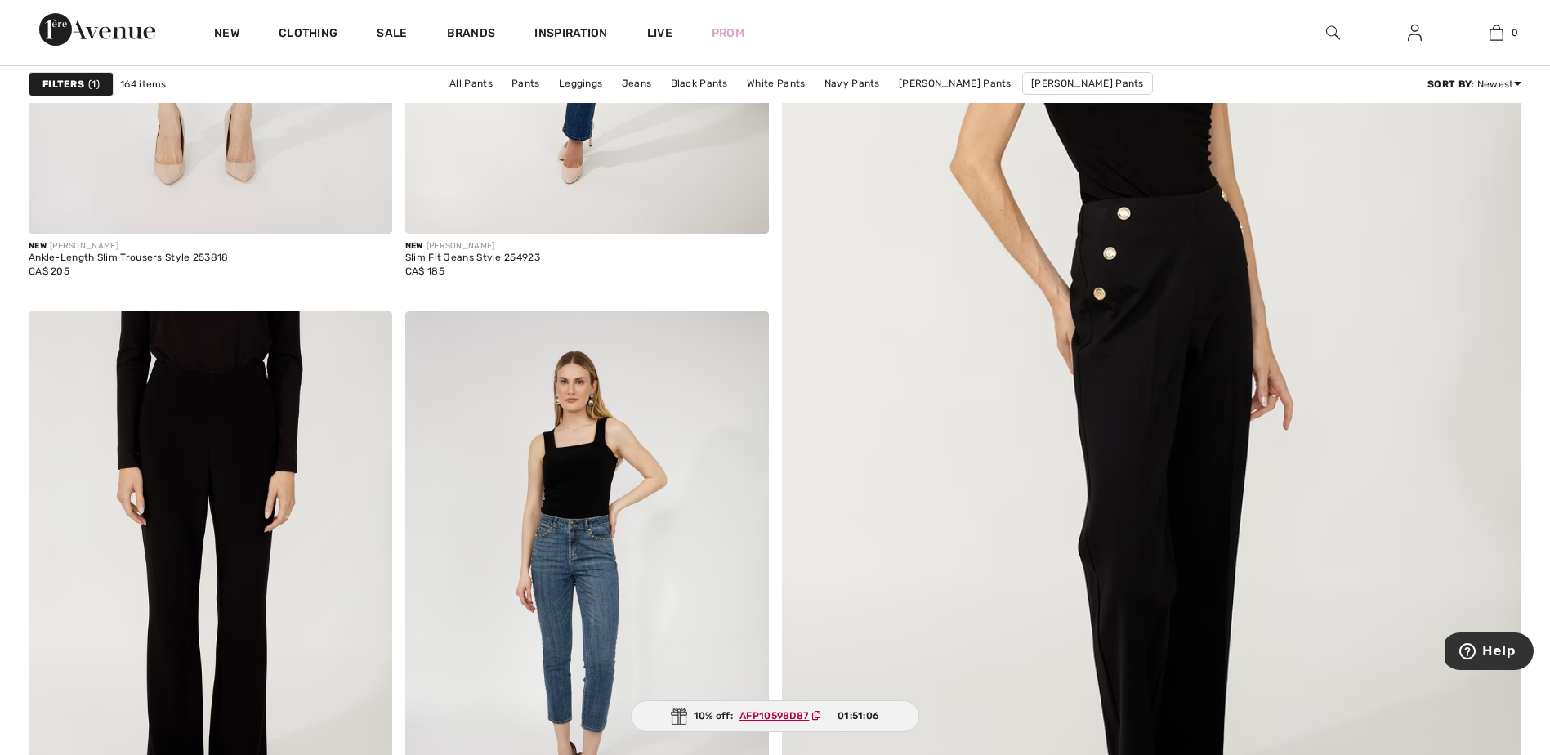
scroll to position [551, 0]
click at [1154, 311] on img at bounding box center [1152, 356] width 888 height 1332
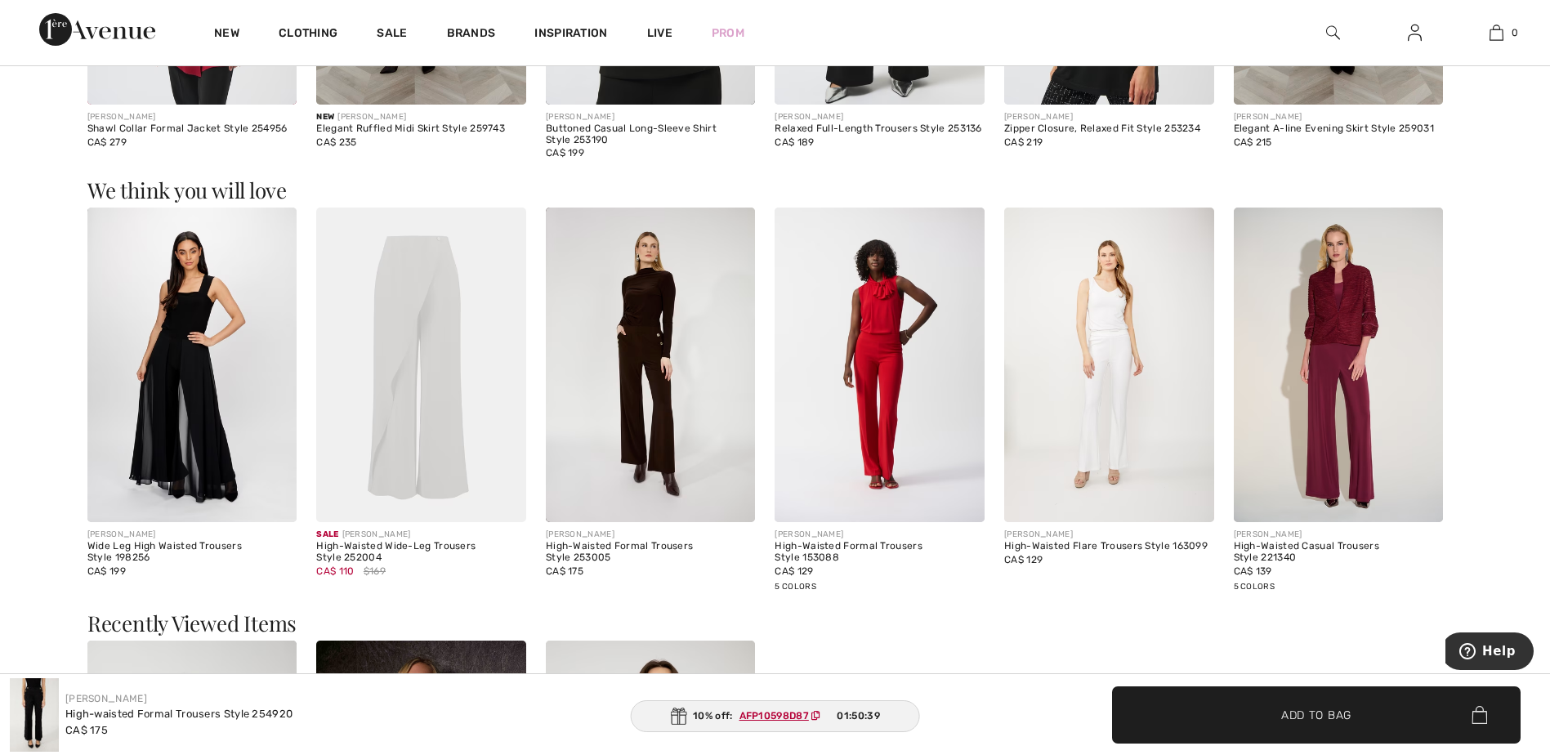
scroll to position [1698, 0]
click at [650, 359] on img at bounding box center [651, 365] width 210 height 315
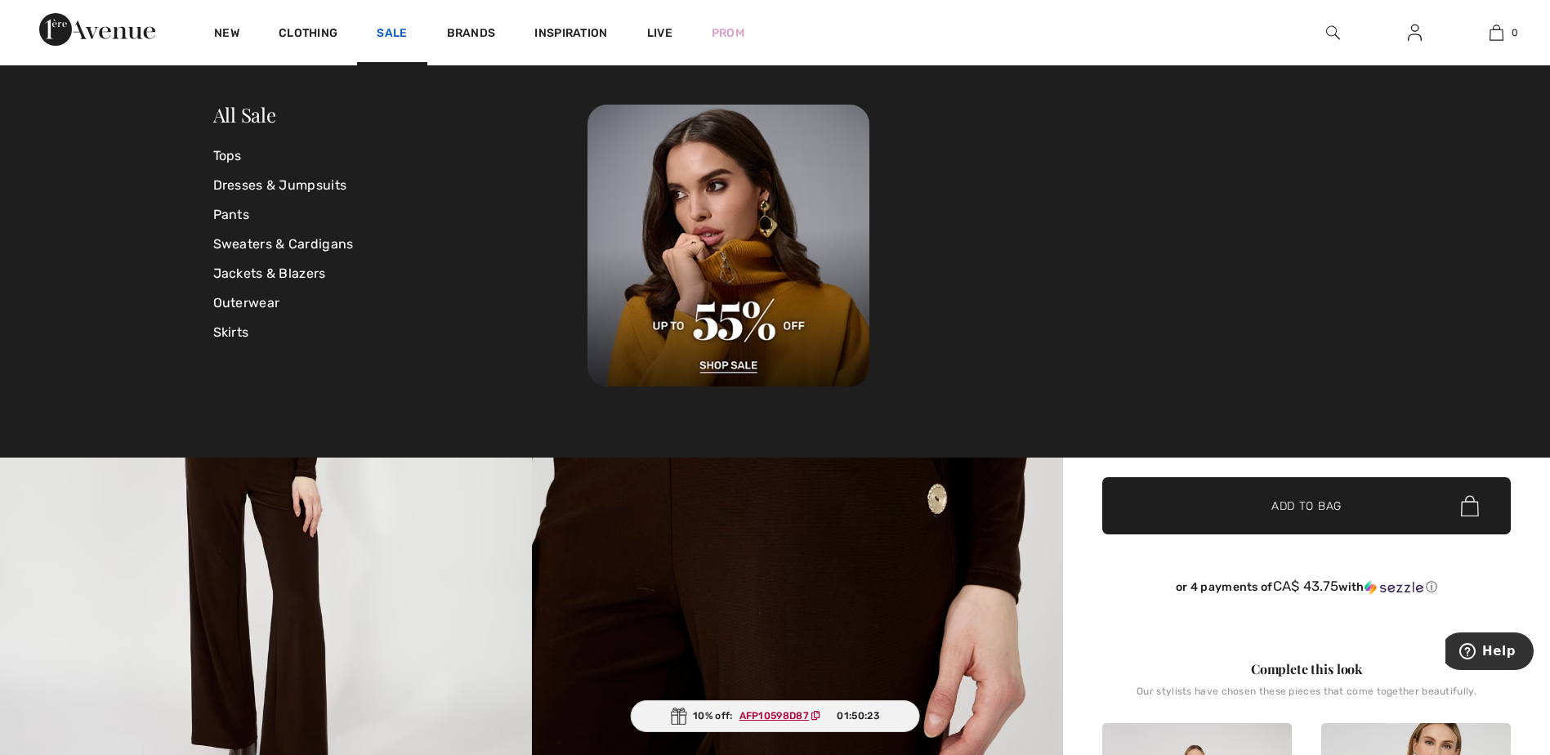
click at [394, 31] on link "Sale" at bounding box center [392, 34] width 30 height 17
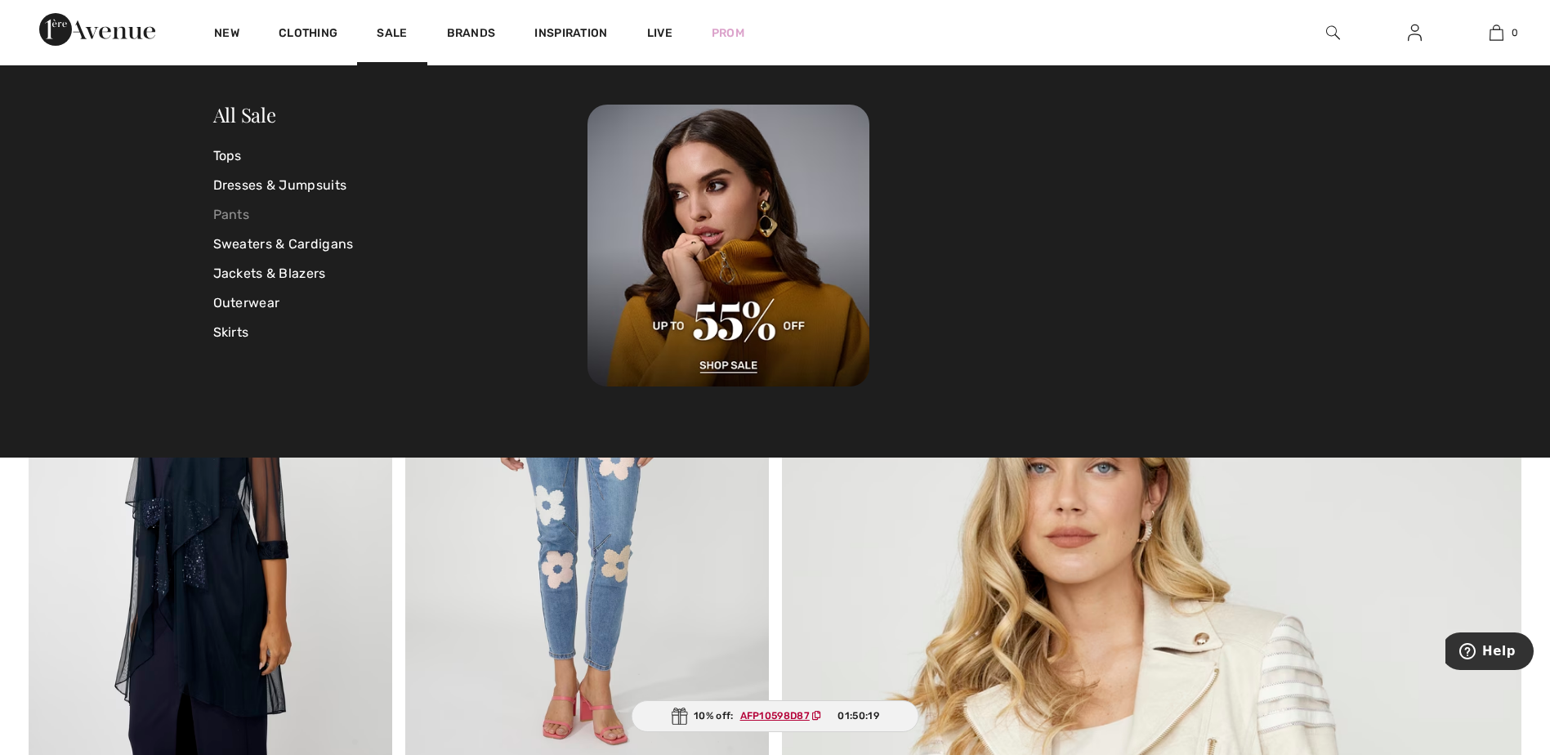
click at [251, 215] on link "Pants" at bounding box center [400, 214] width 375 height 29
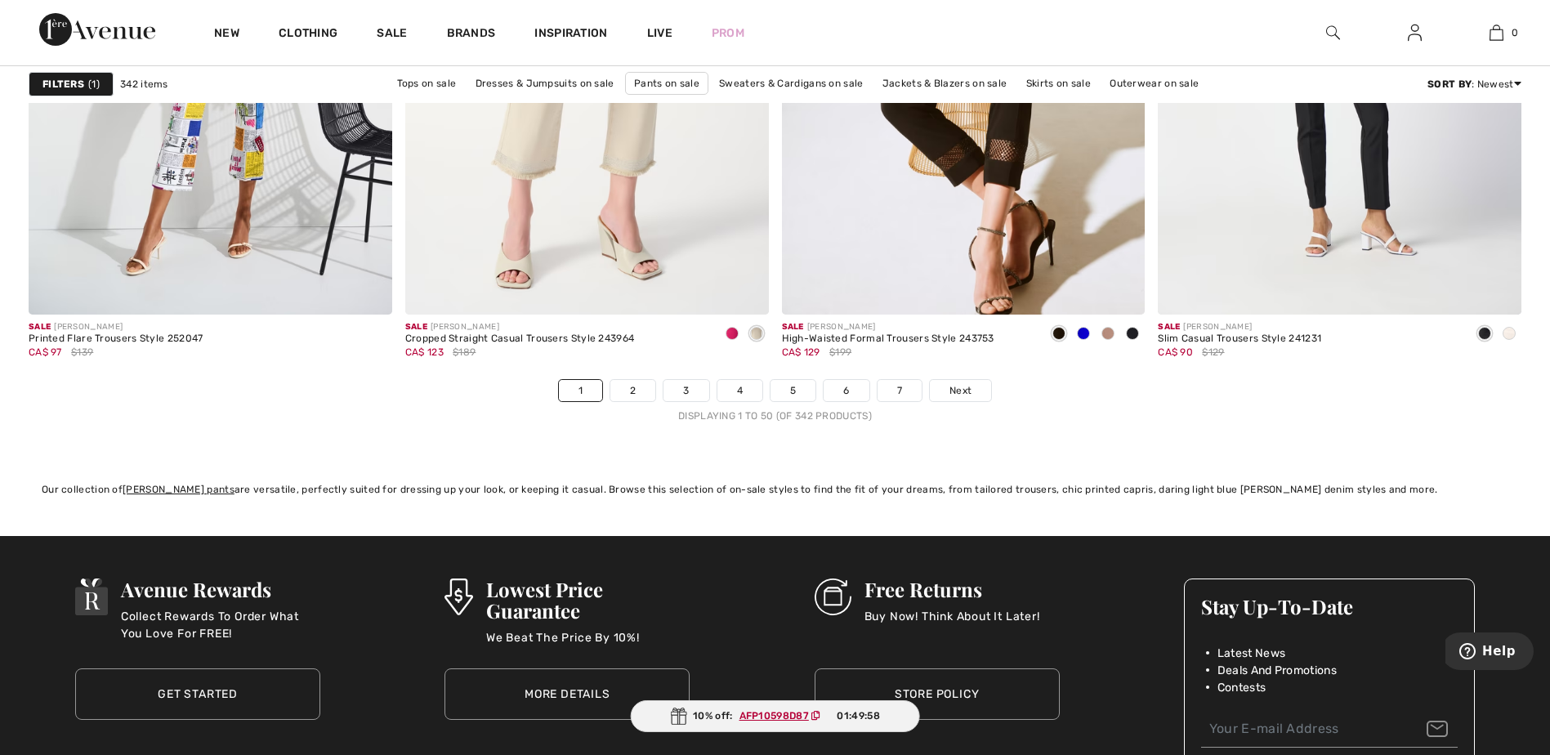
scroll to position [9320, 0]
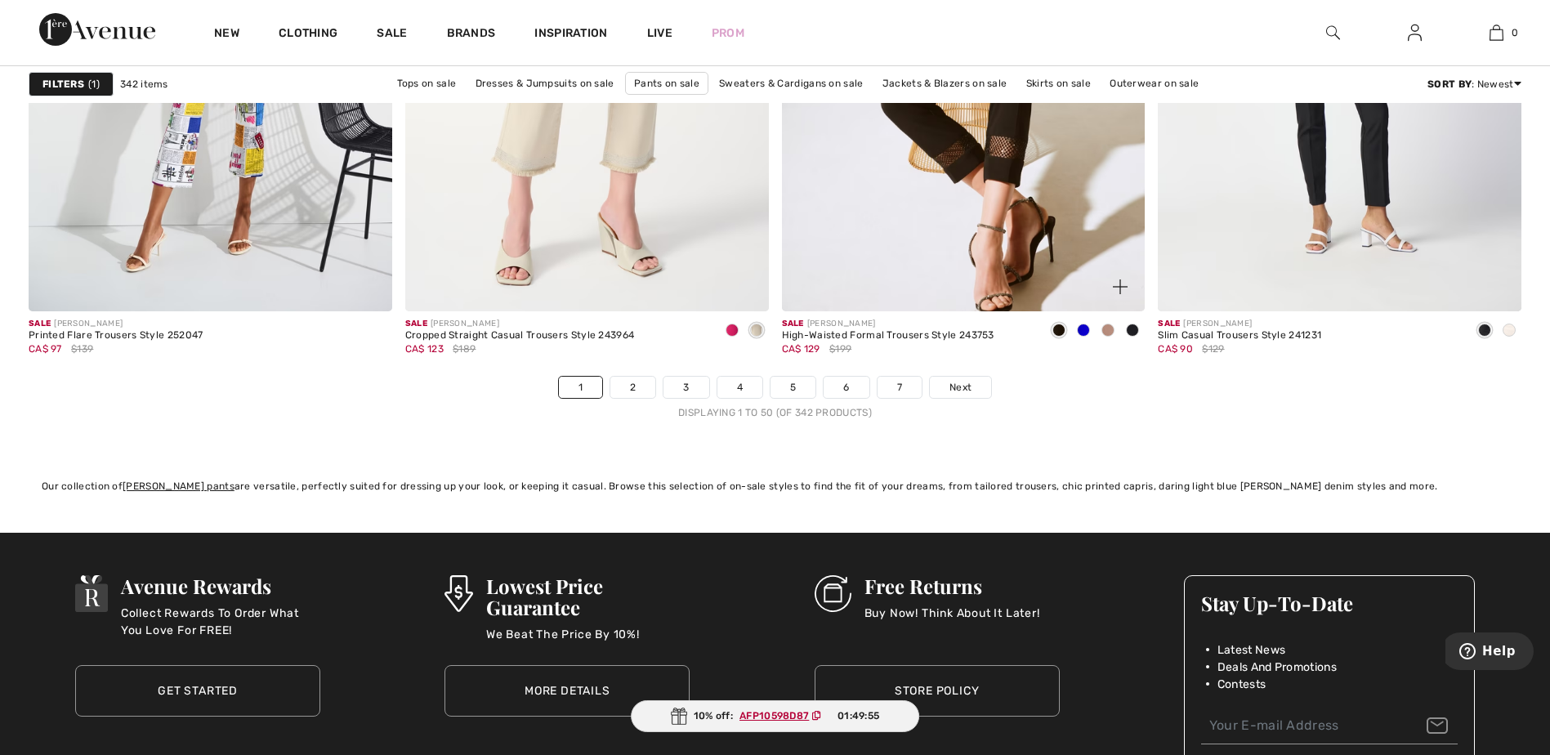
click at [797, 373] on div "Sale [PERSON_NAME] High-Waisted Formal Trousers Style 243753 CA$ 129 $199" at bounding box center [964, 343] width 364 height 65
click at [794, 387] on link "5" at bounding box center [793, 387] width 45 height 21
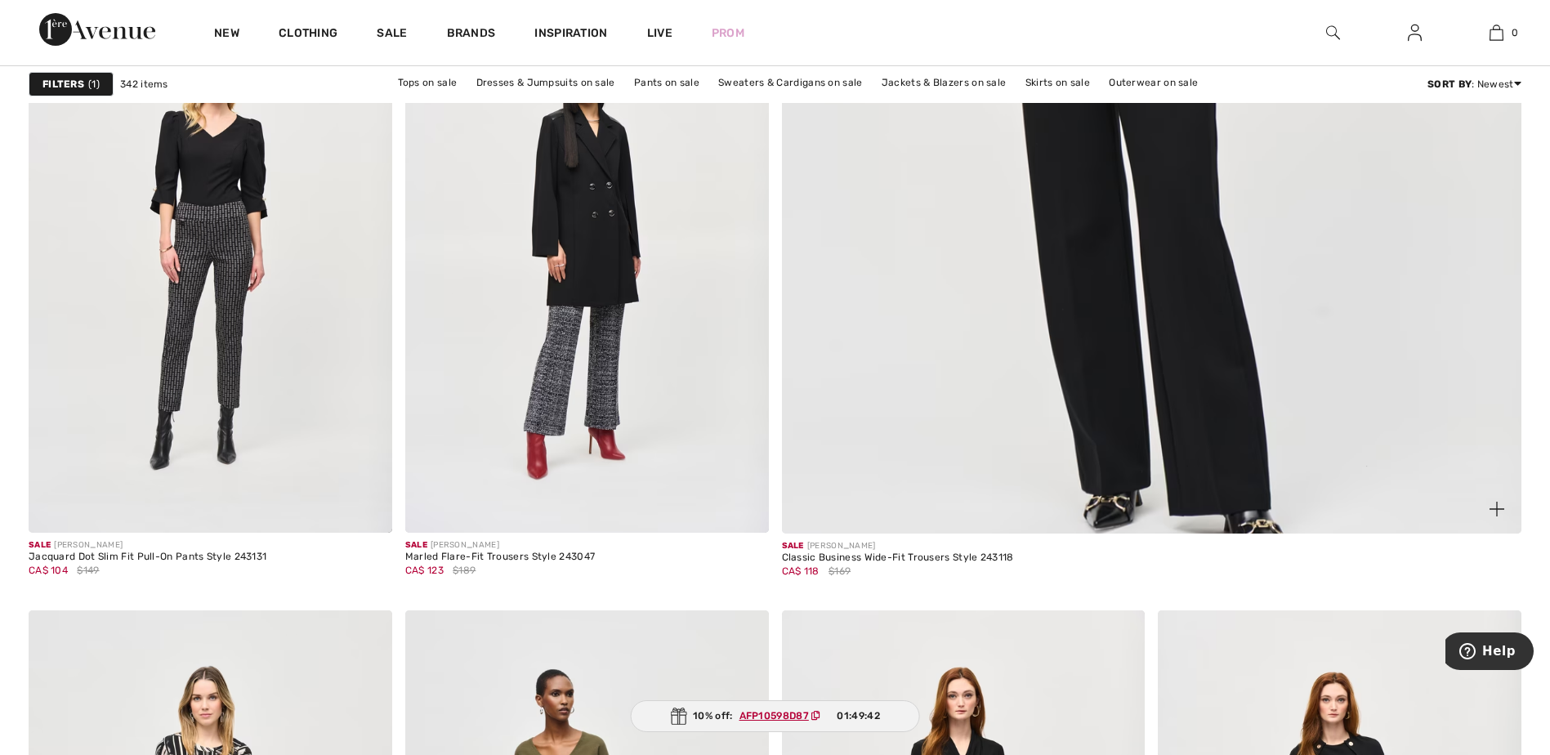
scroll to position [875, 0]
click at [984, 338] on img at bounding box center [1152, 33] width 888 height 1332
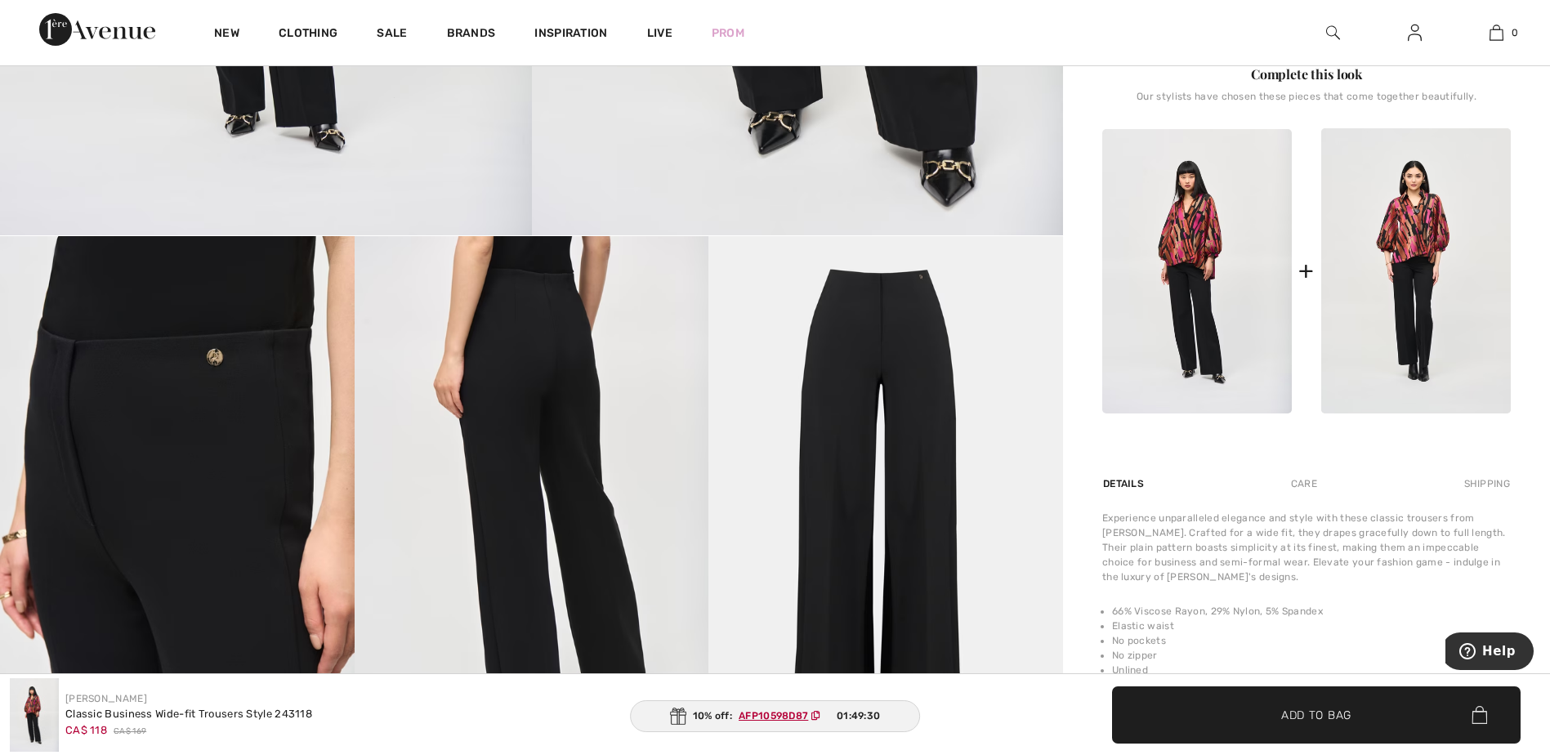
scroll to position [658, 0]
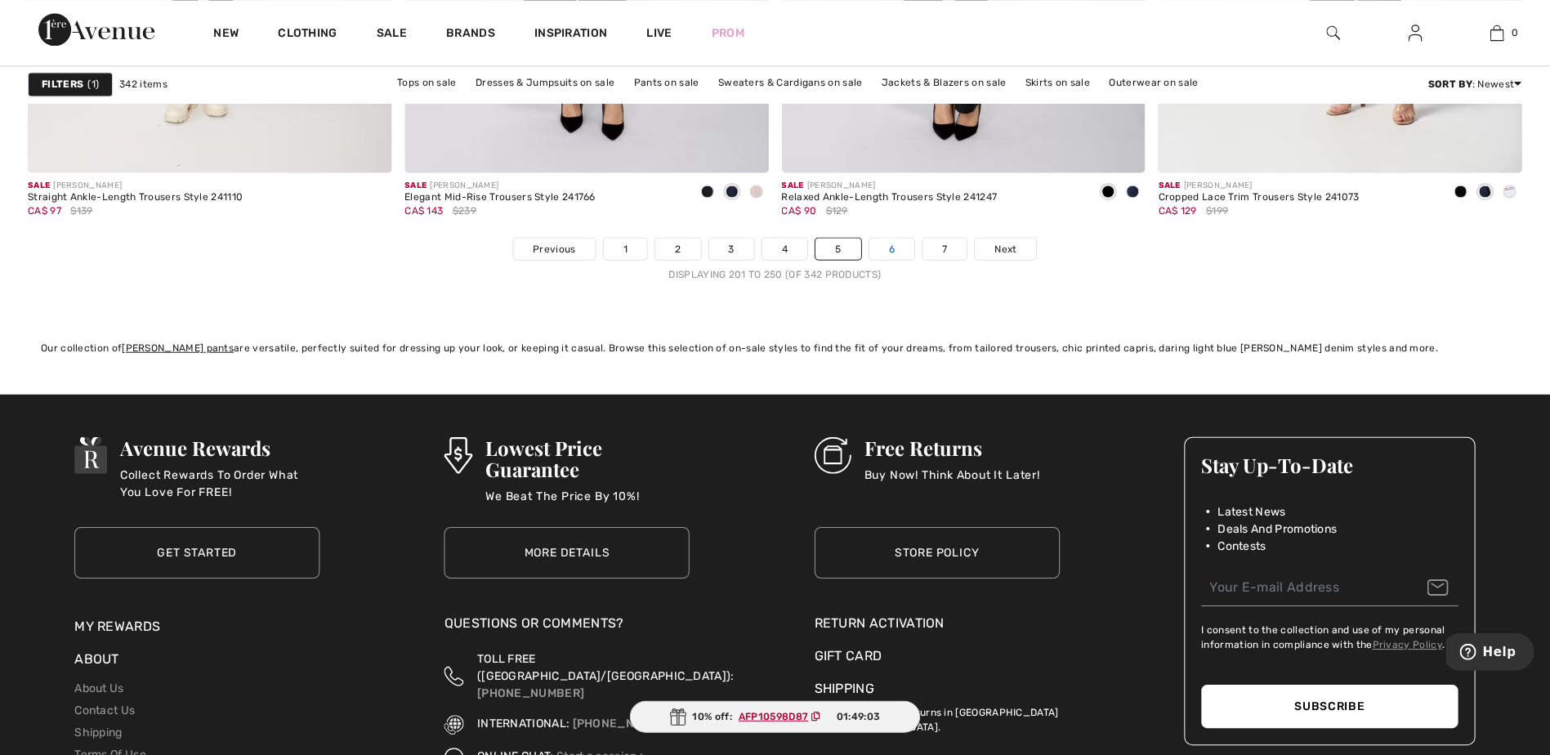
scroll to position [9459, 0]
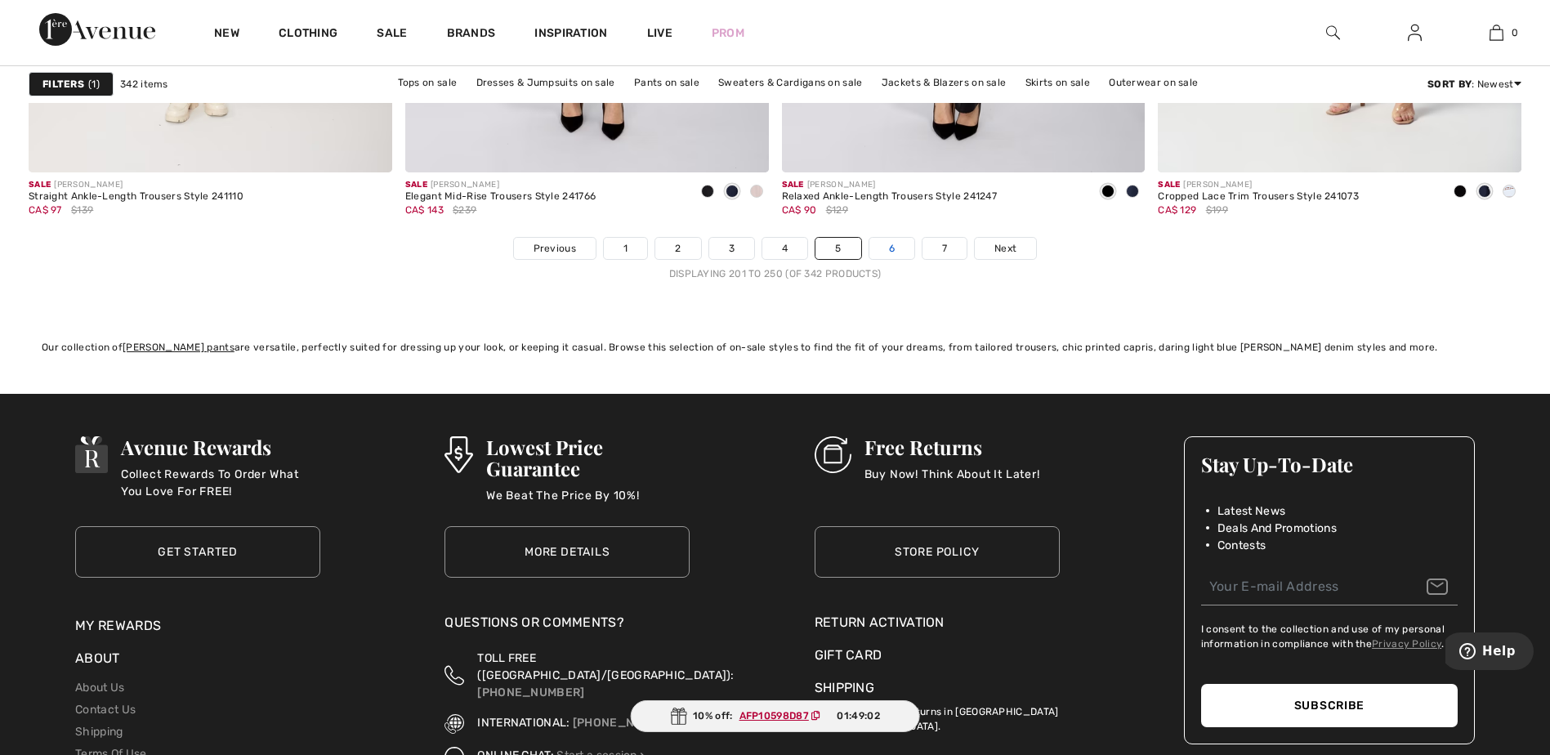
click at [896, 249] on link "6" at bounding box center [892, 248] width 45 height 21
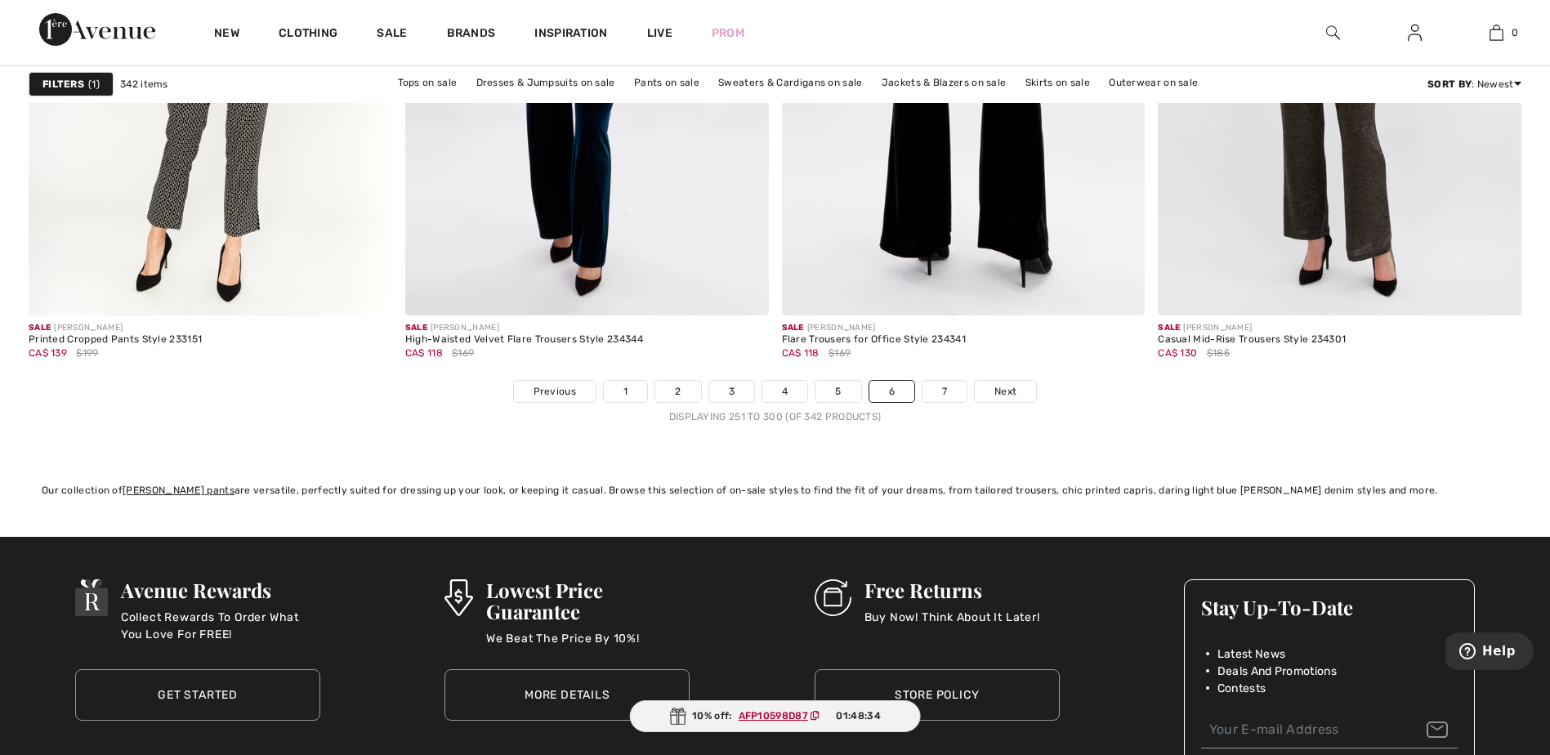
scroll to position [9318, 0]
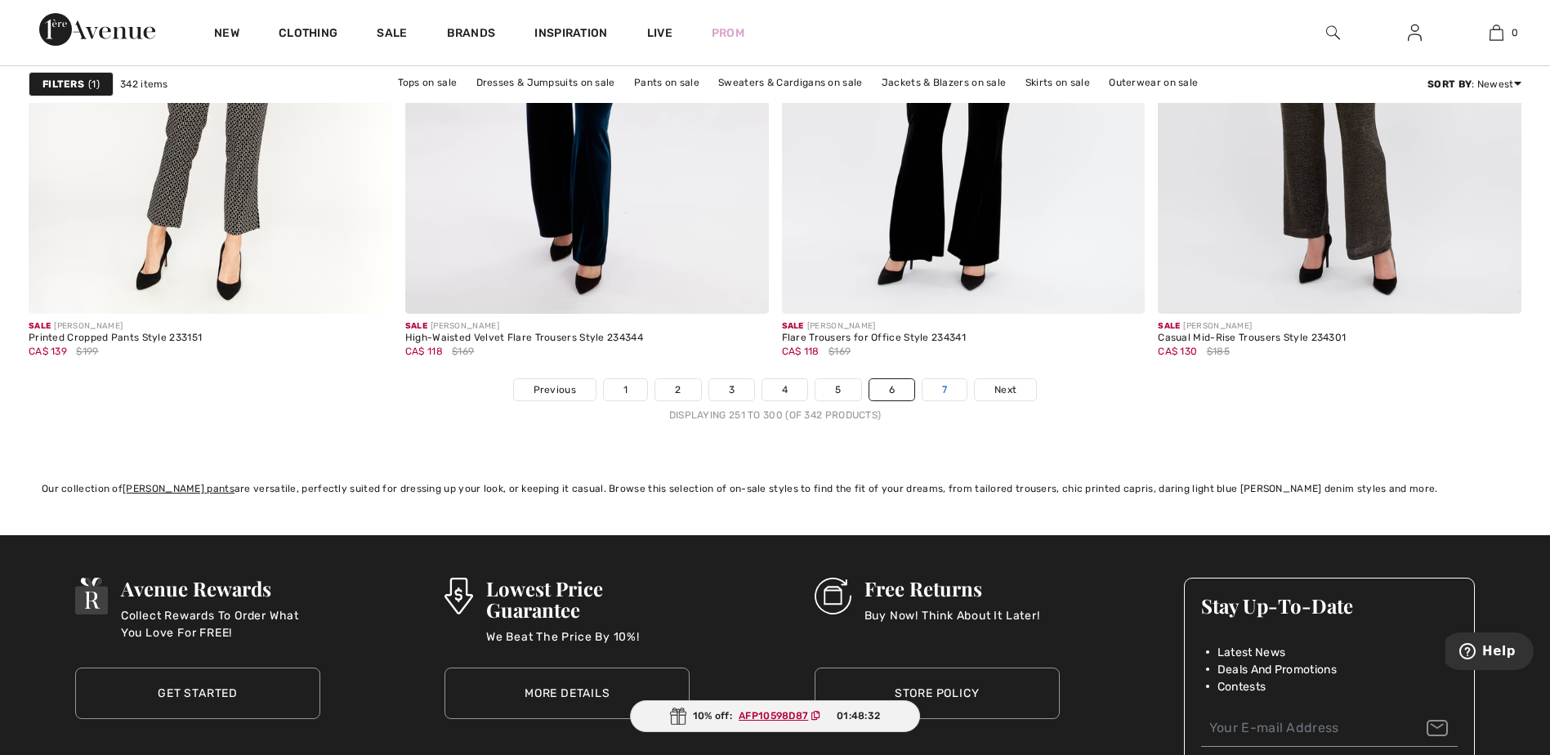
click at [951, 387] on link "7" at bounding box center [945, 389] width 44 height 21
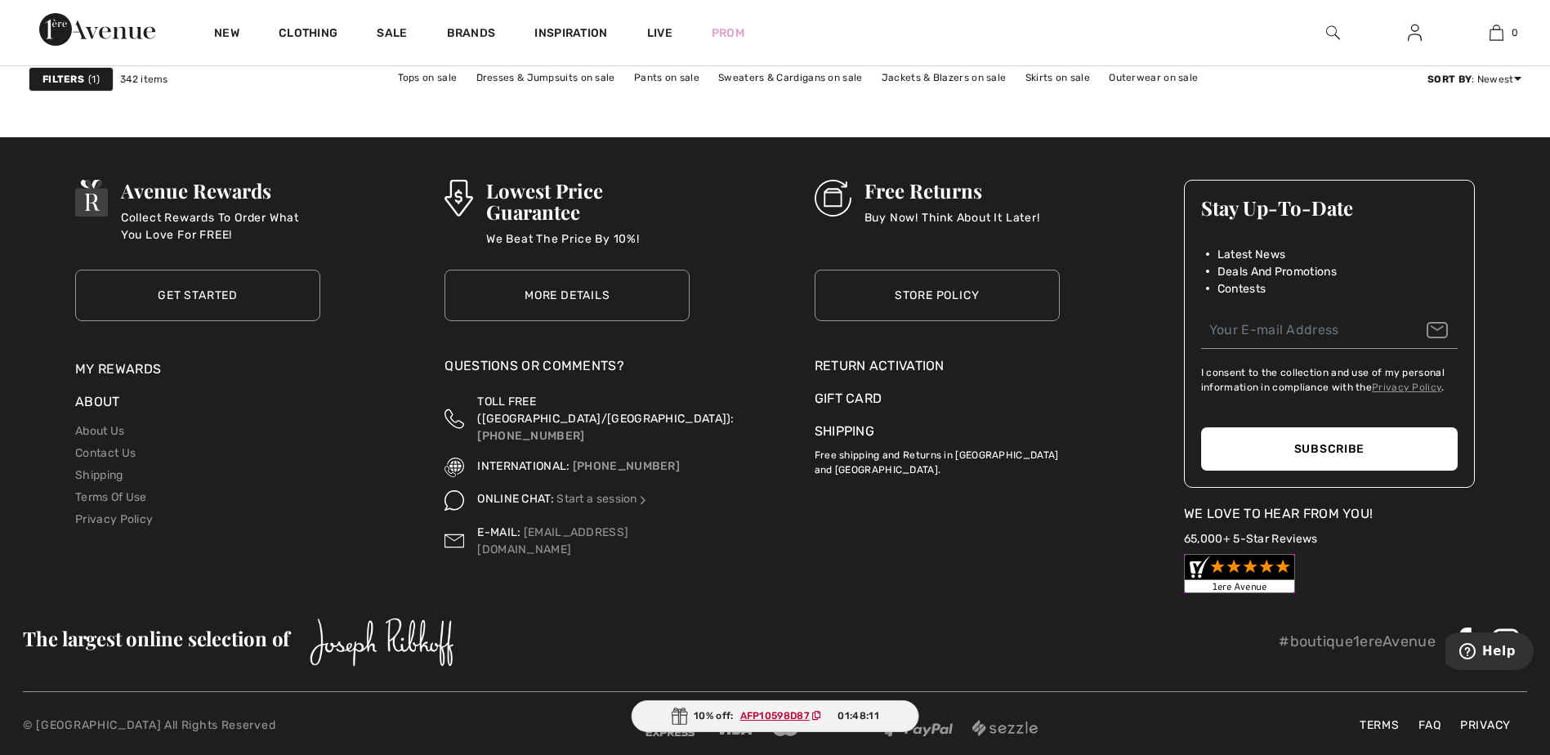
scroll to position [8492, 0]
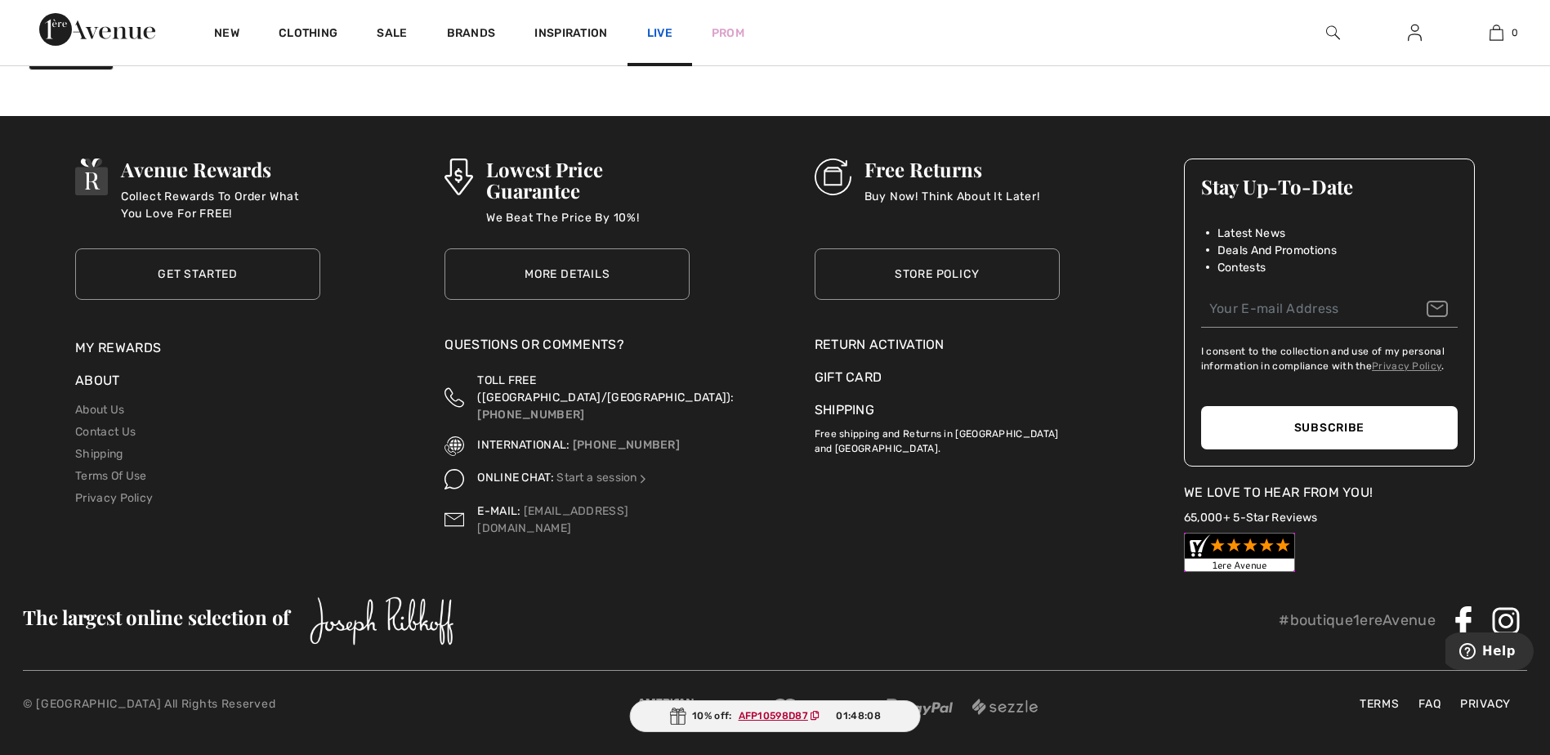
click at [660, 32] on link "Live" at bounding box center [659, 33] width 25 height 17
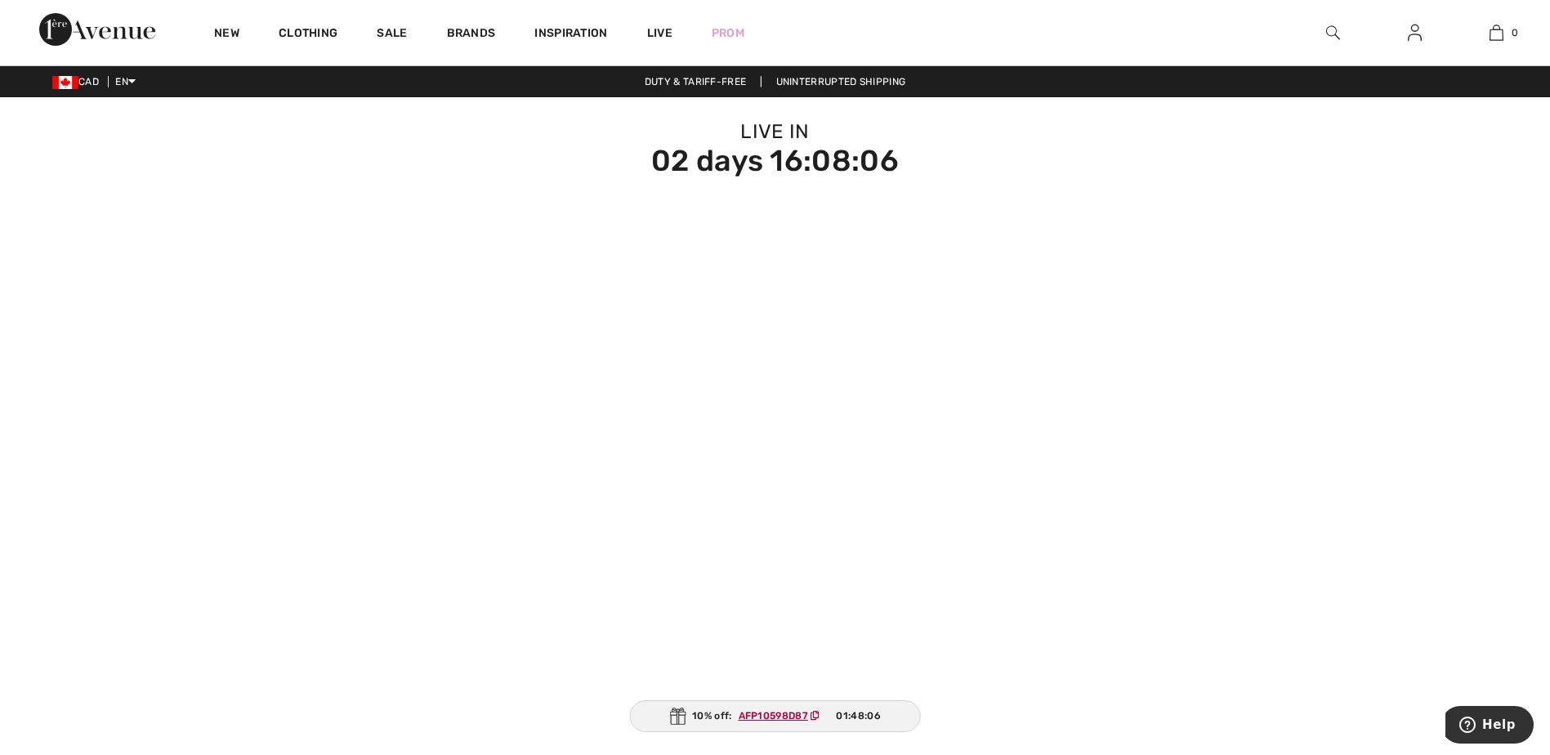
click at [610, 32] on div "Inspiration" at bounding box center [571, 32] width 112 height 65
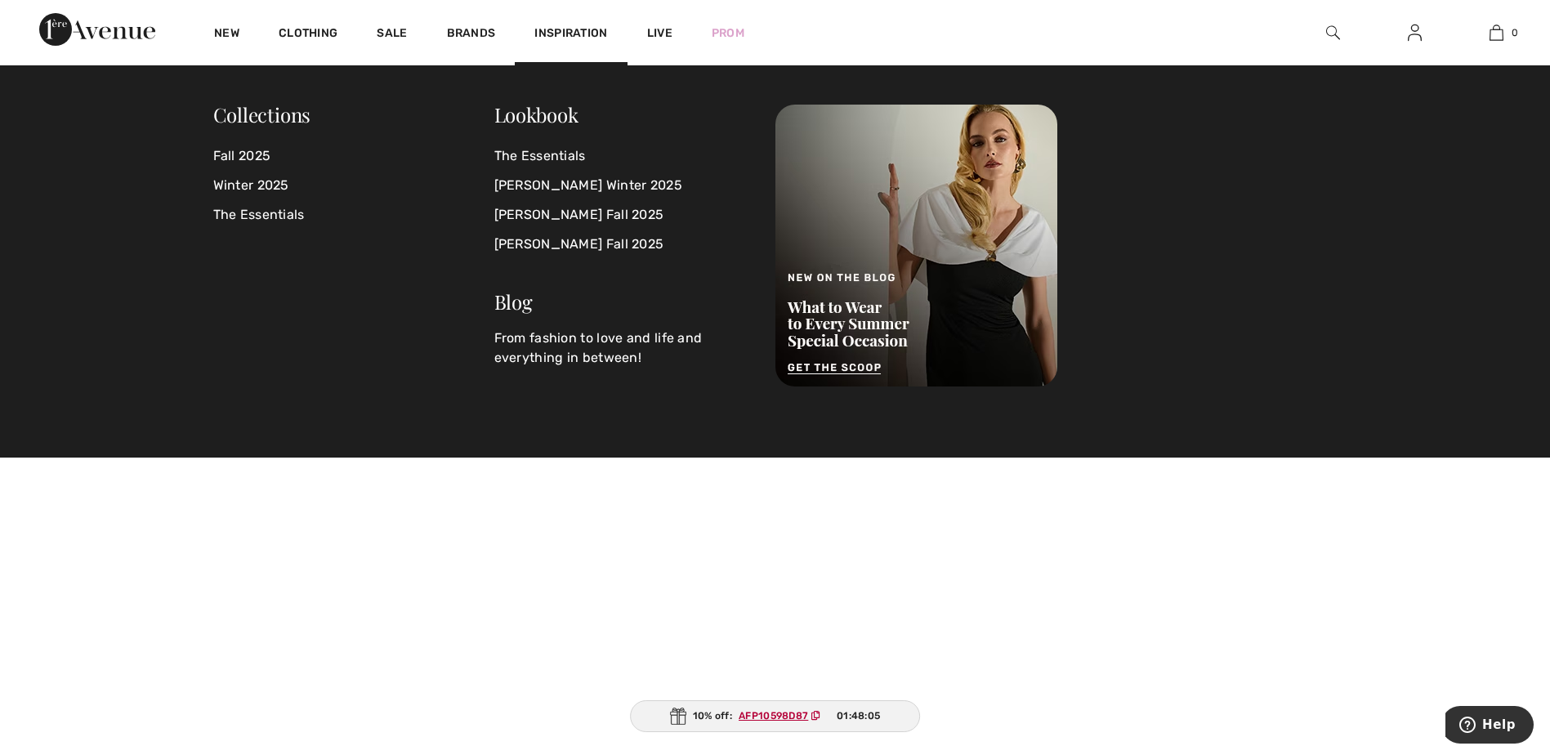
click at [583, 28] on span "Inspiration" at bounding box center [571, 34] width 73 height 17
click at [576, 28] on span "Inspiration" at bounding box center [571, 34] width 73 height 17
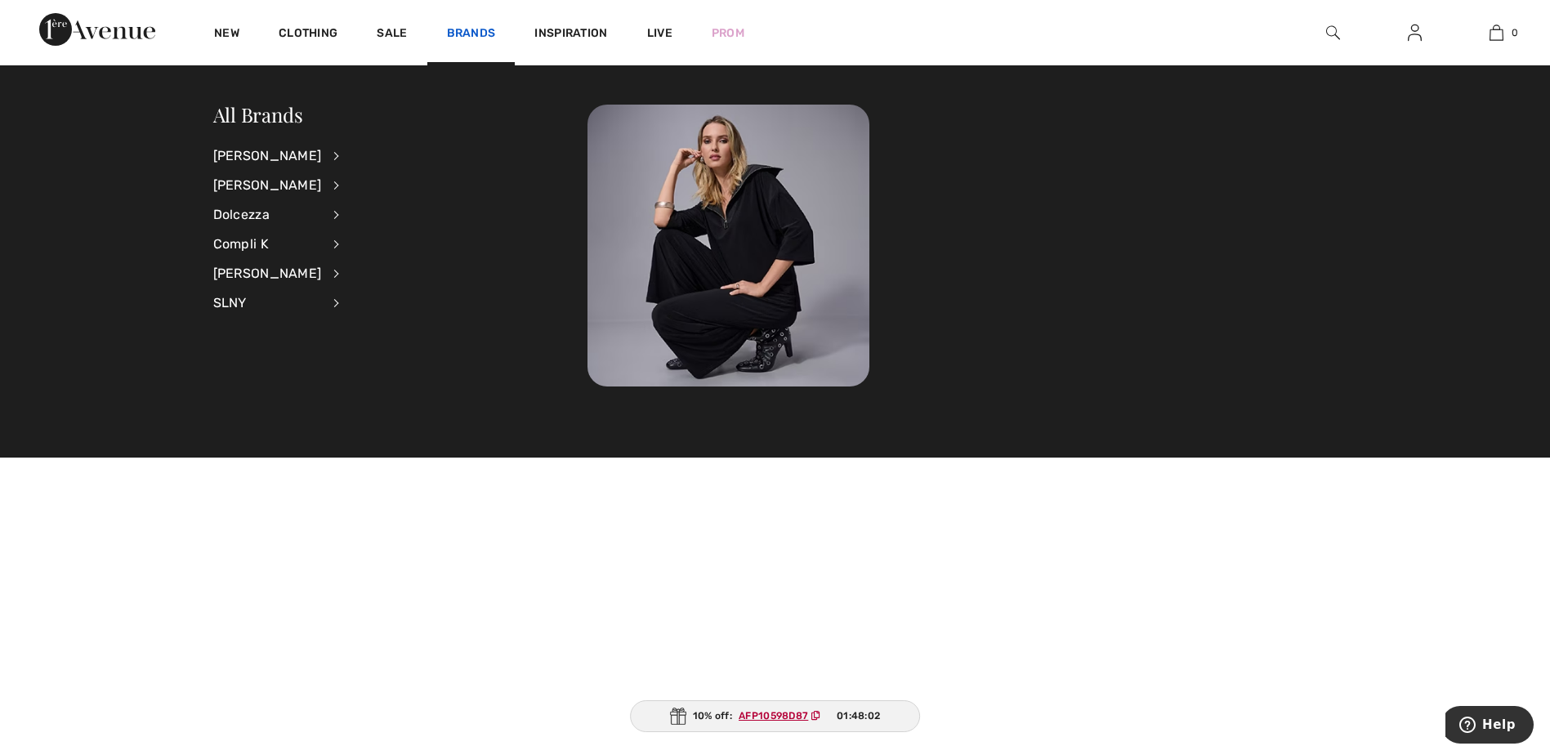
click at [465, 29] on link "Brands" at bounding box center [471, 34] width 49 height 17
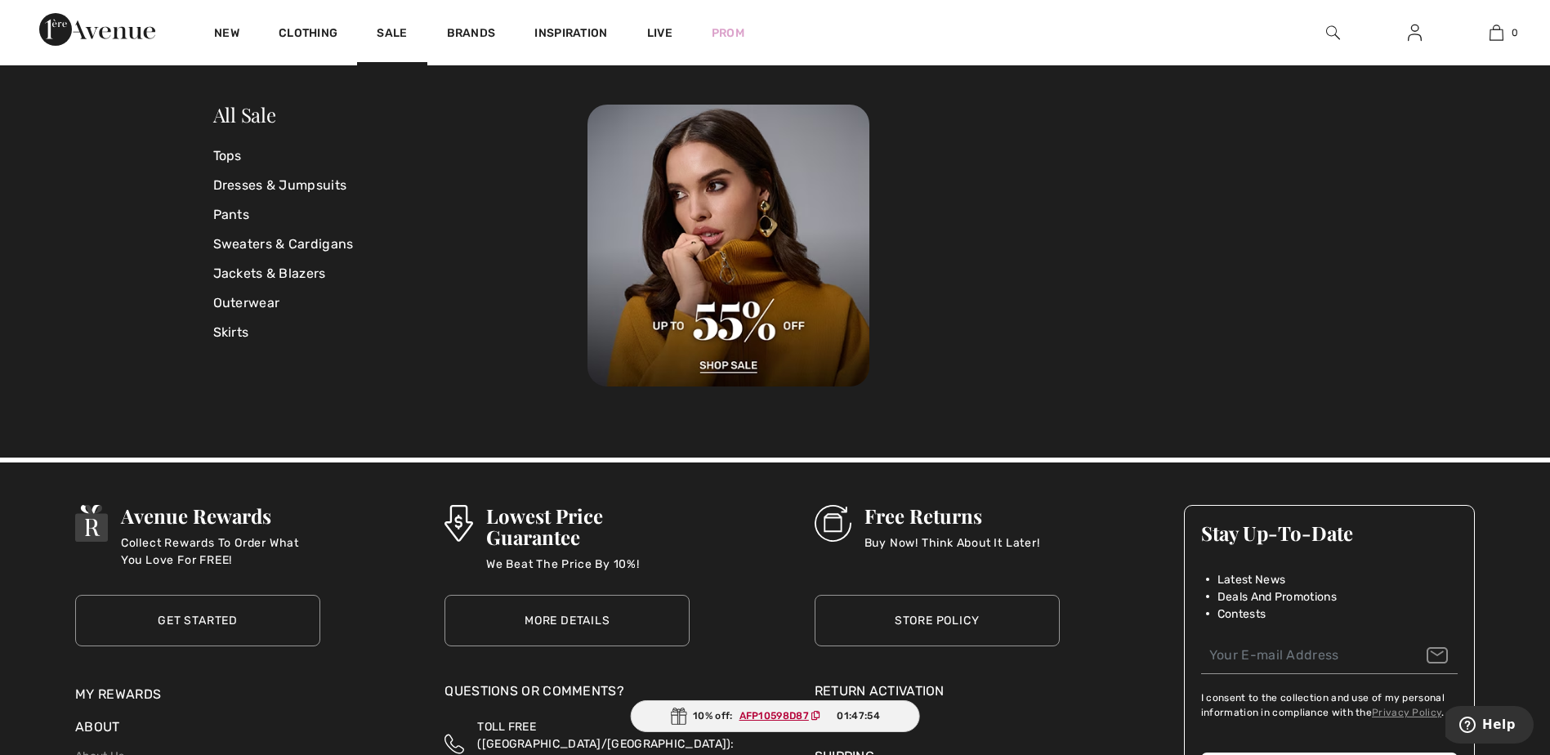
scroll to position [1589, 0]
